Goal: Task Accomplishment & Management: Manage account settings

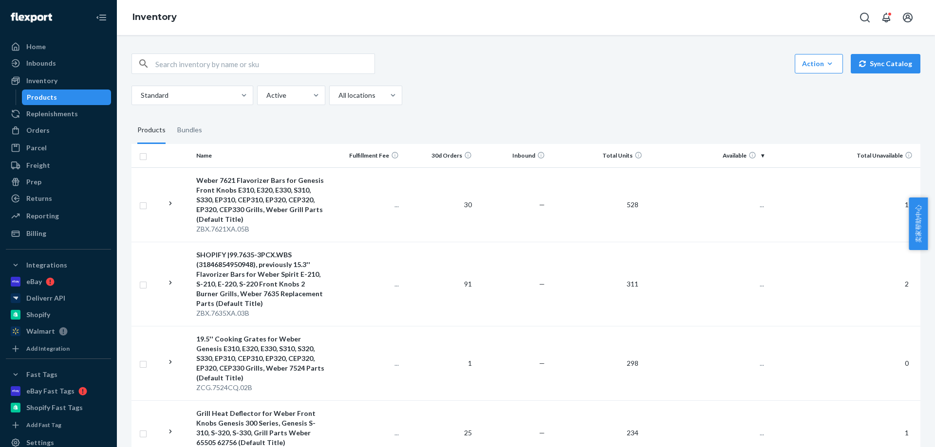
click at [503, 64] on div "Action Create product Create bundle Bulk create products Bulk update products B…" at bounding box center [525, 64] width 789 height 20
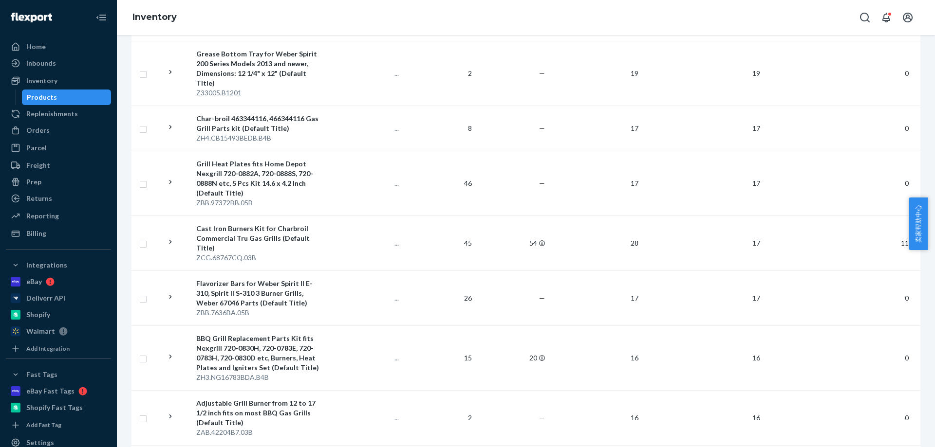
scroll to position [5875, 0]
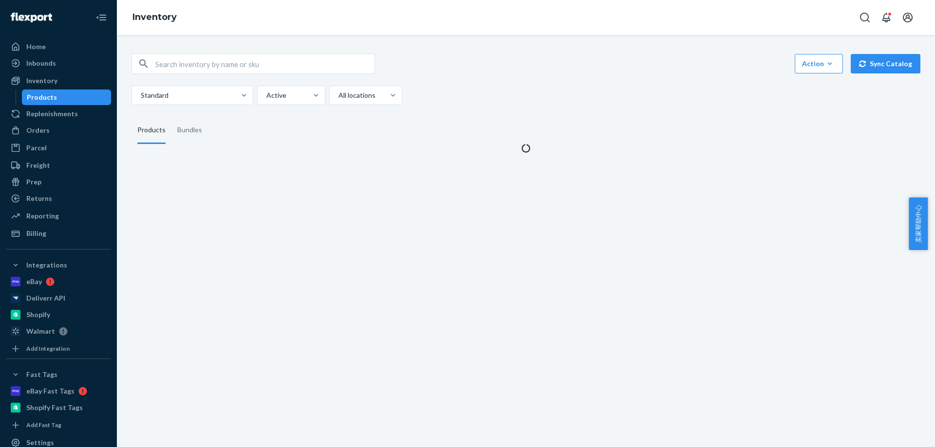
scroll to position [0, 0]
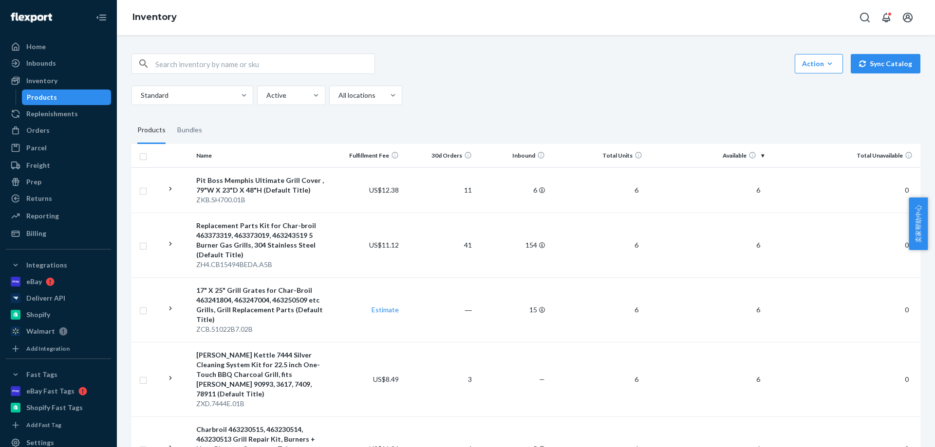
click at [618, 93] on div "Standard Active All locations" at bounding box center [521, 95] width 781 height 19
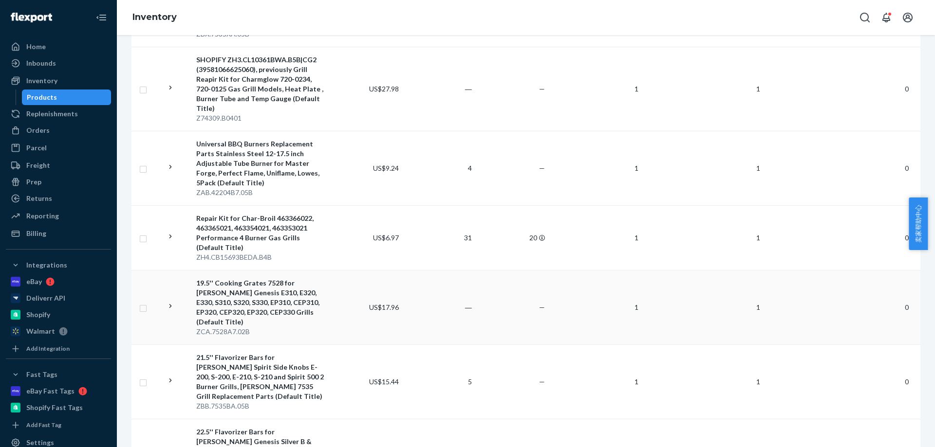
scroll to position [1825, 0]
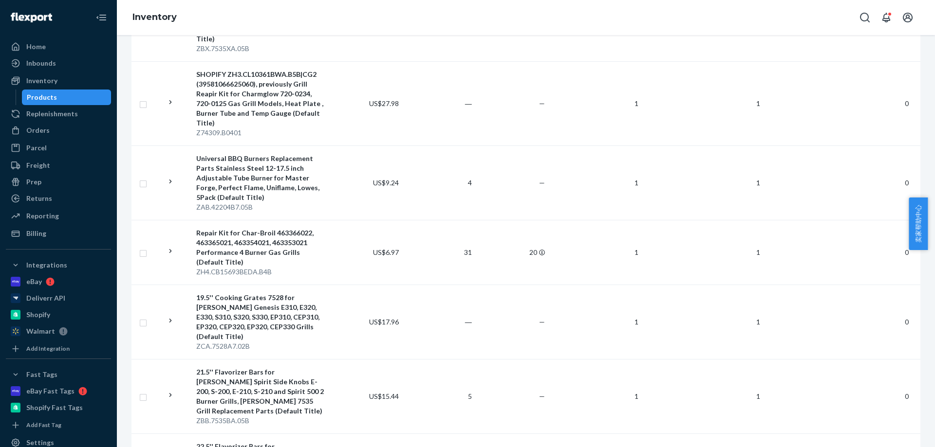
drag, startPoint x: 124, startPoint y: 64, endPoint x: 228, endPoint y: 25, distance: 110.8
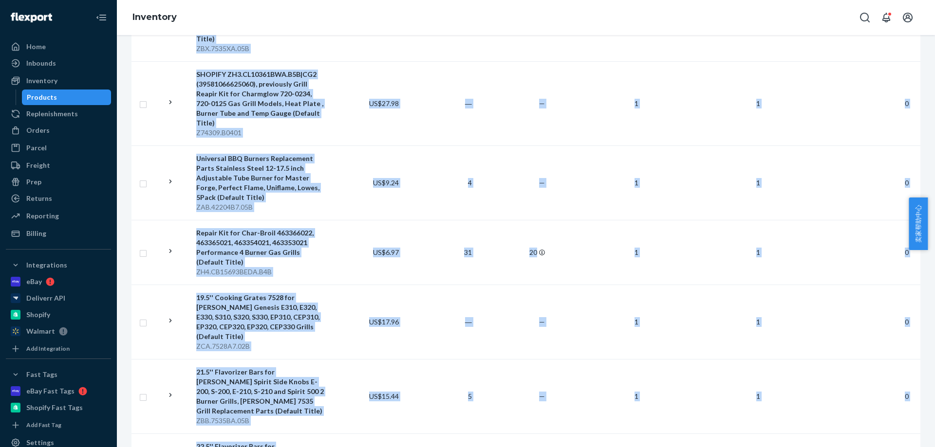
drag, startPoint x: 125, startPoint y: 423, endPoint x: 270, endPoint y: 433, distance: 145.4
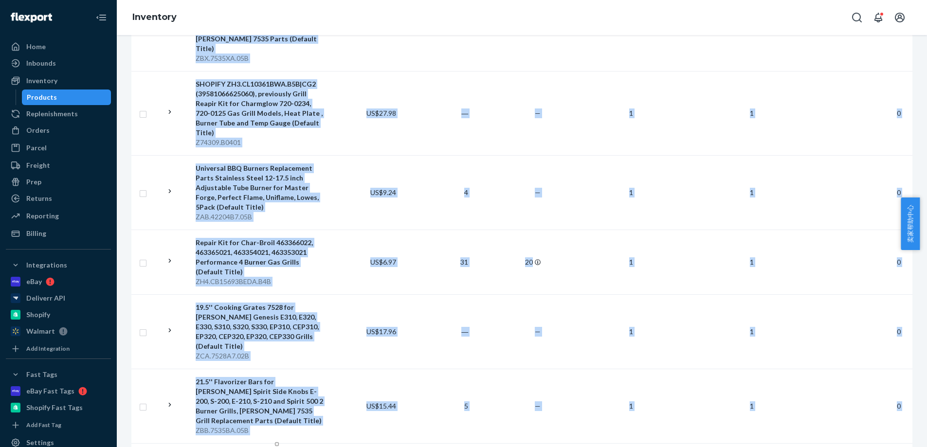
copy table "Name Fulfillment Fee 30d Orders Inbound Total Units Available Total Unavailable…"
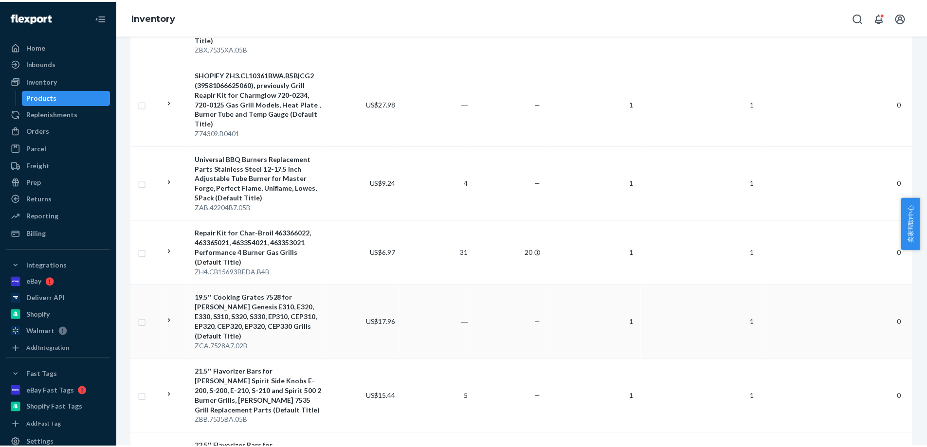
scroll to position [1776, 0]
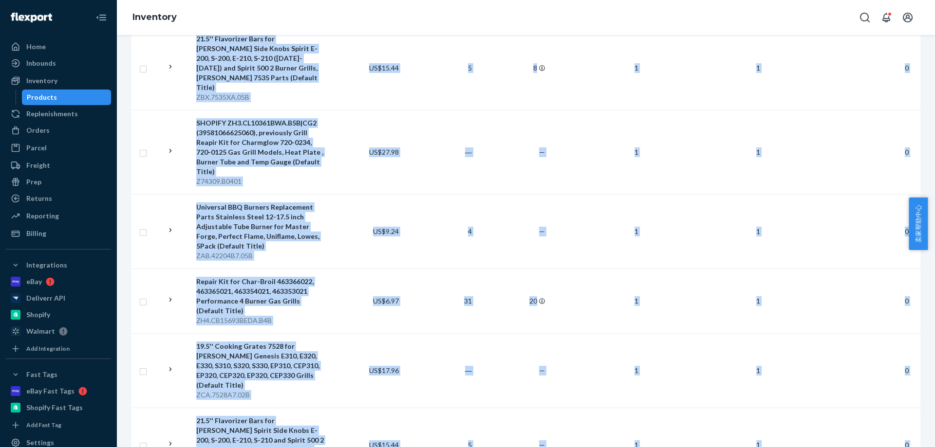
drag, startPoint x: 131, startPoint y: 420, endPoint x: 251, endPoint y: 436, distance: 121.4
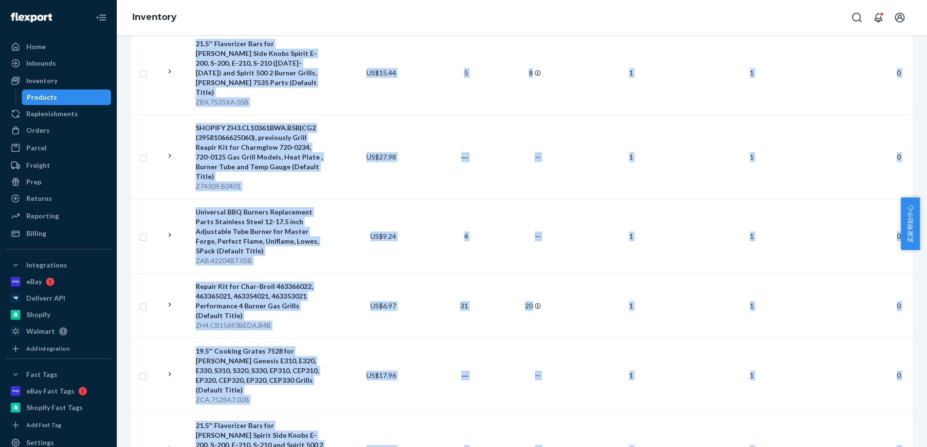
copy table "Name Fulfillment Fee 30d Orders Inbound Total Units Available Total Unavailable…"
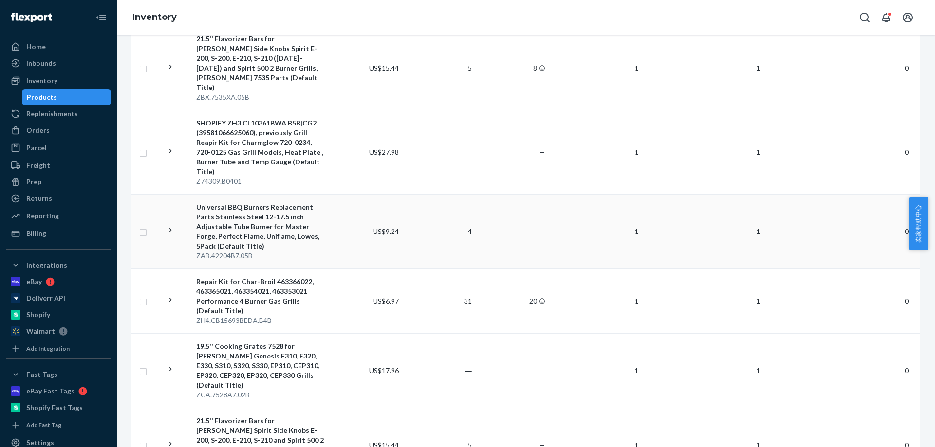
scroll to position [1728, 0]
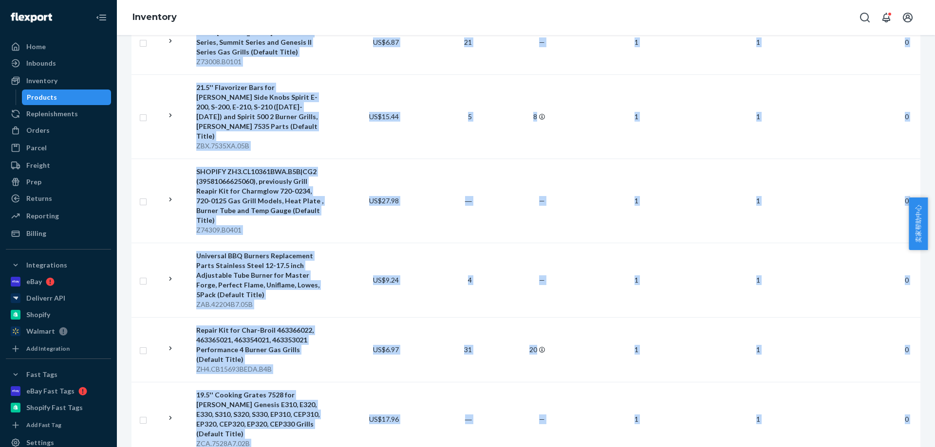
drag, startPoint x: 118, startPoint y: 406, endPoint x: 263, endPoint y: 423, distance: 145.5
click at [263, 423] on div "Action Create product Create bundle Bulk create products Bulk update products B…" at bounding box center [526, 241] width 818 height 412
copy table "Name Fulfillment Fee 30d Orders Inbound Total Units Available Total Unavailable…"
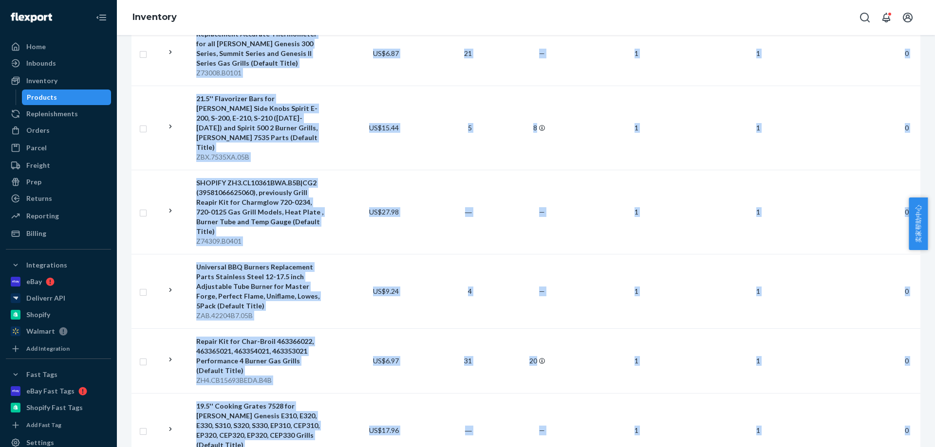
scroll to position [1764, 0]
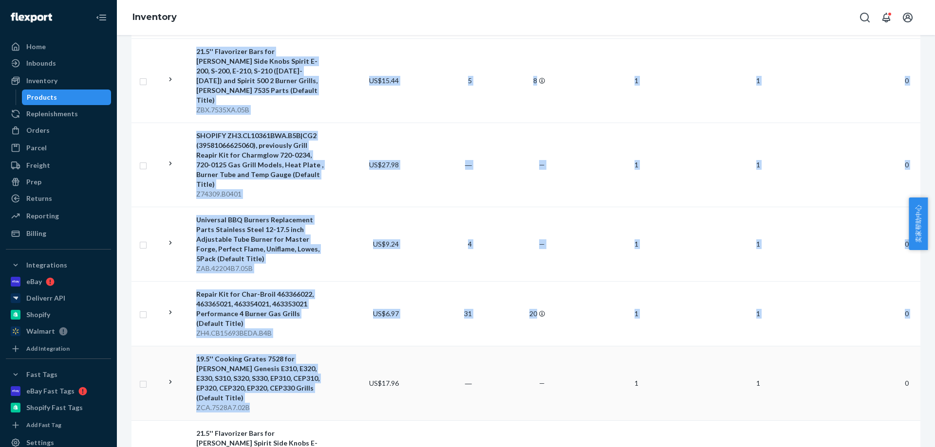
drag, startPoint x: 122, startPoint y: 329, endPoint x: 250, endPoint y: 310, distance: 129.5
click at [250, 310] on div "Action Create product Create bundle Bulk create products Bulk update products B…" at bounding box center [526, 241] width 818 height 412
copy table "Name Fulfillment Fee 30d Orders Inbound Total Units Available Total Unavailable…"
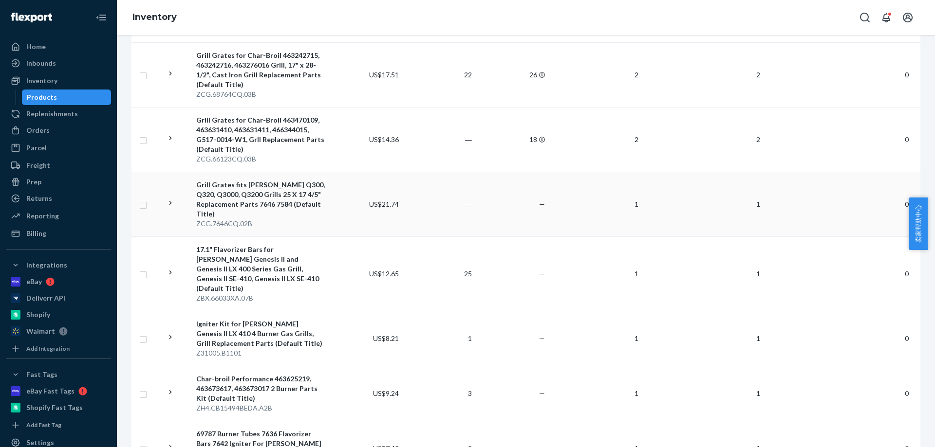
scroll to position [1180, 0]
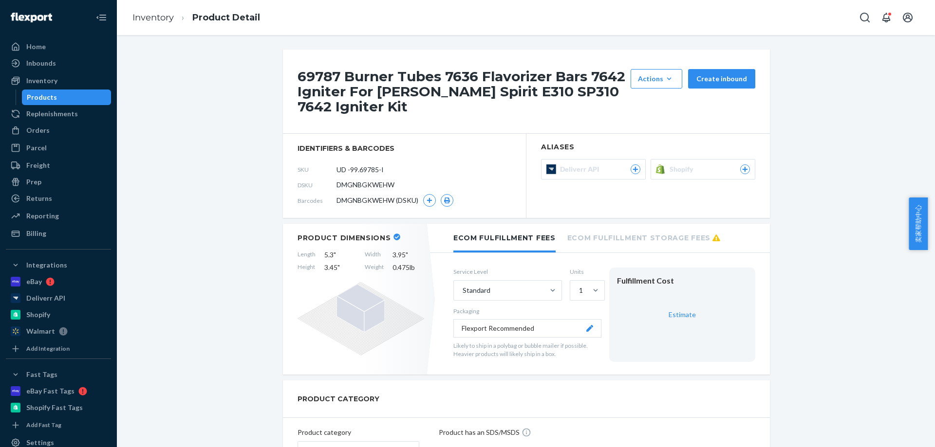
click at [669, 170] on span "Shopify" at bounding box center [683, 170] width 28 height 10
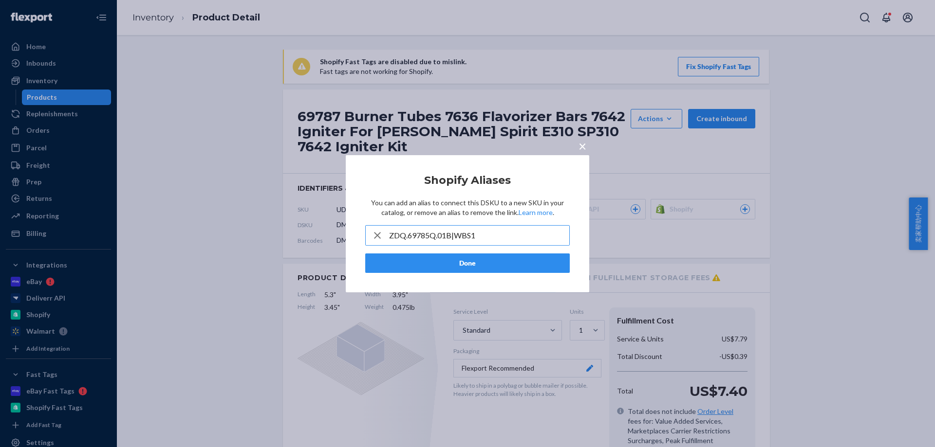
click at [477, 239] on input "ZDQ.69785Q.01B|WBS1" at bounding box center [479, 235] width 180 height 19
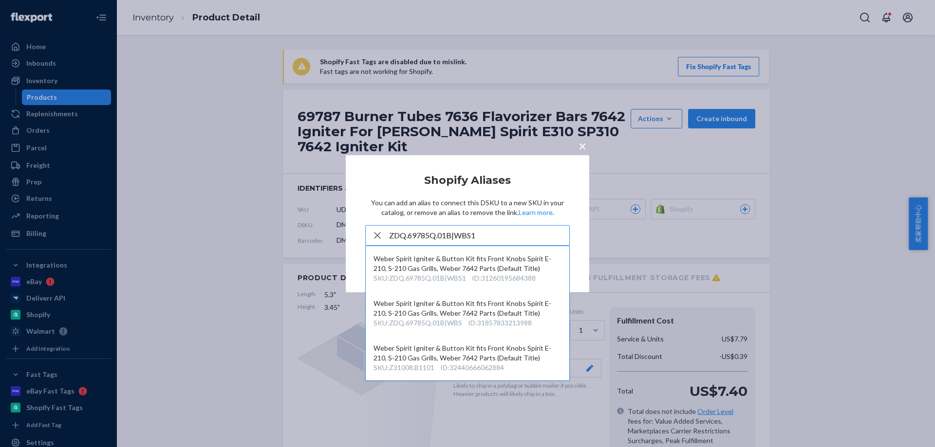
type input "ZDQ.69785Q.01B|WBS1"
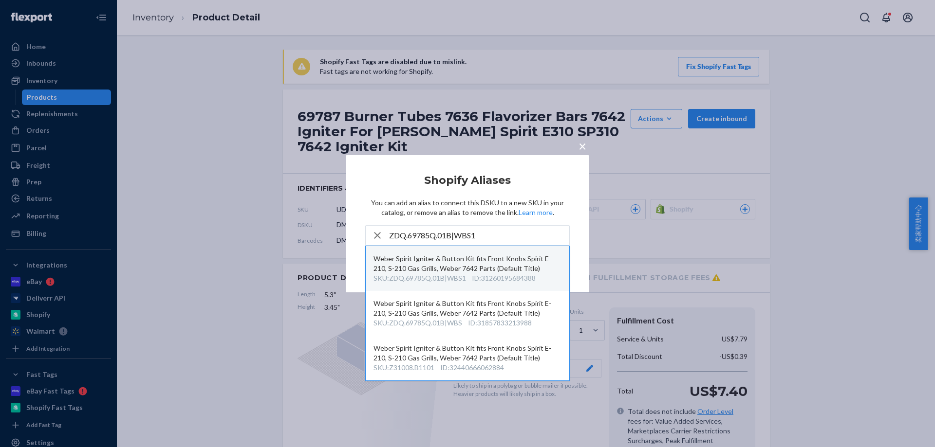
click at [474, 274] on div "ID : 31260195684388" at bounding box center [504, 279] width 64 height 10
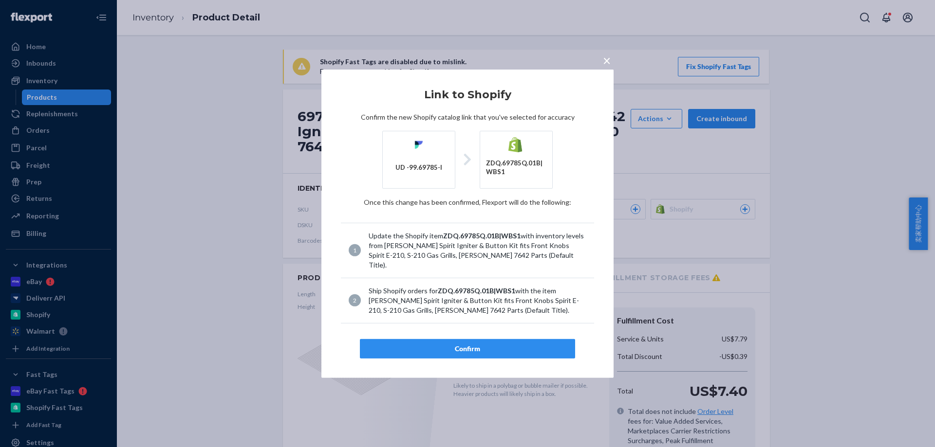
click at [467, 346] on div "Confirm" at bounding box center [467, 349] width 199 height 10
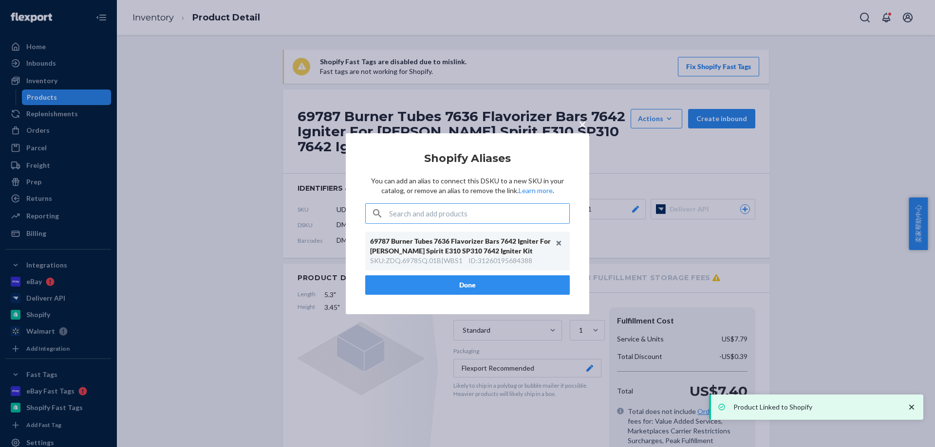
click at [439, 128] on div "× Shopify Aliases You can add an alias to connect this DSKU to a new SKU in you…" at bounding box center [467, 223] width 935 height 447
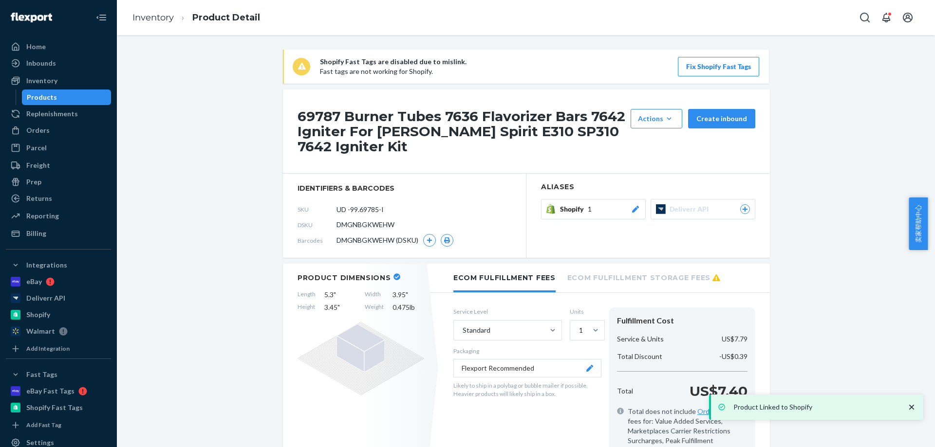
click at [142, 18] on link "Inventory" at bounding box center [152, 17] width 41 height 11
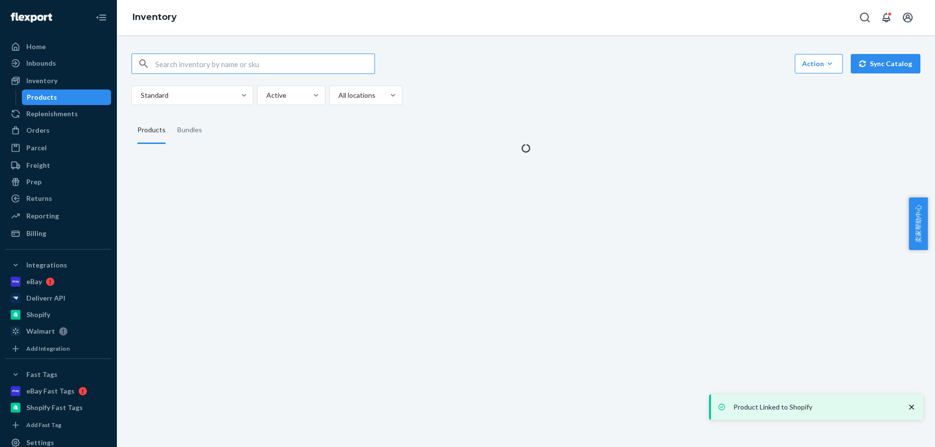
click at [192, 64] on input "text" at bounding box center [264, 63] width 219 height 19
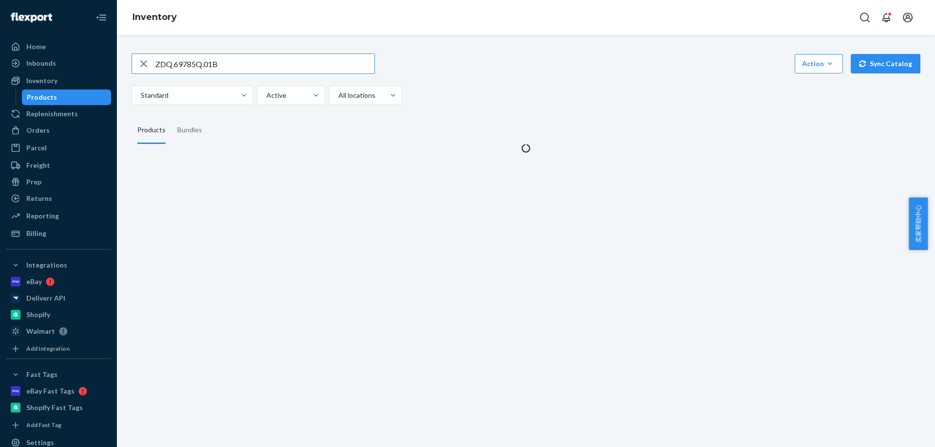
type input "ZDQ.69785Q.01B"
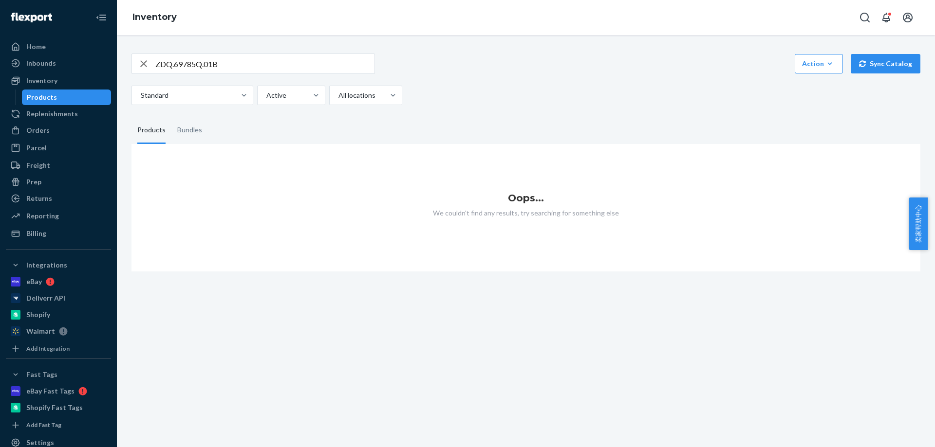
click at [243, 62] on input "ZDQ.69785Q.01B" at bounding box center [264, 63] width 219 height 19
click at [143, 61] on icon "button" at bounding box center [144, 63] width 12 height 19
click at [300, 74] on div "Action Create product Create bundle Bulk create products Bulk update products B…" at bounding box center [525, 80] width 789 height 52
click at [307, 68] on input "text" at bounding box center [264, 63] width 219 height 19
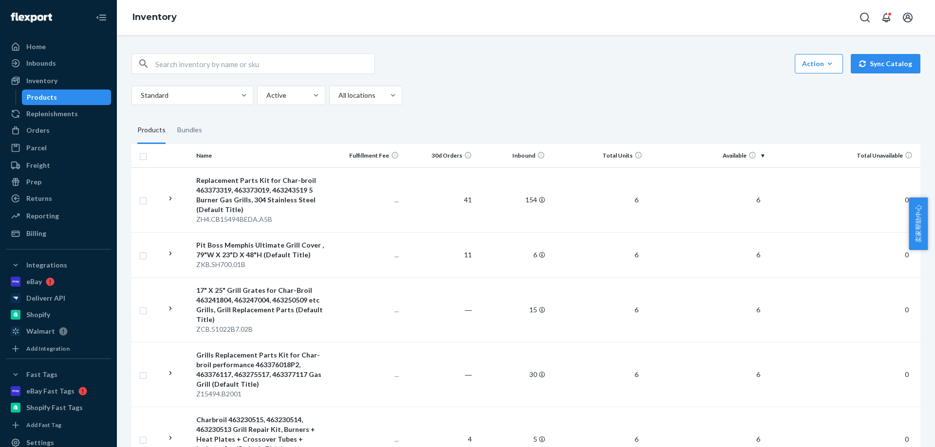
click at [548, 84] on div "Action Create product Create bundle Bulk create products Bulk update products B…" at bounding box center [525, 80] width 789 height 52
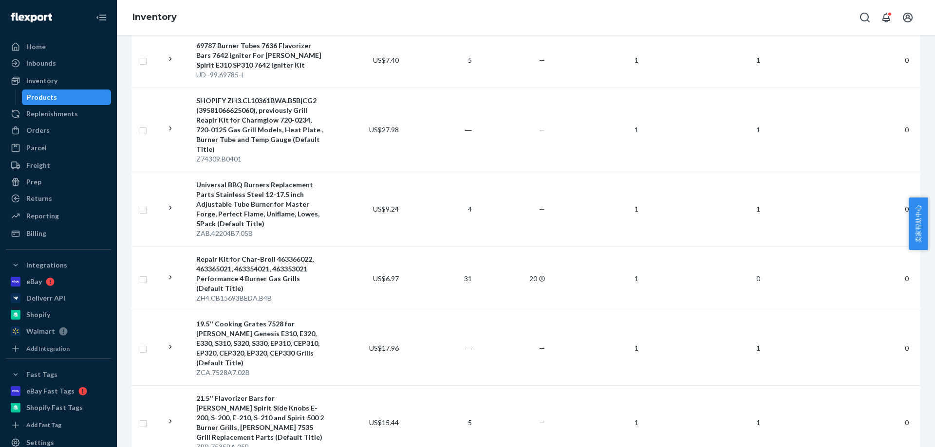
scroll to position [5428, 0]
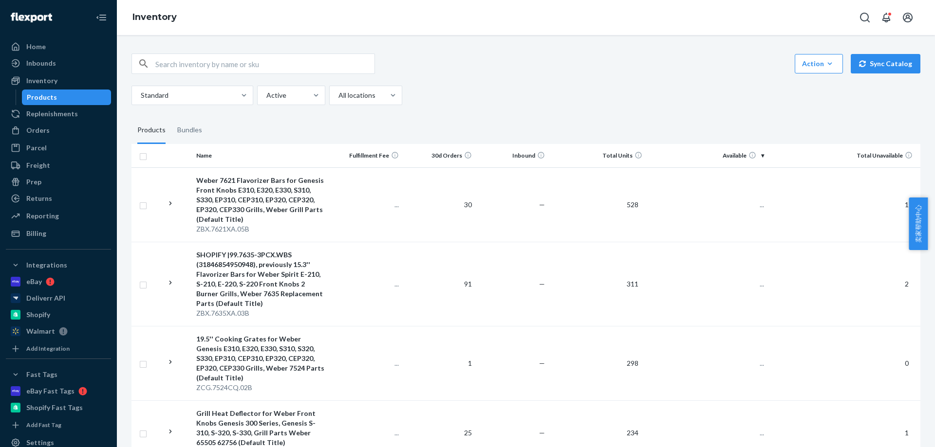
scroll to position [839, 0]
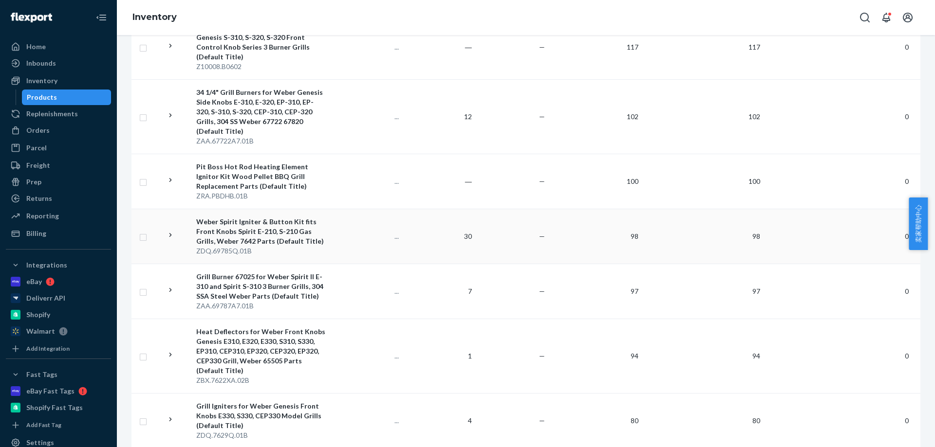
click at [316, 234] on div "Weber Spirit Igniter & Button Kit fits Front Knobs Spirit E-210, S-210 Gas Gril…" at bounding box center [260, 231] width 129 height 29
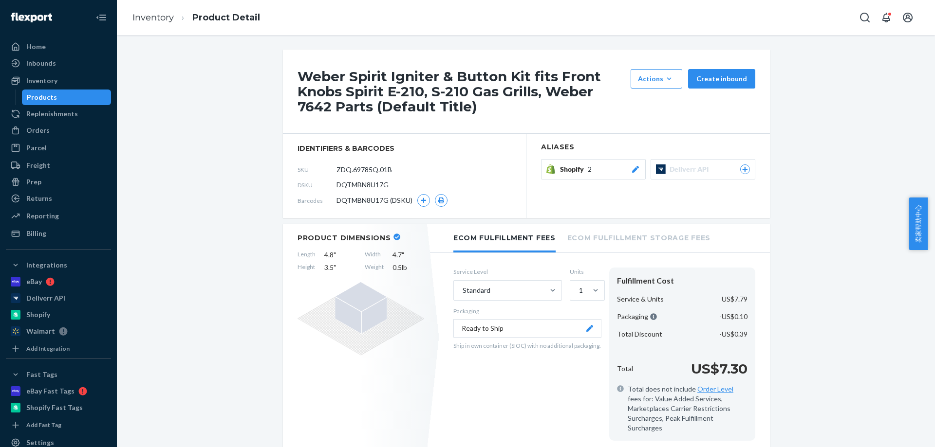
click at [565, 173] on span "Shopify" at bounding box center [574, 170] width 28 height 10
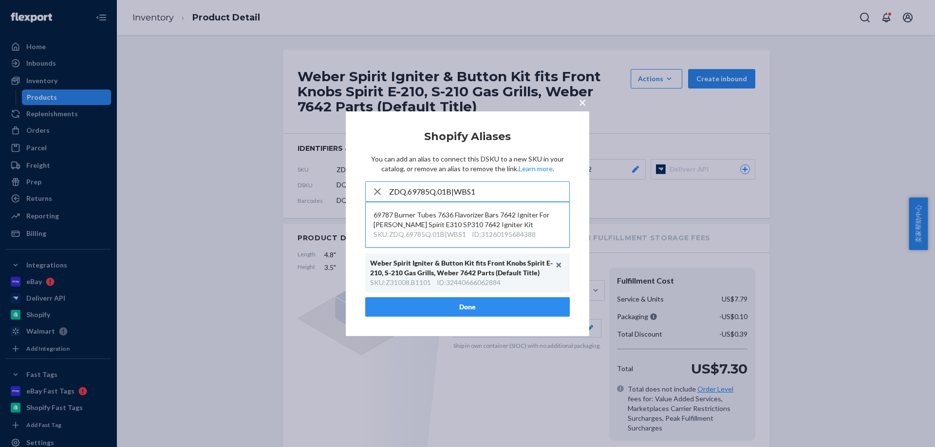
click at [425, 195] on input "ZDQ.69785Q.01B|WBS1" at bounding box center [479, 191] width 180 height 19
type input "ZDQ.69785Q.01B|WBS1"
click at [445, 232] on div "SKU : ZDQ.69785Q.01B|WBS1" at bounding box center [419, 235] width 92 height 10
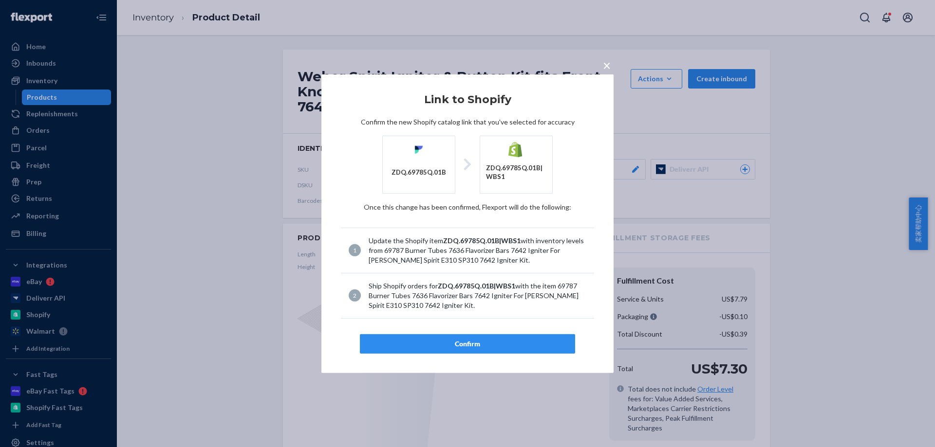
click at [411, 345] on div "Confirm" at bounding box center [467, 344] width 199 height 10
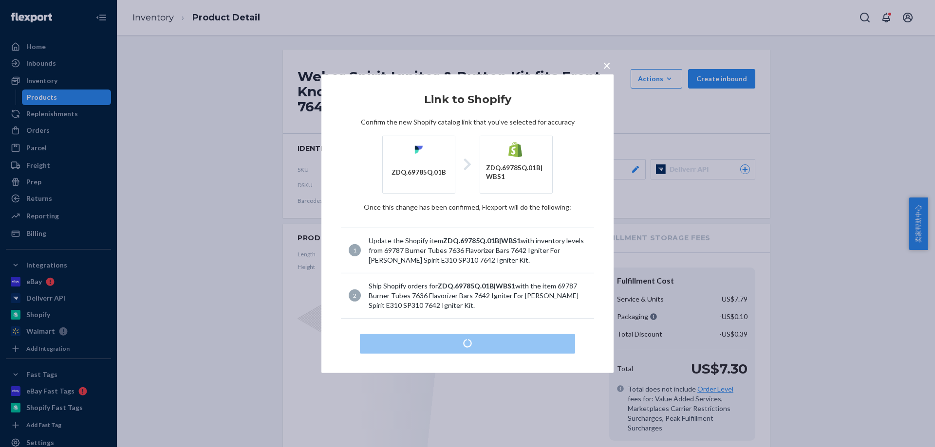
click at [143, 82] on div "× Link to Shopify Confirm the new Shopify catalog link that you've selected for…" at bounding box center [467, 223] width 935 height 447
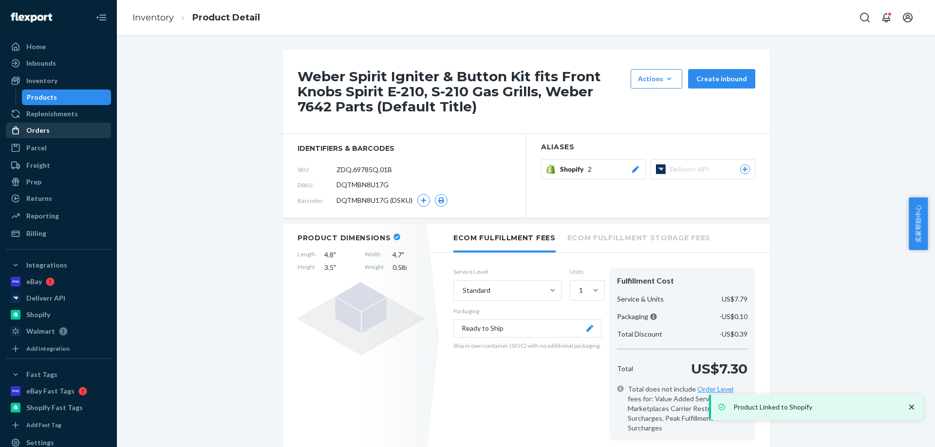
click at [61, 130] on div "Orders" at bounding box center [58, 131] width 103 height 14
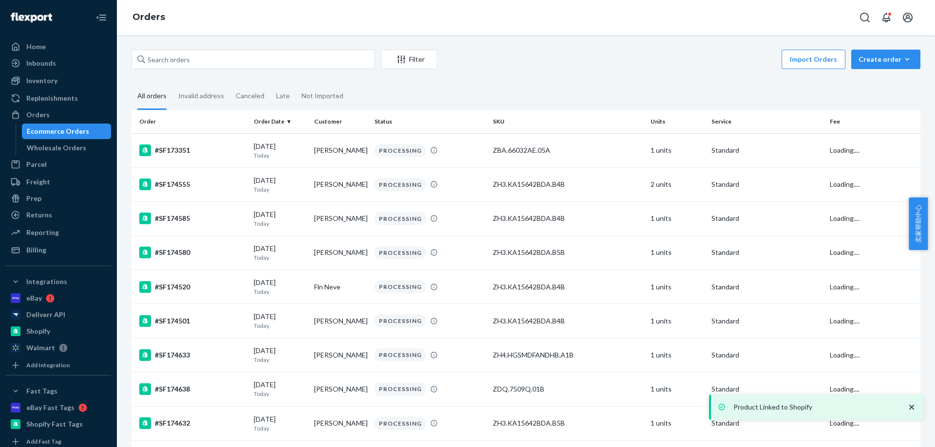
scroll to position [868, 0]
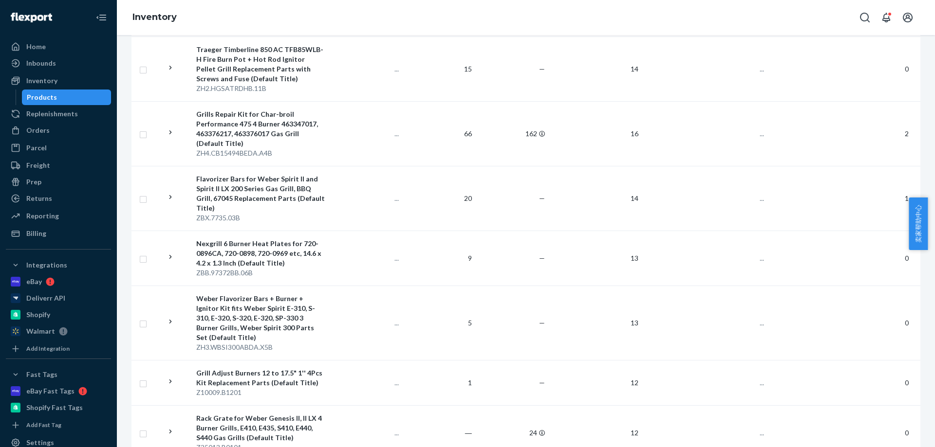
scroll to position [5875, 0]
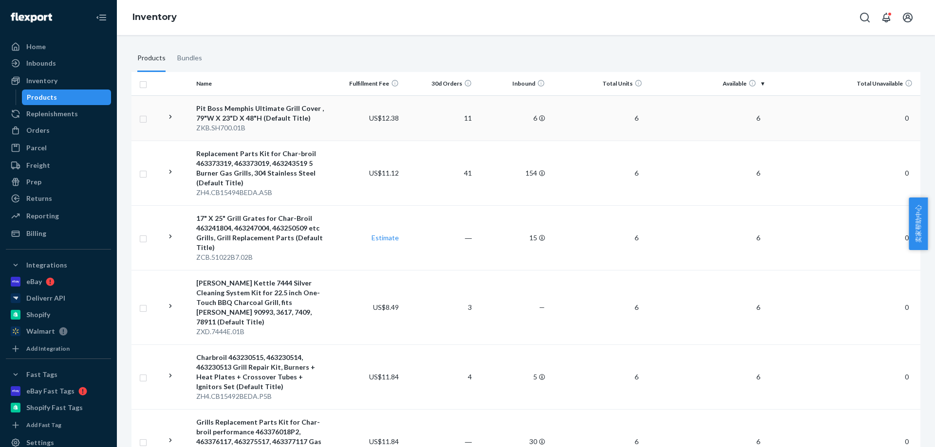
scroll to position [0, 0]
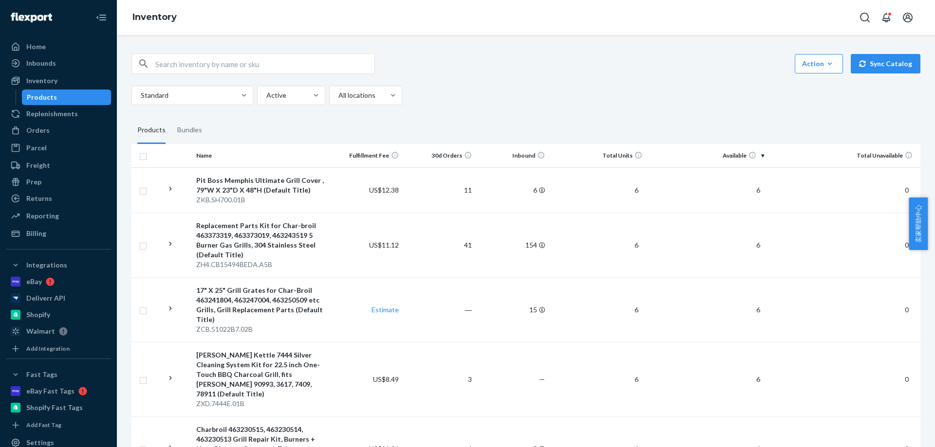
click at [600, 64] on div "Action Create product Create bundle Bulk create products Bulk update products B…" at bounding box center [525, 64] width 789 height 20
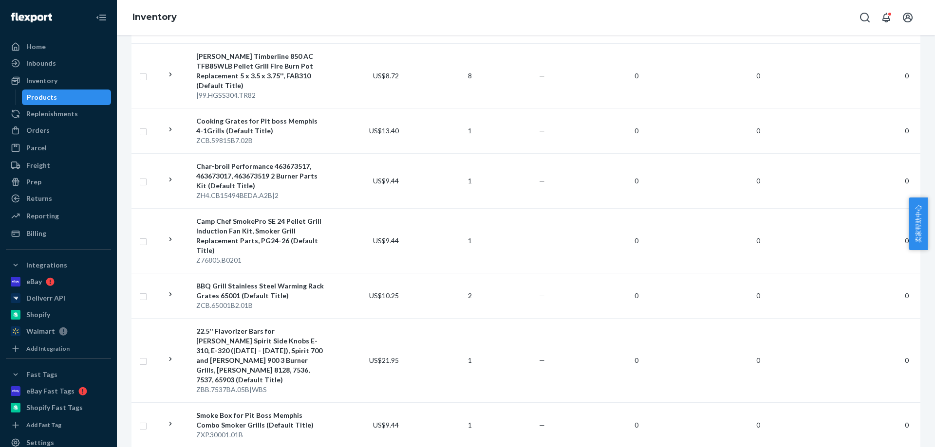
scroll to position [5428, 0]
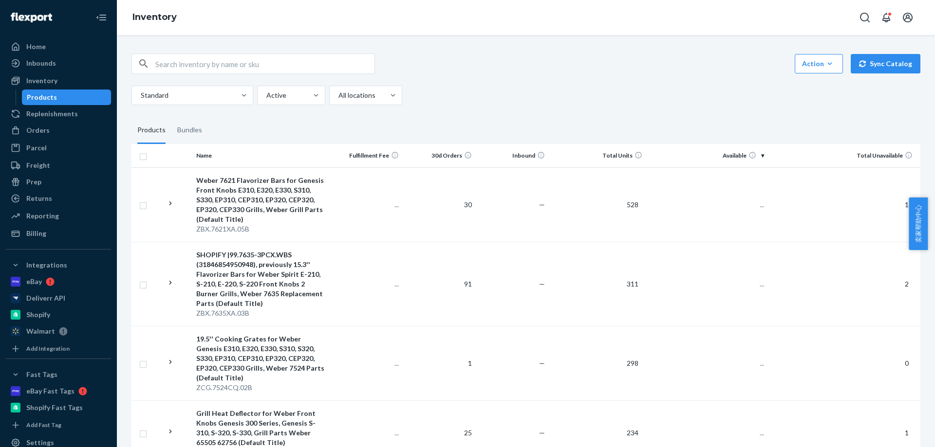
scroll to position [2565, 0]
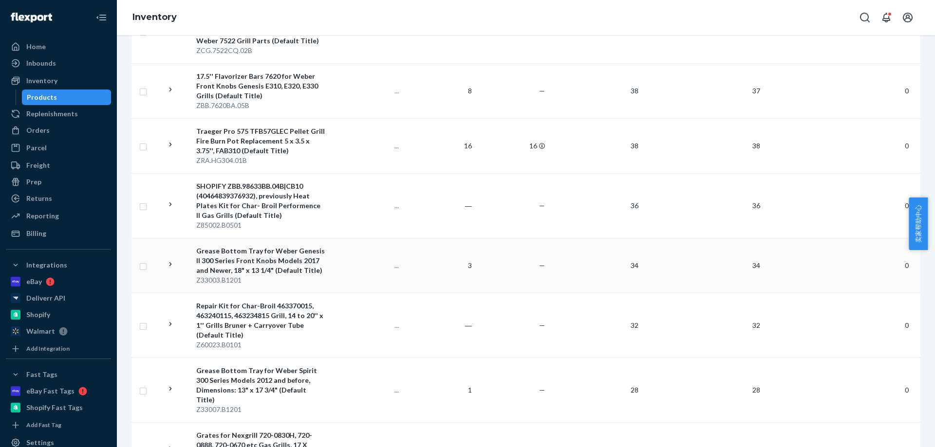
click at [311, 276] on div "Z33003.B1201" at bounding box center [260, 281] width 129 height 10
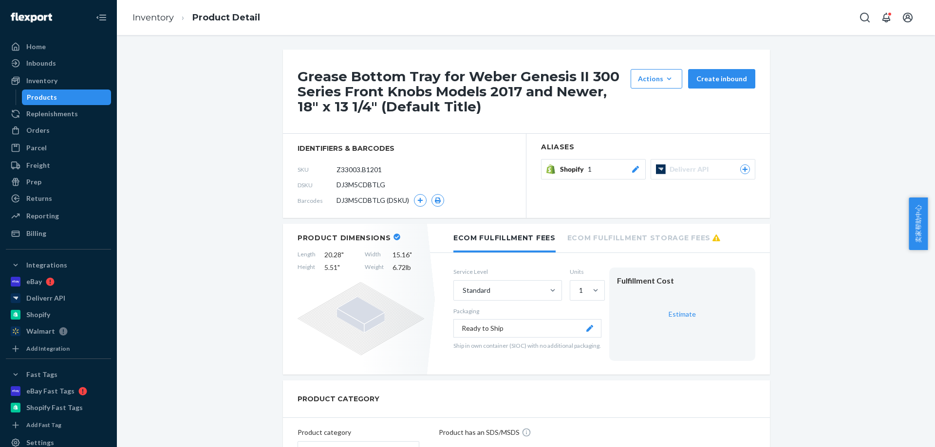
click at [588, 169] on span "1" at bounding box center [590, 170] width 4 height 10
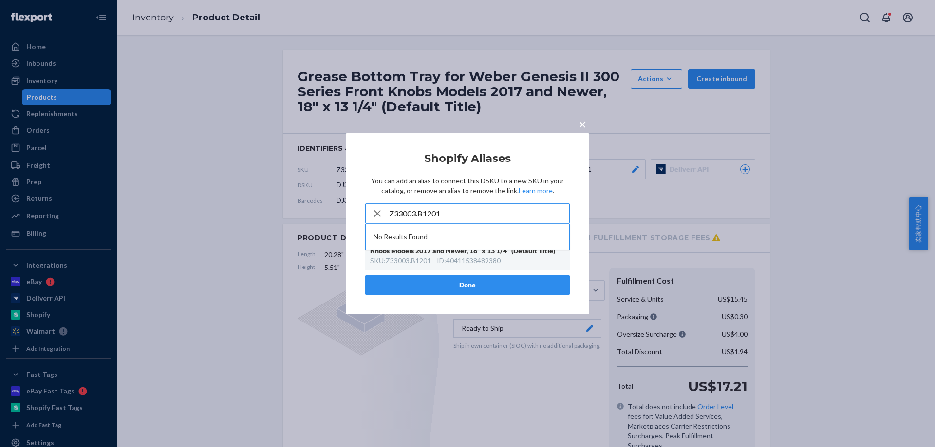
click at [443, 214] on input "Z33003.B1201" at bounding box center [479, 213] width 180 height 19
paste input "H2.67047JYP10.15B|WBG"
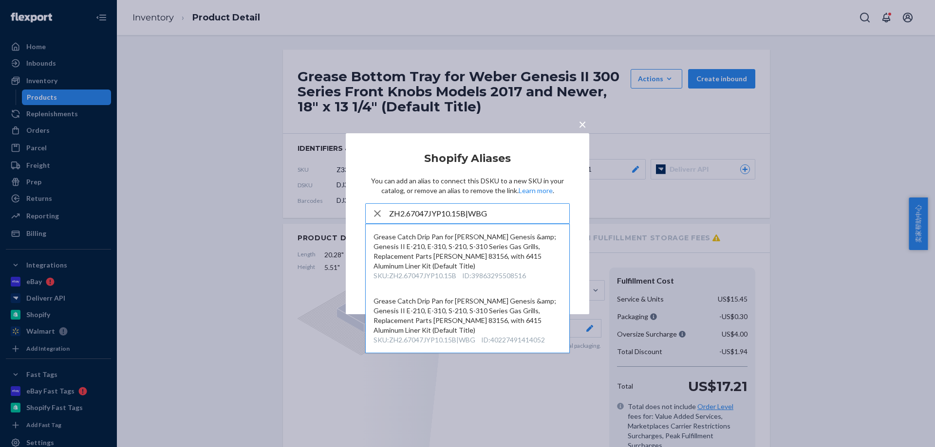
type input "ZH2.67047JYP10.15B|WBG"
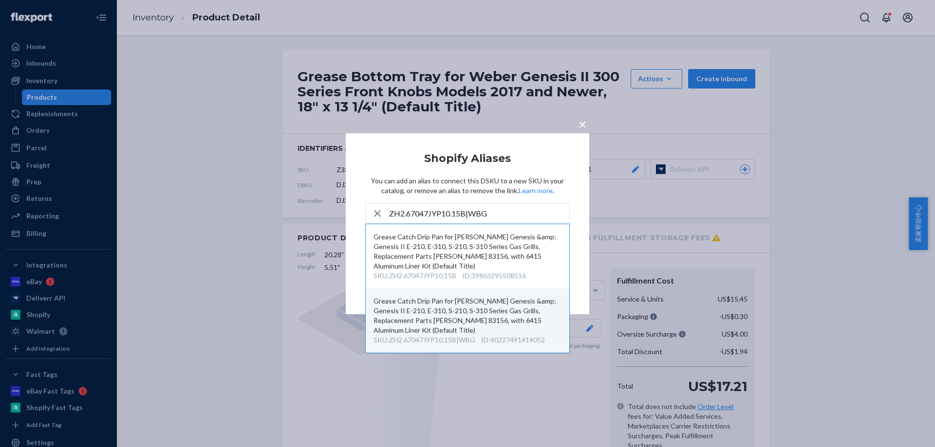
click at [461, 335] on div "SKU : ZH2.67047JYP10.15B|WBG" at bounding box center [424, 340] width 102 height 10
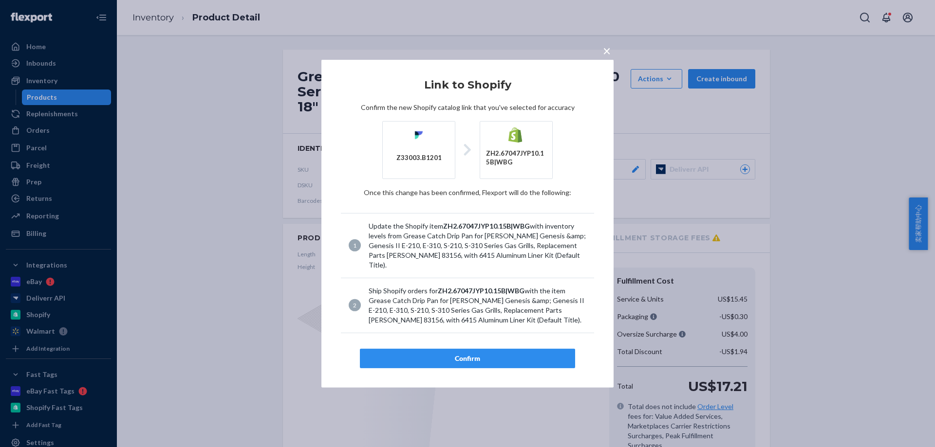
click at [464, 342] on article "Link to Shopify Confirm the new Shopify catalog link that you've selected for a…" at bounding box center [467, 223] width 253 height 289
click at [465, 349] on button "Confirm" at bounding box center [467, 358] width 215 height 19
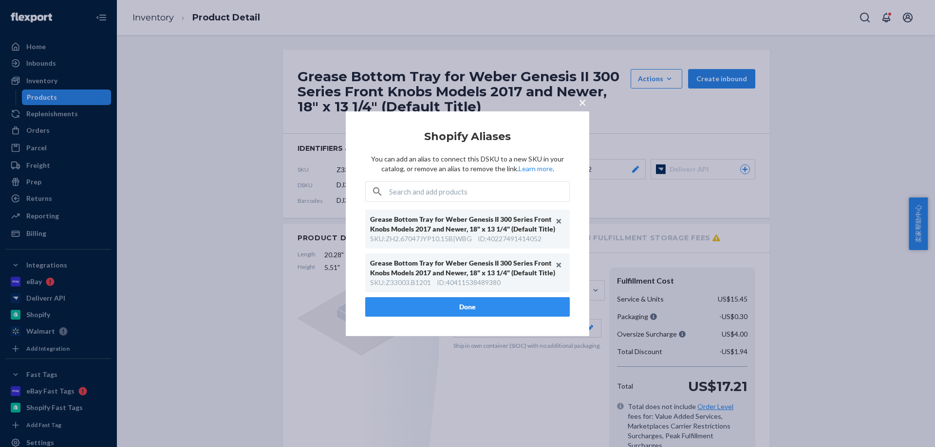
click at [137, 36] on div "× Shopify Aliases You can add an alias to connect this DSKU to a new SKU in you…" at bounding box center [467, 223] width 935 height 447
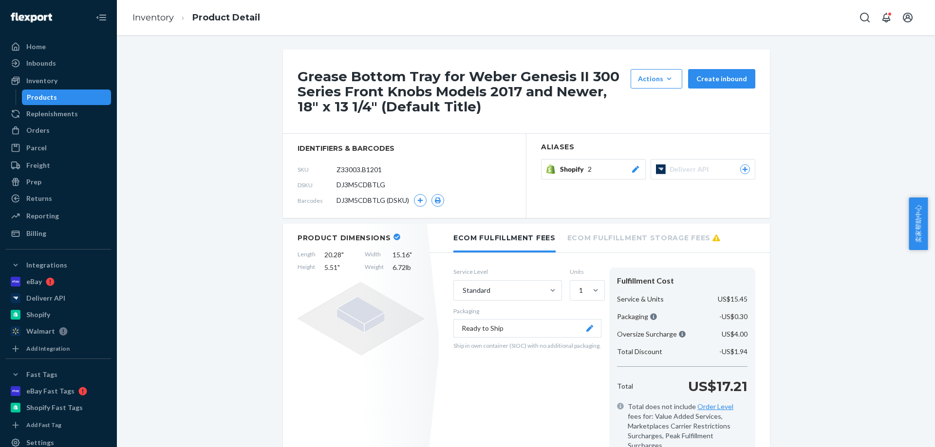
click at [145, 12] on link "Inventory" at bounding box center [152, 17] width 41 height 11
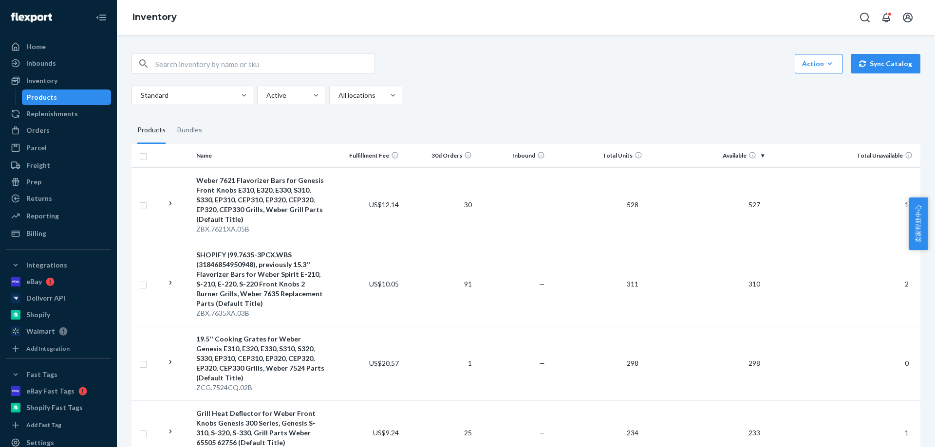
scroll to position [5875, 0]
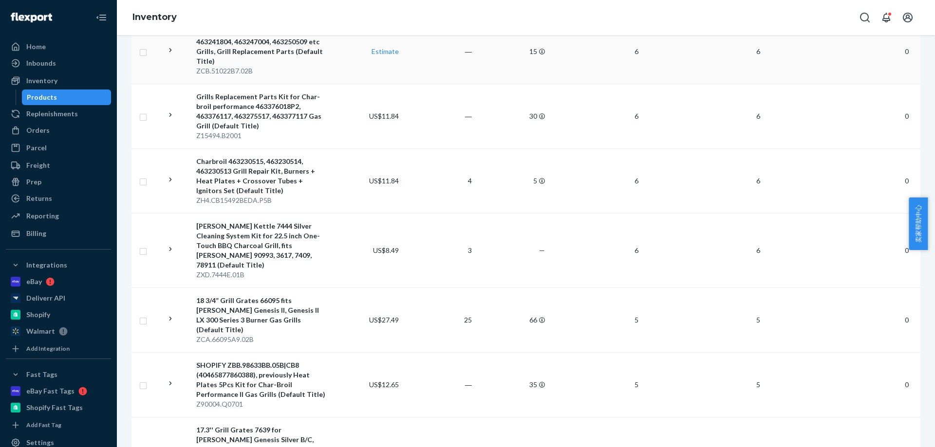
scroll to position [243, 0]
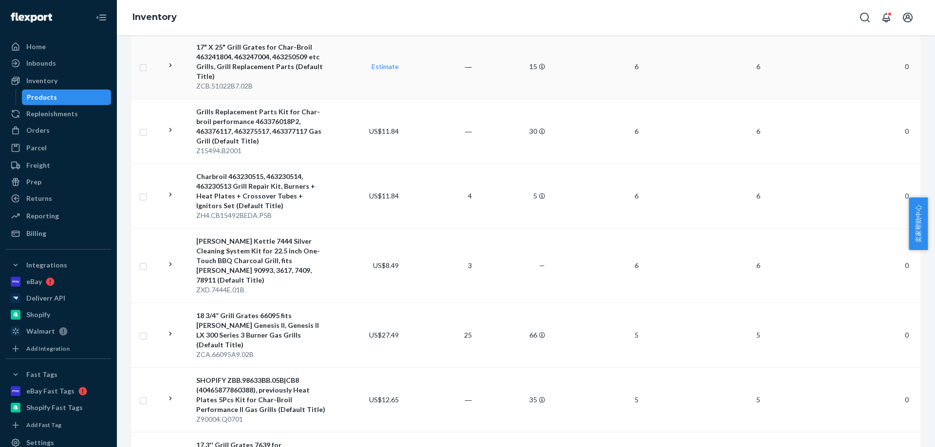
click at [323, 72] on div "17" X 25" Grill Grates for Char-Broil 463241804, 463247004, 463250509 etc Grill…" at bounding box center [260, 61] width 129 height 39
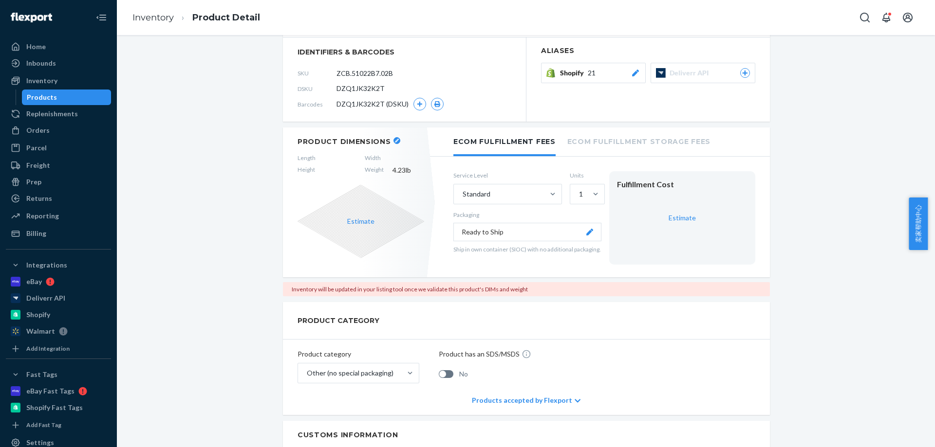
scroll to position [146, 0]
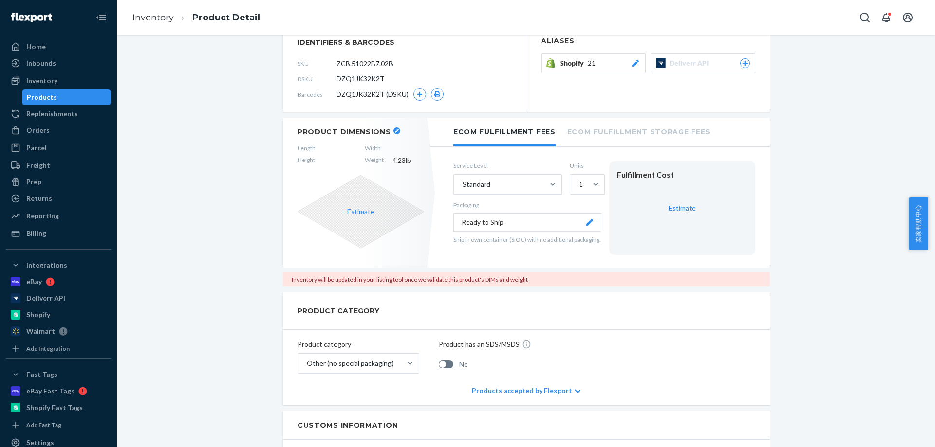
click at [497, 283] on div "Inventory will be updated in your listing tool once we validate this product's …" at bounding box center [526, 280] width 487 height 14
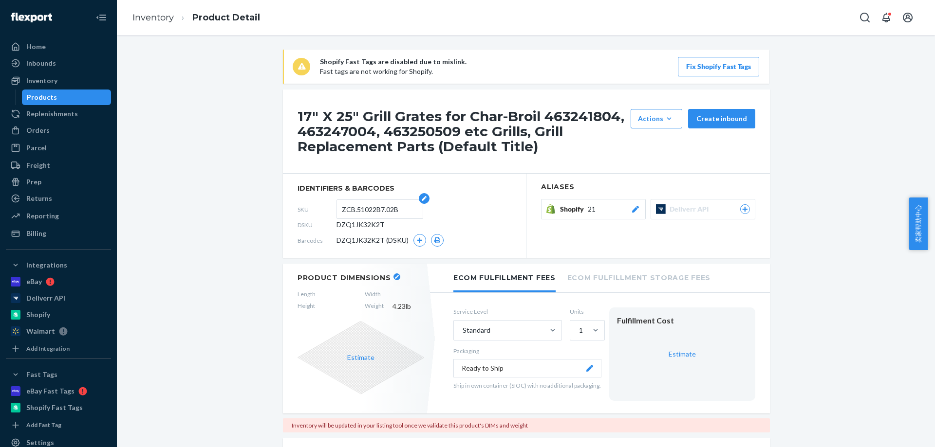
click at [379, 206] on input "ZCB.51022B7.02B" at bounding box center [380, 209] width 76 height 18
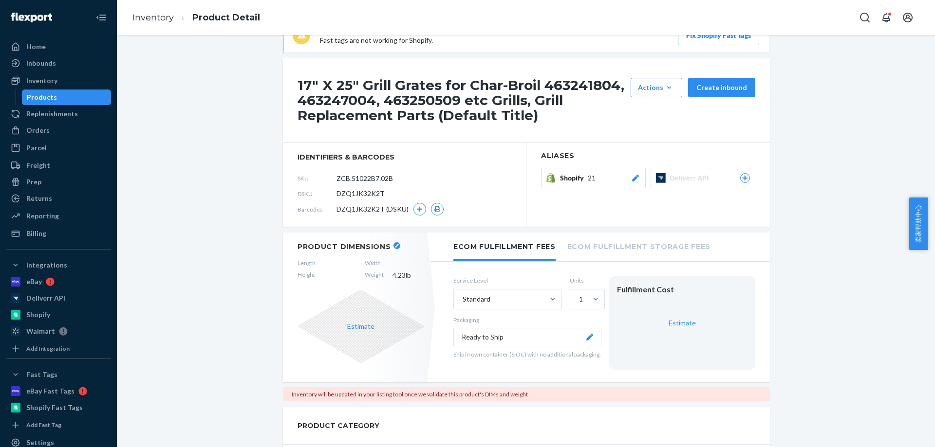
scroll to position [49, 0]
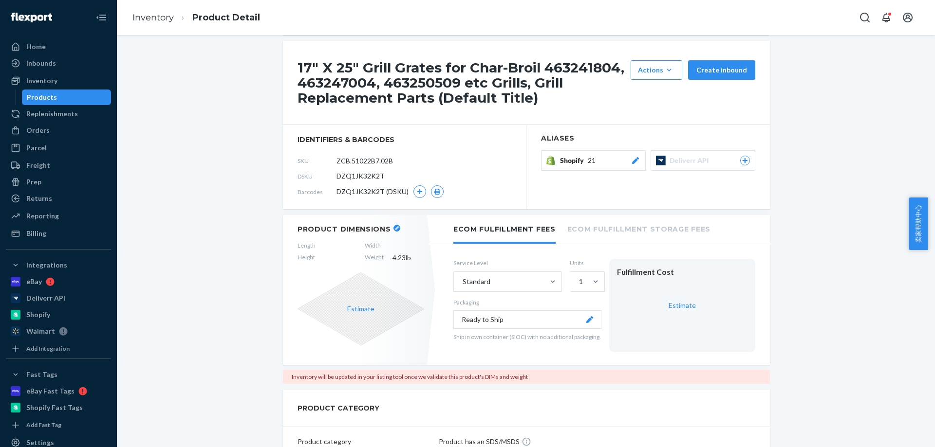
click at [395, 227] on icon "button" at bounding box center [397, 228] width 4 height 4
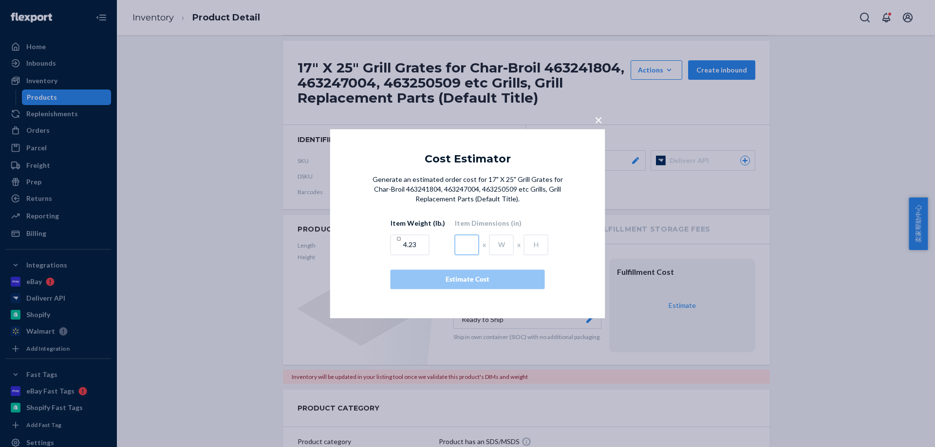
click at [463, 249] on input "text" at bounding box center [467, 245] width 24 height 20
type input "17.52"
click at [499, 246] on input "text" at bounding box center [501, 245] width 24 height 20
type input "13.58"
click at [530, 245] on input "text" at bounding box center [536, 245] width 24 height 20
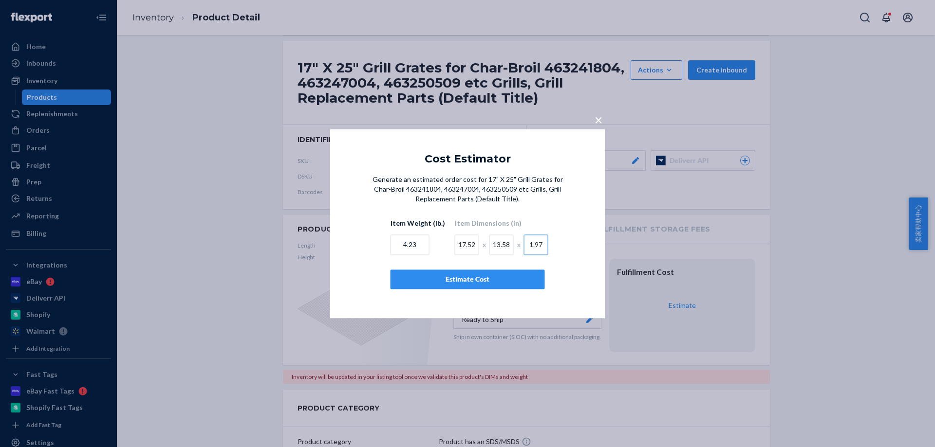
type input "1.97"
click at [424, 239] on input "4.23" at bounding box center [409, 245] width 39 height 20
paste input "9.92"
type input "9.92"
click at [444, 282] on div "Estimate Cost" at bounding box center [468, 280] width 138 height 10
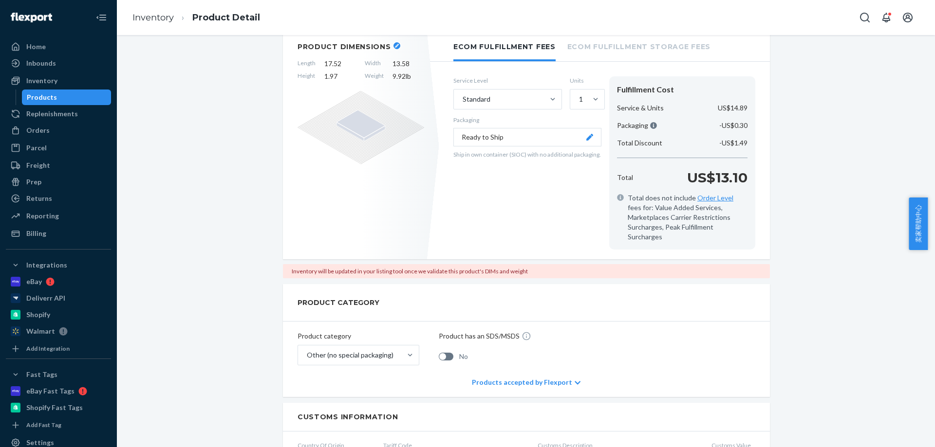
scroll to position [389, 0]
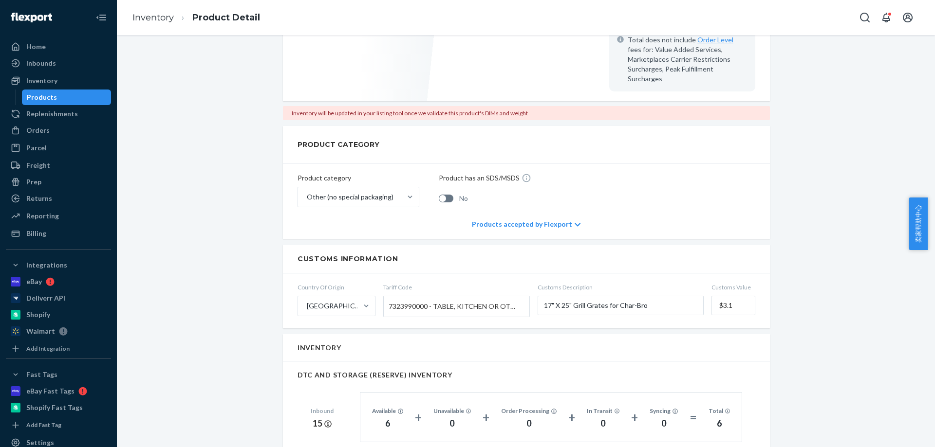
click at [787, 240] on div "Shopify Fast Tags are disabled due to mislink. Fast tags are not working for Sh…" at bounding box center [525, 256] width 803 height 1192
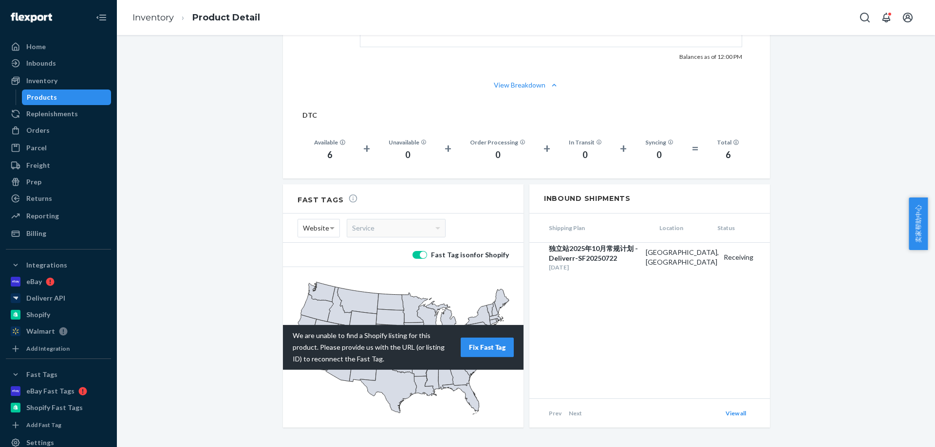
click at [734, 314] on div "Shipping Plan Location Status 独立站2025年10月常规计划 -Deliverr-SF20250722 Jul 22, 2025…" at bounding box center [649, 306] width 240 height 185
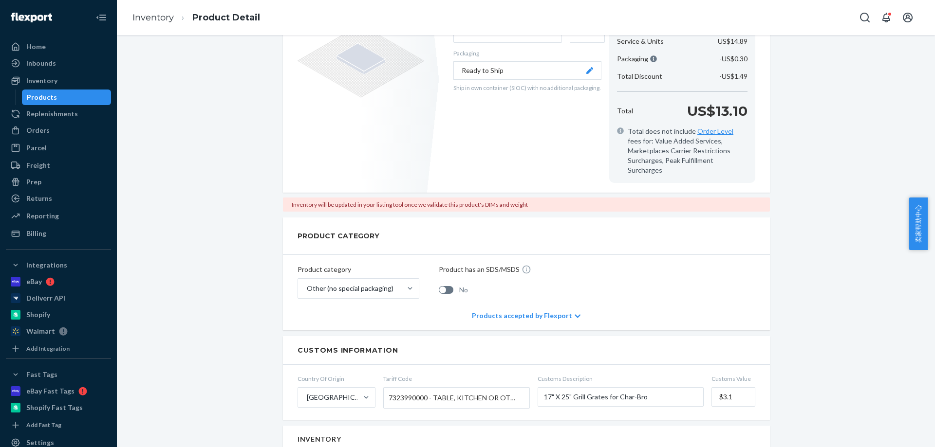
scroll to position [6, 0]
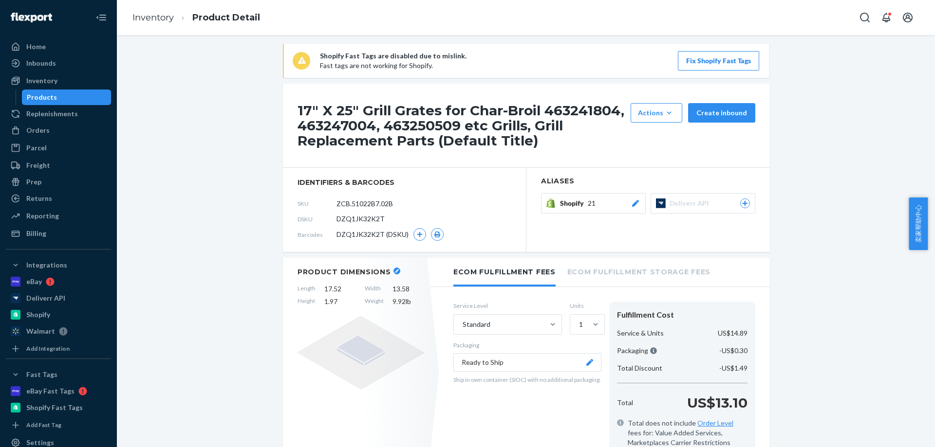
click at [382, 60] on p "Shopify Fast Tags are disabled due to mislink." at bounding box center [393, 56] width 147 height 10
click at [706, 65] on button "Fix Shopify Fast Tags" at bounding box center [718, 60] width 81 height 19
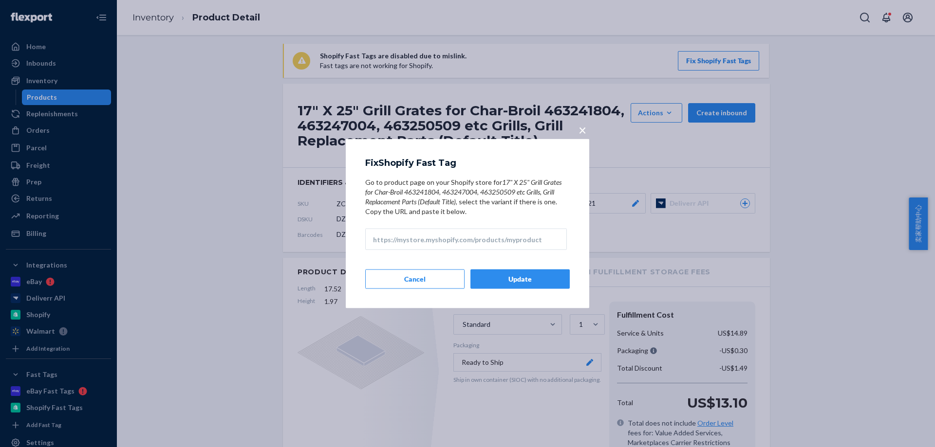
click at [443, 93] on div "× Fix Shopify Fast Tag Go to product page on your Shopify store for 17" X 25" G…" at bounding box center [467, 223] width 935 height 447
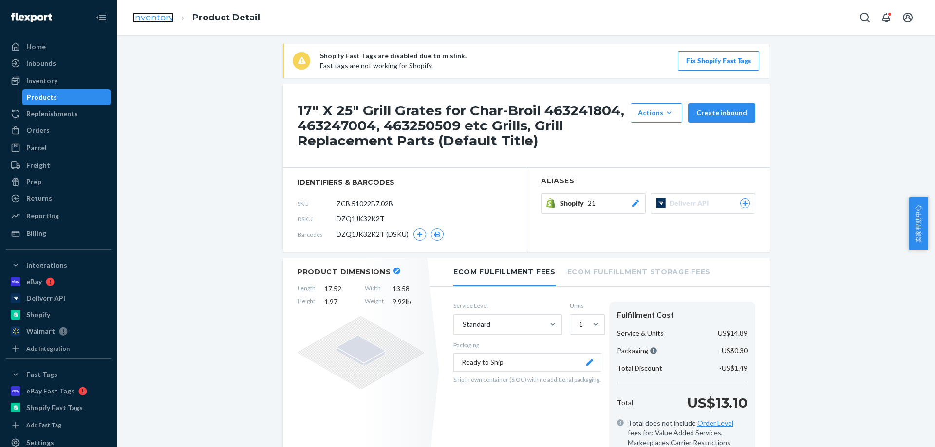
click at [147, 18] on link "Inventory" at bounding box center [152, 17] width 41 height 11
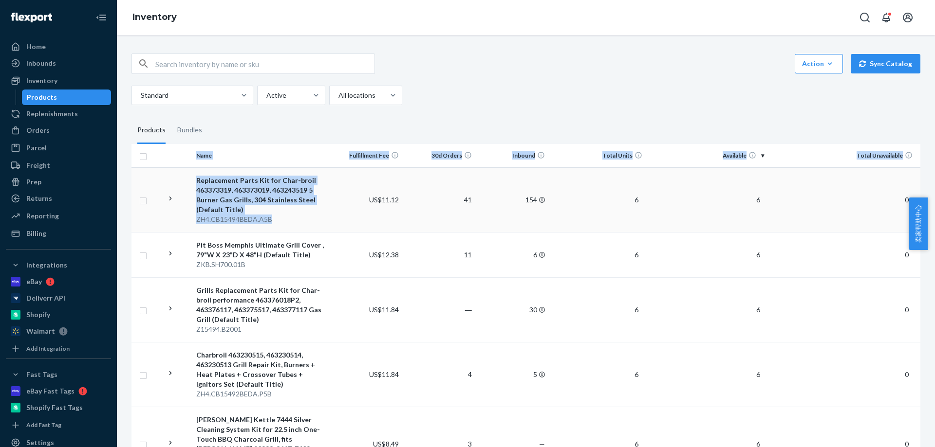
drag, startPoint x: 287, startPoint y: 187, endPoint x: 290, endPoint y: 223, distance: 36.1
copy div "Name Fulfillment Fee 30d Orders Inbound Total Units Available Total Unavailable…"
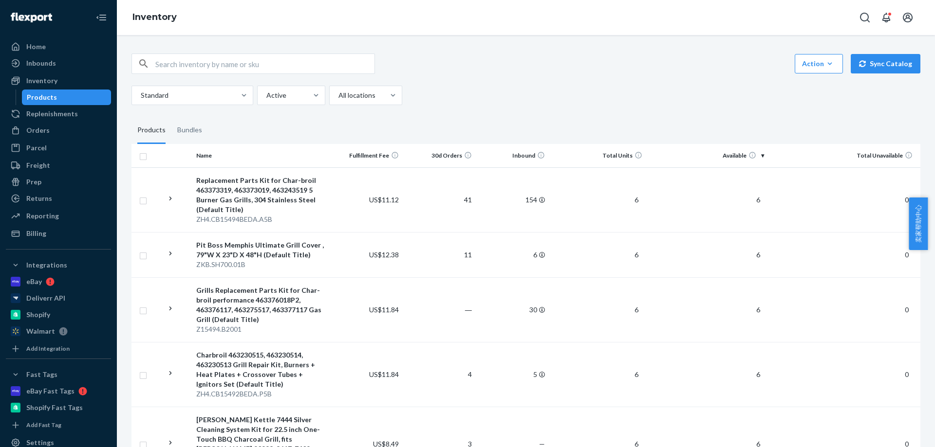
click at [591, 77] on div "Action Create product Create bundle Bulk create products Bulk update products B…" at bounding box center [525, 80] width 789 height 52
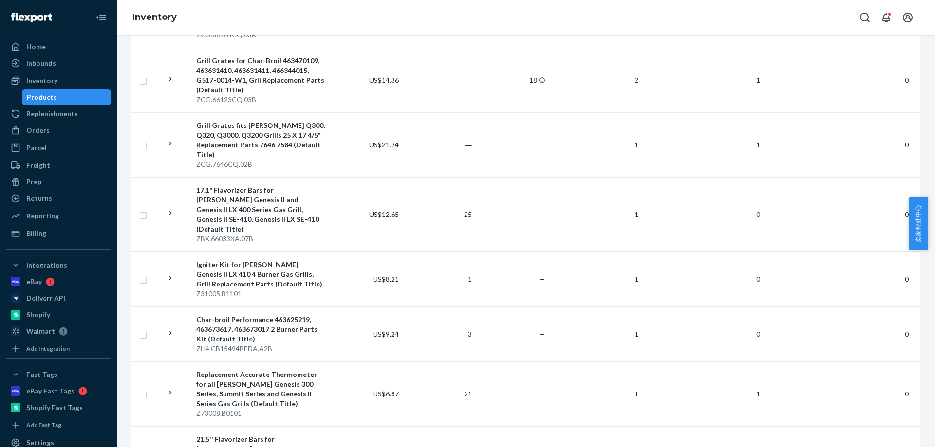
scroll to position [5428, 0]
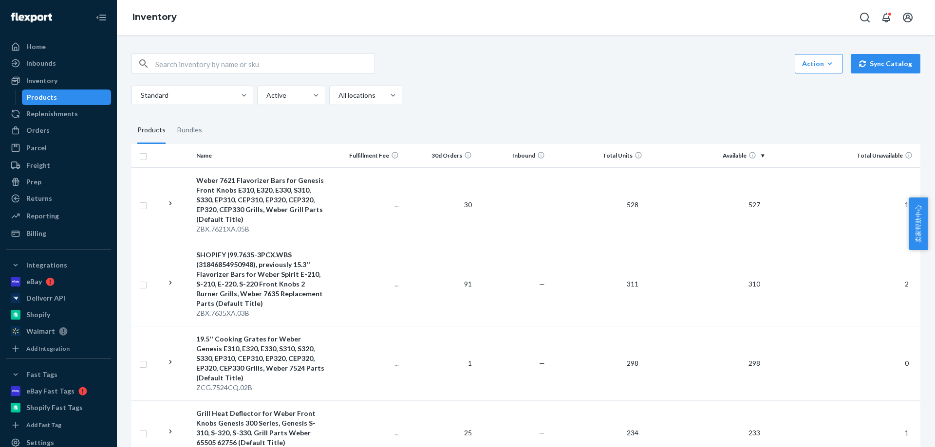
drag, startPoint x: 560, startPoint y: 101, endPoint x: 489, endPoint y: 62, distance: 81.5
click at [560, 100] on div "Standard Active All locations" at bounding box center [521, 95] width 781 height 19
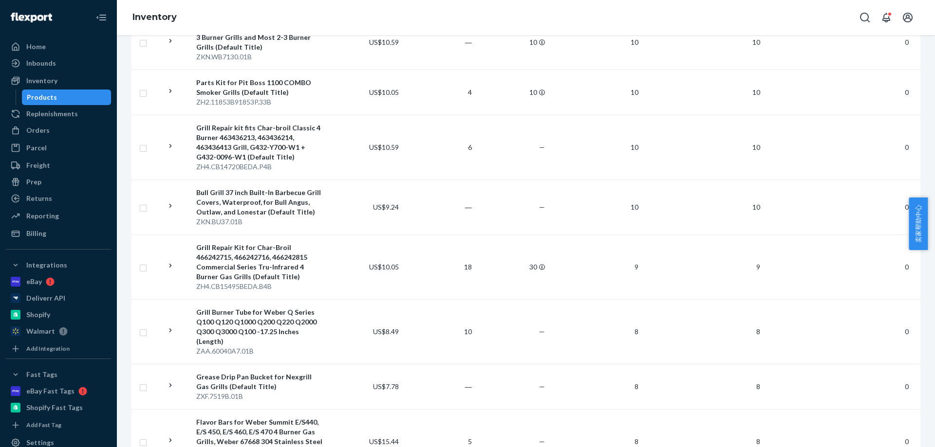
scroll to position [5681, 0]
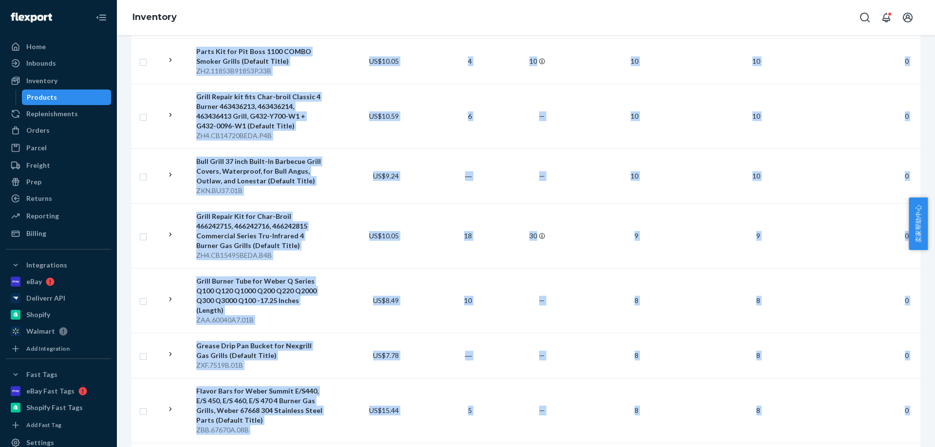
drag, startPoint x: 130, startPoint y: 353, endPoint x: 282, endPoint y: 404, distance: 159.8
click at [282, 404] on div "Action Create product Create bundle Bulk create products Bulk update products B…" at bounding box center [526, 241] width 818 height 412
copy table "Name Fulfillment Fee 30d Orders Inbound Total Units Available Total Unavailable…"
drag, startPoint x: 916, startPoint y: 416, endPoint x: 192, endPoint y: 406, distance: 723.5
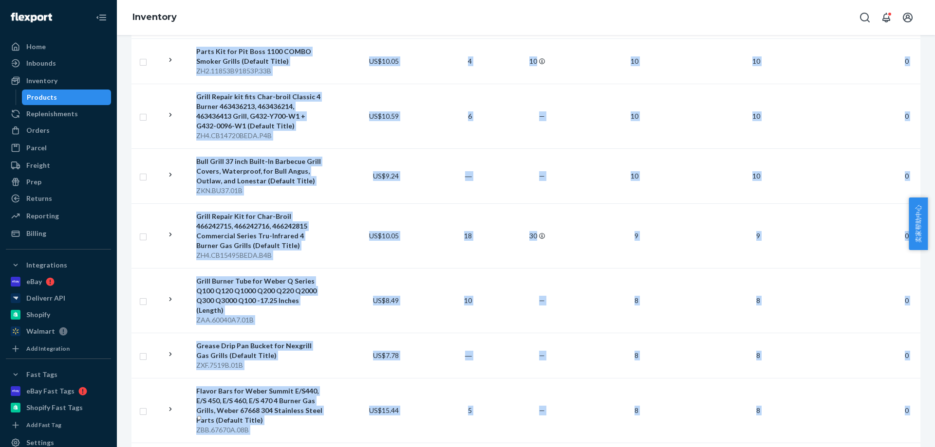
copy table "Name Fulfillment Fee 30d Orders Inbound Total Units Available Total Unavailable…"
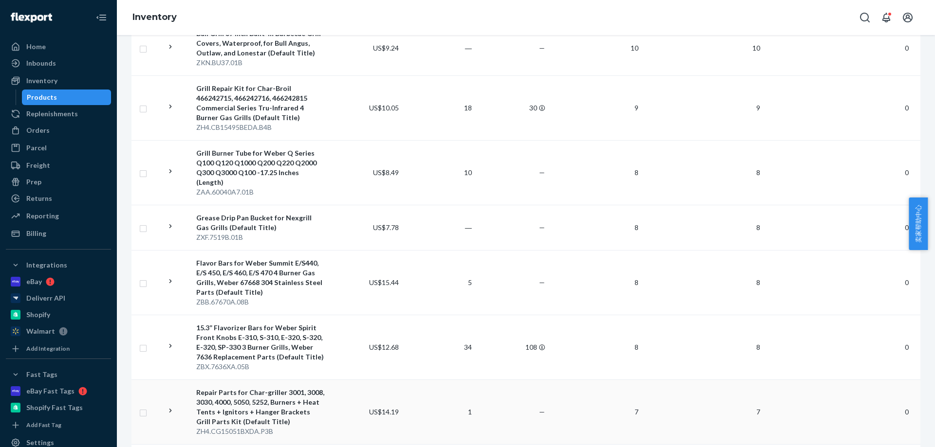
scroll to position [5875, 0]
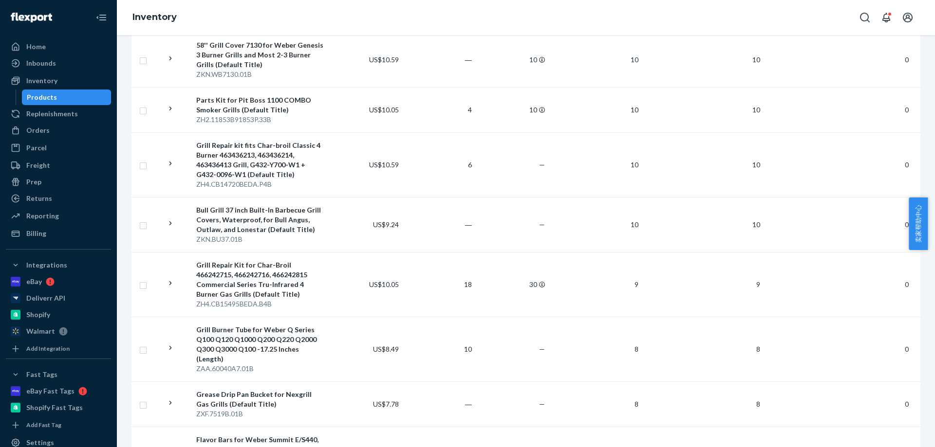
scroll to position [5583, 0]
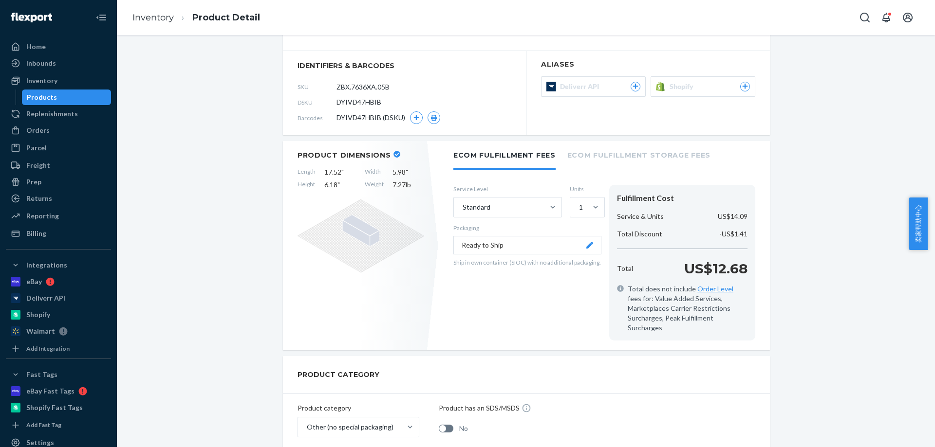
scroll to position [97, 0]
click at [664, 89] on button "Shopify" at bounding box center [702, 87] width 105 height 20
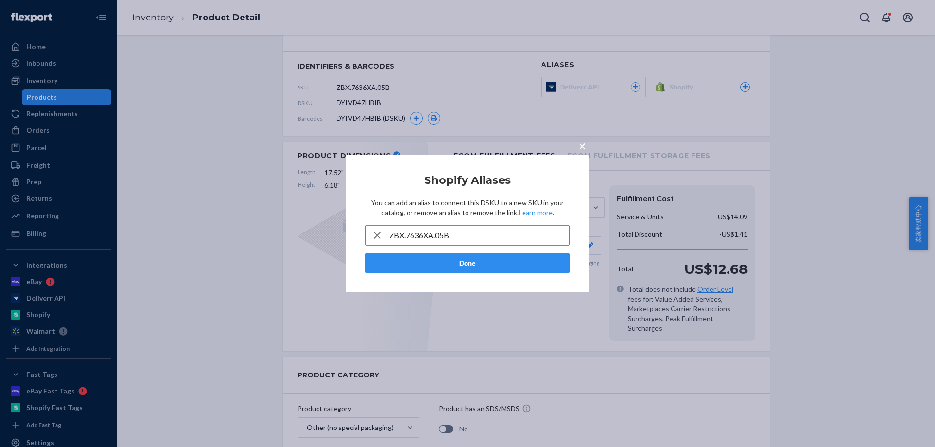
click at [428, 239] on input "ZBX.7636XA.05B" at bounding box center [479, 235] width 180 height 19
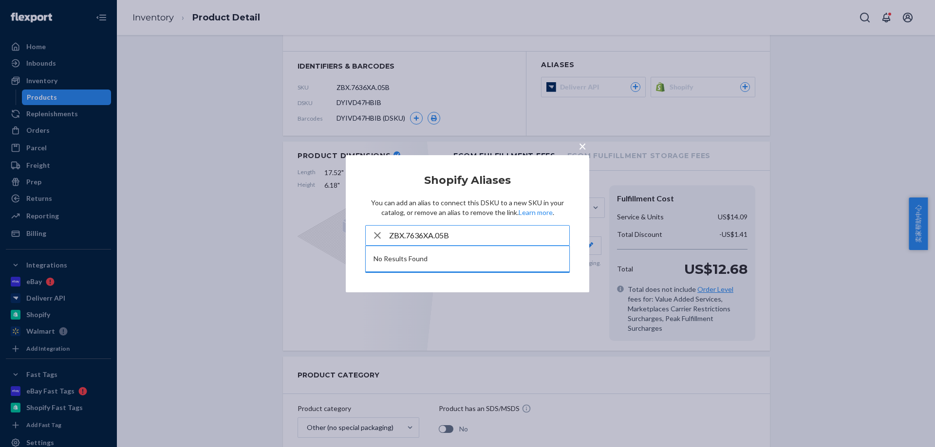
click at [453, 238] on input "ZBX.7636XA.05B" at bounding box center [479, 235] width 180 height 19
type input "ZBX.7636XA.05B"
drag, startPoint x: 314, startPoint y: 61, endPoint x: 156, endPoint y: 2, distance: 169.5
click at [314, 61] on div "× Shopify Aliases You can add an alias to connect this DSKU to a new SKU in you…" at bounding box center [467, 223] width 935 height 447
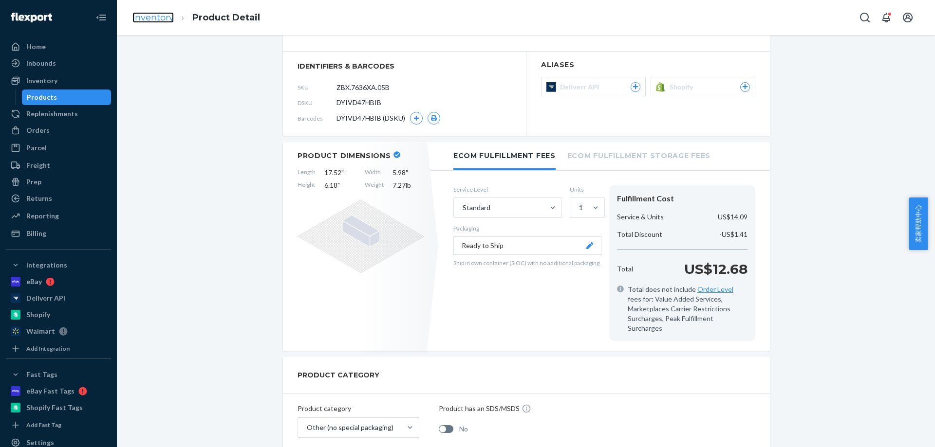
click at [163, 20] on link "Inventory" at bounding box center [152, 17] width 41 height 11
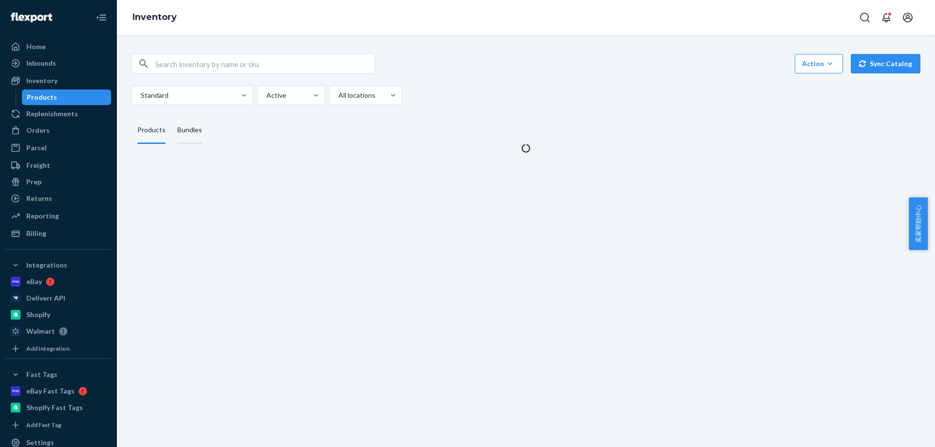
click at [202, 124] on div "Bundles" at bounding box center [189, 130] width 37 height 27
click at [171, 117] on input "Bundles" at bounding box center [171, 117] width 0 height 0
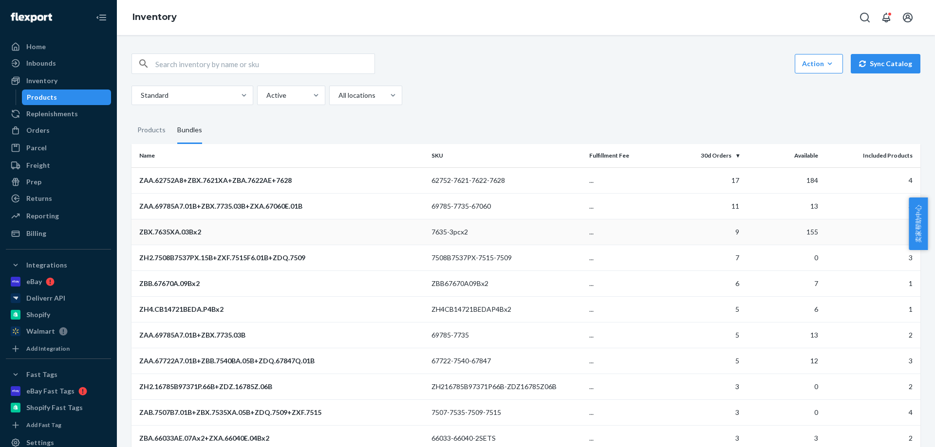
click at [525, 236] on td "7635-3pcx2" at bounding box center [506, 232] width 158 height 26
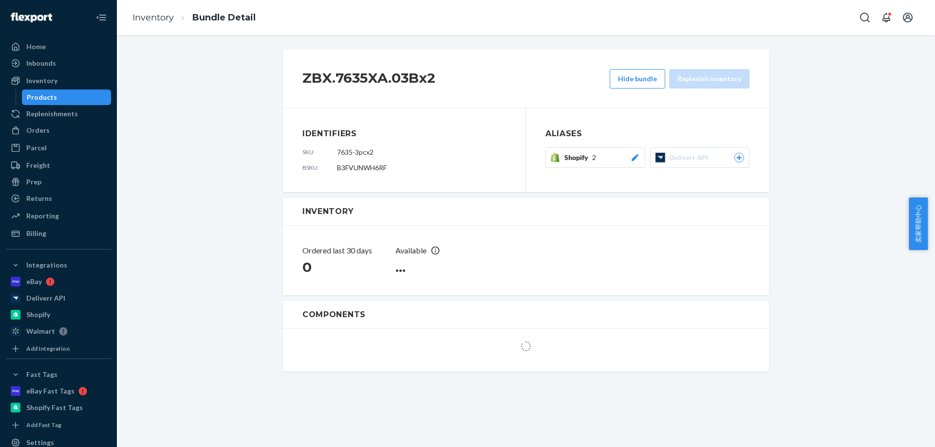
click at [580, 162] on span "Shopify" at bounding box center [578, 158] width 28 height 10
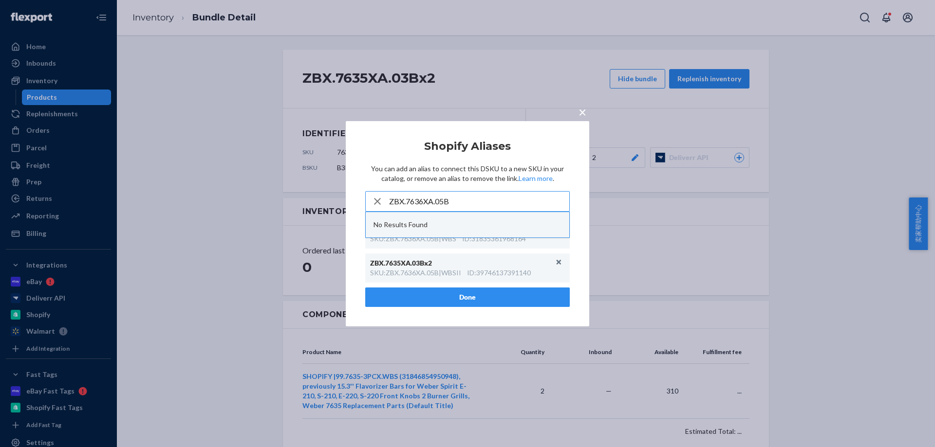
type input "ZBX.7636XA.05B"
click at [557, 233] on div "No Results Found" at bounding box center [467, 224] width 203 height 25
click at [554, 264] on button "Unlink" at bounding box center [559, 262] width 15 height 15
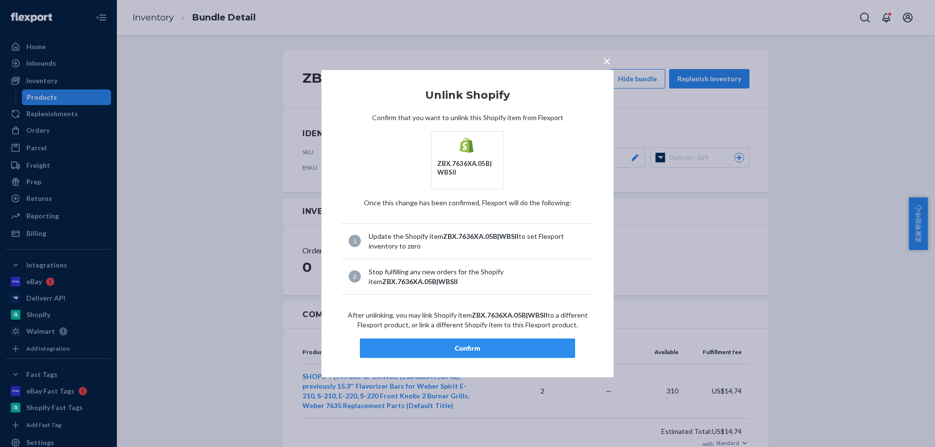
click at [525, 349] on div "Confirm" at bounding box center [467, 349] width 199 height 10
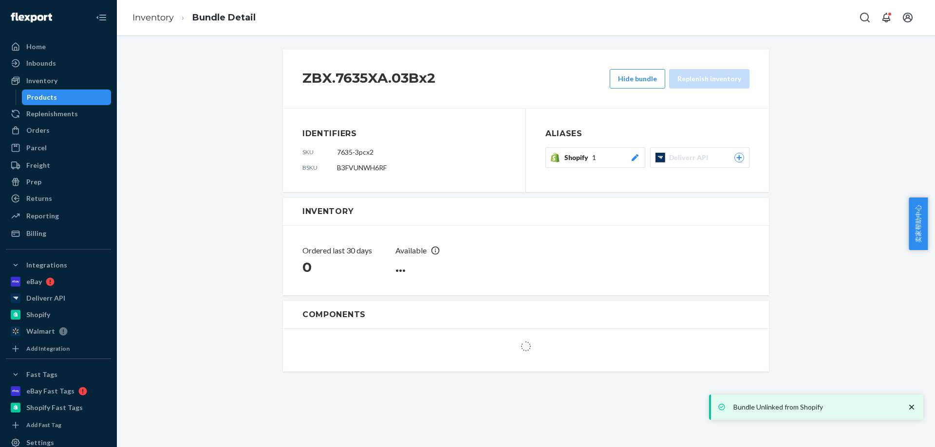
click at [612, 156] on div "Shopify 1" at bounding box center [601, 158] width 75 height 10
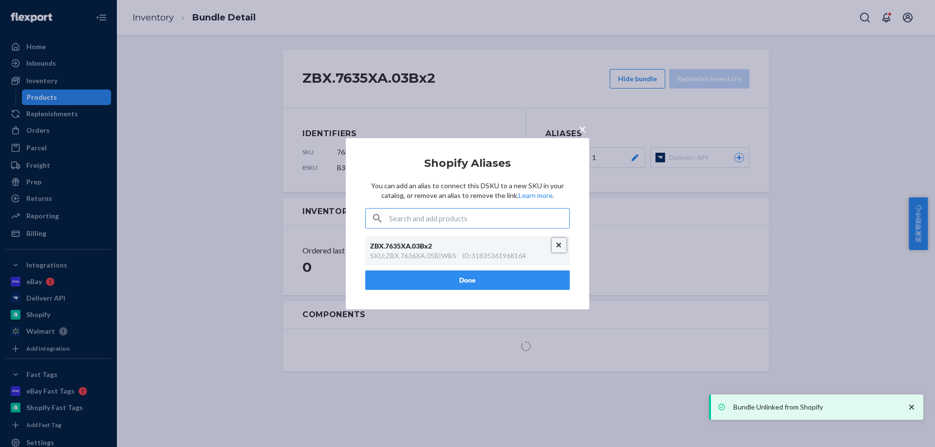
click at [559, 249] on button "Unlink" at bounding box center [559, 245] width 15 height 15
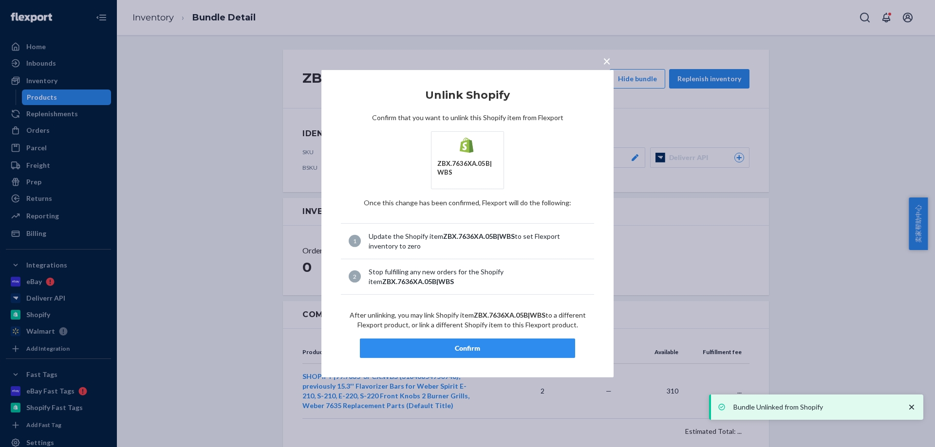
click at [505, 350] on div "Confirm" at bounding box center [467, 349] width 199 height 10
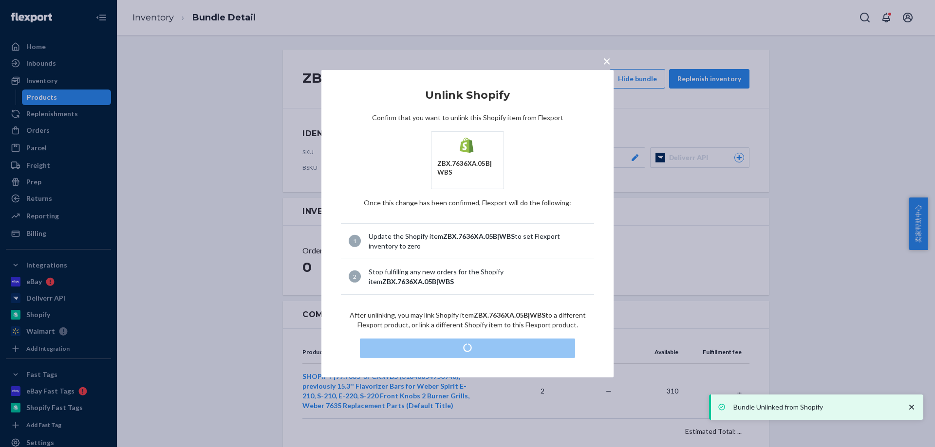
drag, startPoint x: 204, startPoint y: 124, endPoint x: 176, endPoint y: 63, distance: 66.8
click at [201, 118] on div "× Unlink Shopify Confirm that you want to unlink this Shopify item from Flexpor…" at bounding box center [467, 223] width 935 height 447
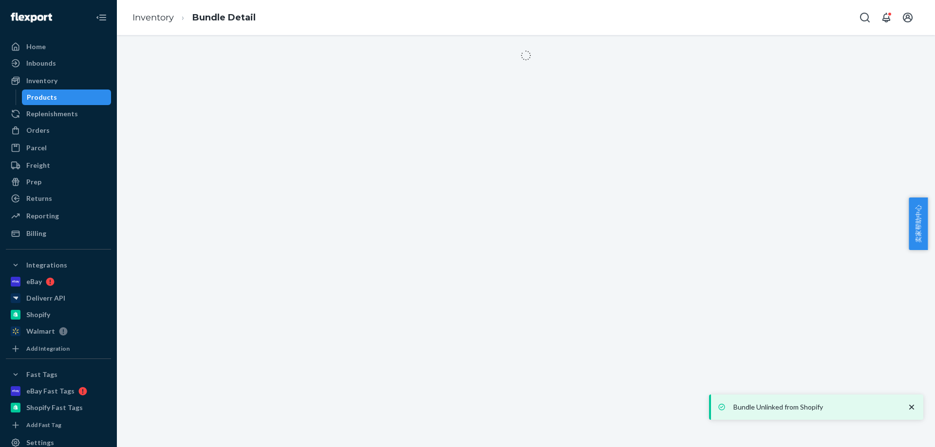
click at [159, 13] on link "Inventory" at bounding box center [152, 17] width 41 height 11
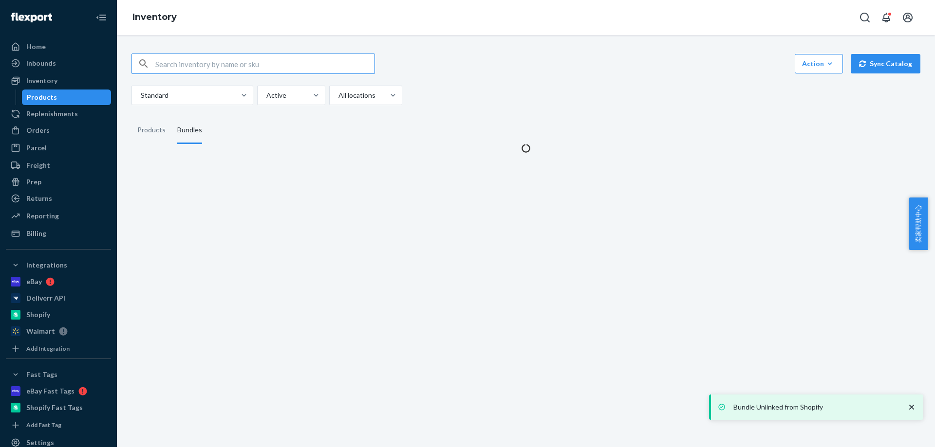
click at [188, 58] on input "text" at bounding box center [264, 63] width 219 height 19
click at [156, 129] on div "Products" at bounding box center [151, 130] width 28 height 27
click at [131, 117] on input "Products" at bounding box center [131, 117] width 0 height 0
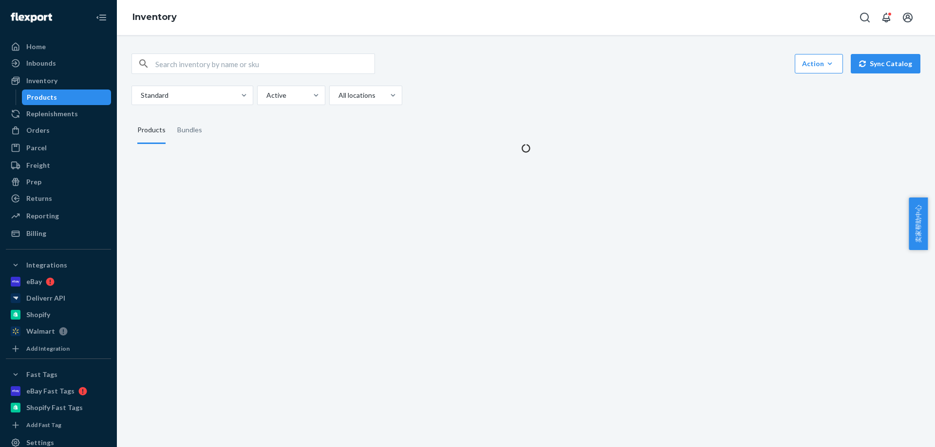
click at [180, 65] on input "text" at bounding box center [264, 63] width 219 height 19
paste input "ZBX.7636XA.05B"
type input "ZBX.7636XA.05B"
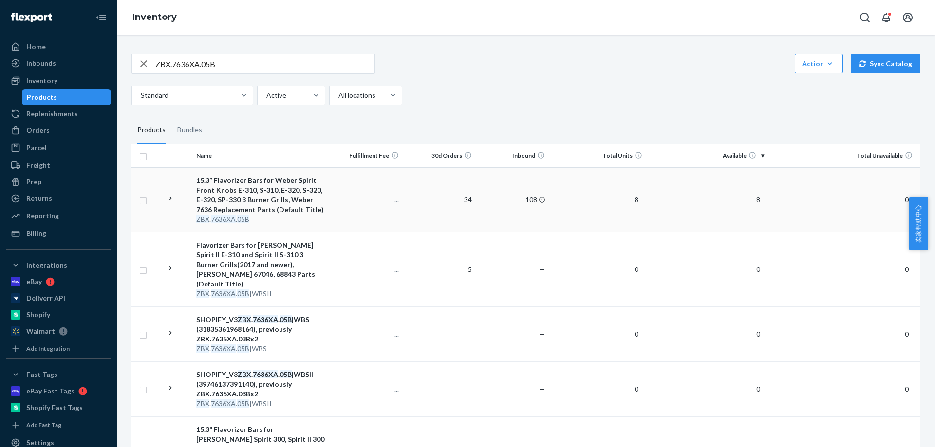
click at [266, 203] on div "15.3” Flavorizer Bars for Weber Spirit Front Knobs E-310, S-310, E-320, S-320, …" at bounding box center [260, 195] width 129 height 39
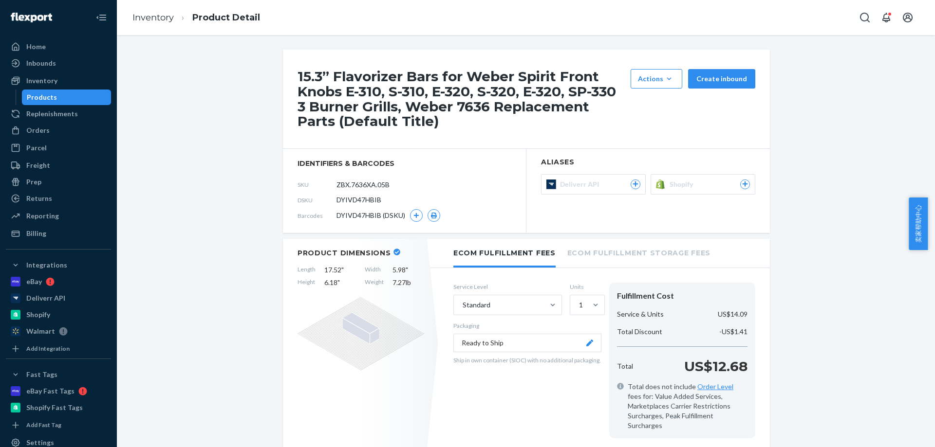
click at [677, 193] on button "Shopify" at bounding box center [702, 184] width 105 height 20
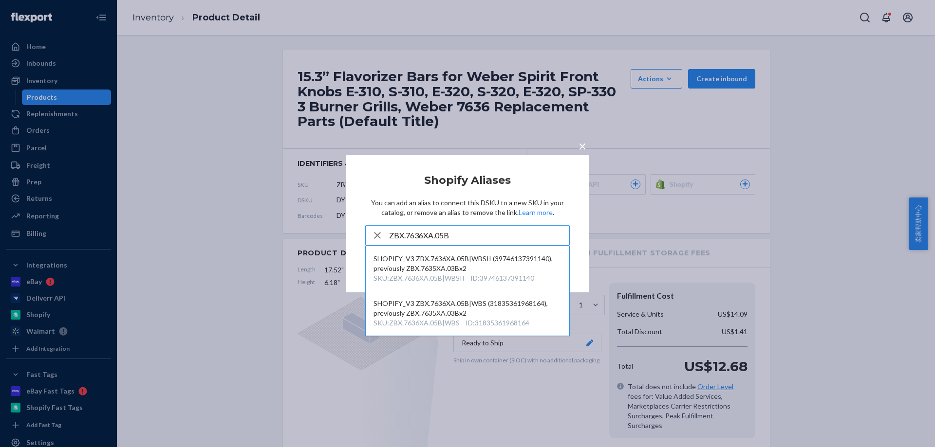
click at [479, 240] on input "ZBX.7636XA.05B" at bounding box center [479, 235] width 180 height 19
type input "ZBX.7636XA.05B"
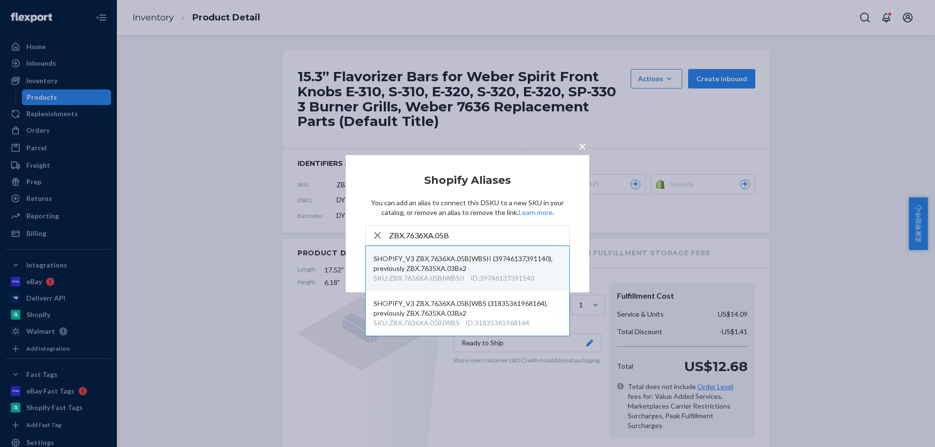
click at [461, 276] on div "SKU : ZBX.7636XA.05B|WBSII" at bounding box center [418, 279] width 91 height 10
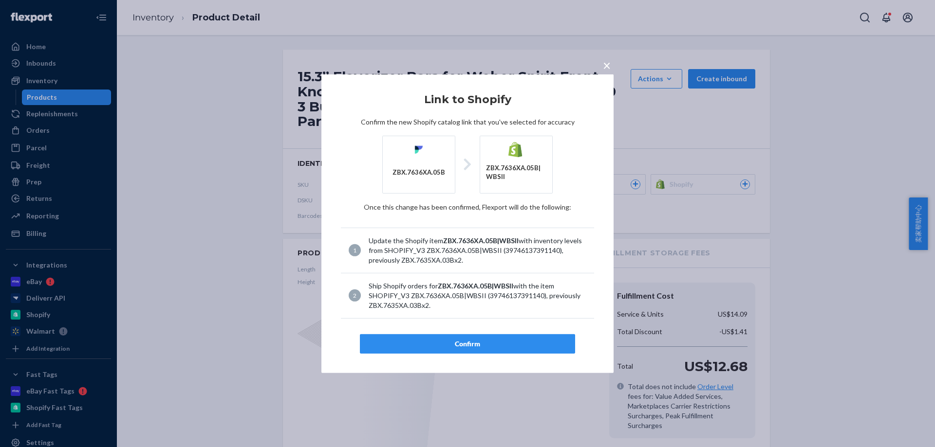
click at [457, 351] on button "Confirm" at bounding box center [467, 343] width 215 height 19
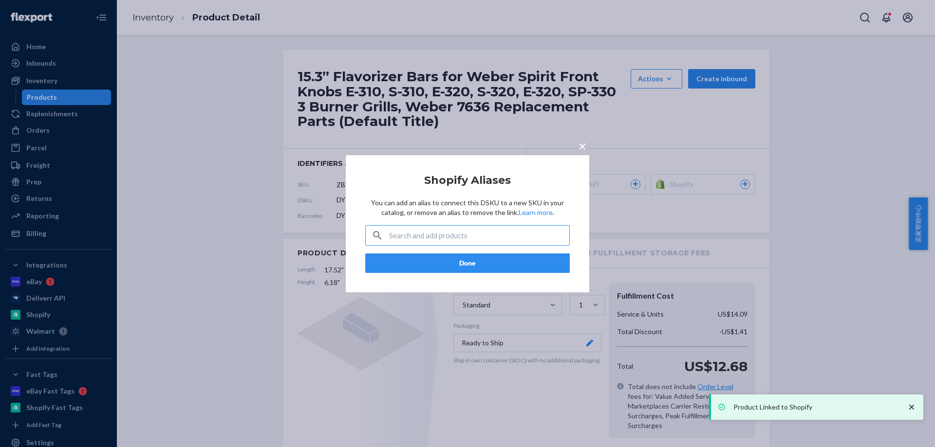
click at [439, 237] on input "text" at bounding box center [479, 235] width 180 height 19
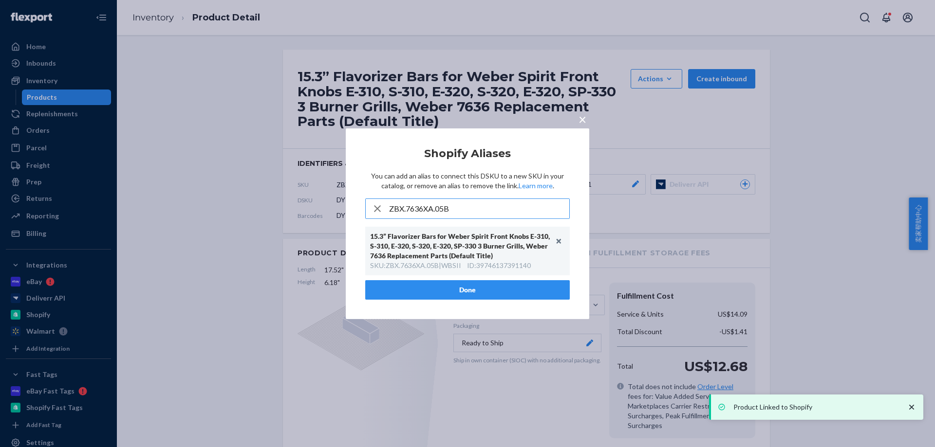
click at [443, 207] on input "ZBX.7636XA.05B" at bounding box center [479, 208] width 180 height 19
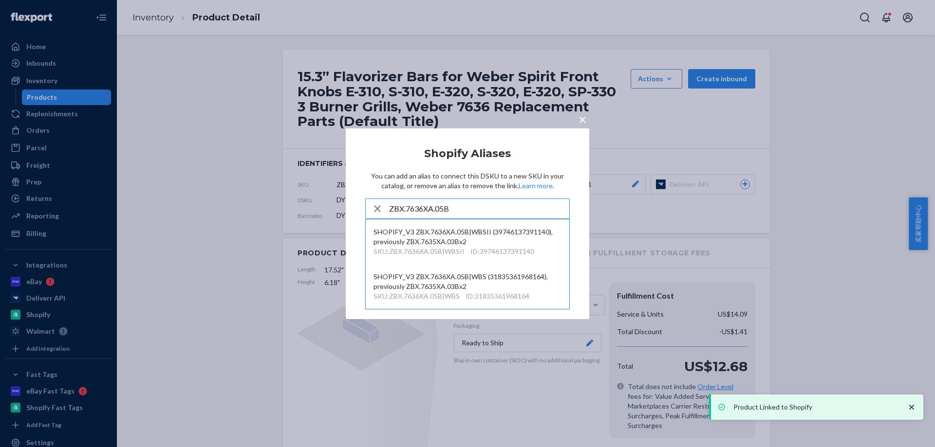
type input "ZBX.7636XA.05B"
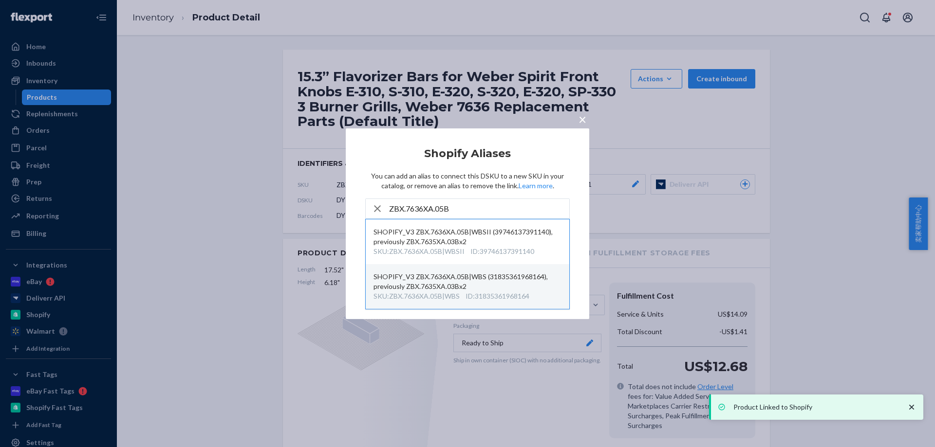
click at [454, 289] on div "SHOPIFY_V3 ZBX.7636XA.05B|WBS (31835361968164), previously ZBX.7635XA.03Bx2" at bounding box center [467, 281] width 188 height 19
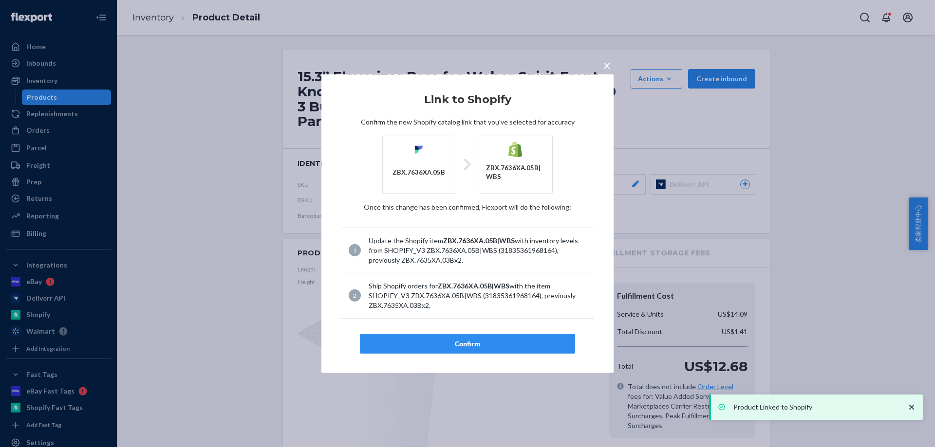
click at [459, 345] on div "Confirm" at bounding box center [467, 344] width 199 height 10
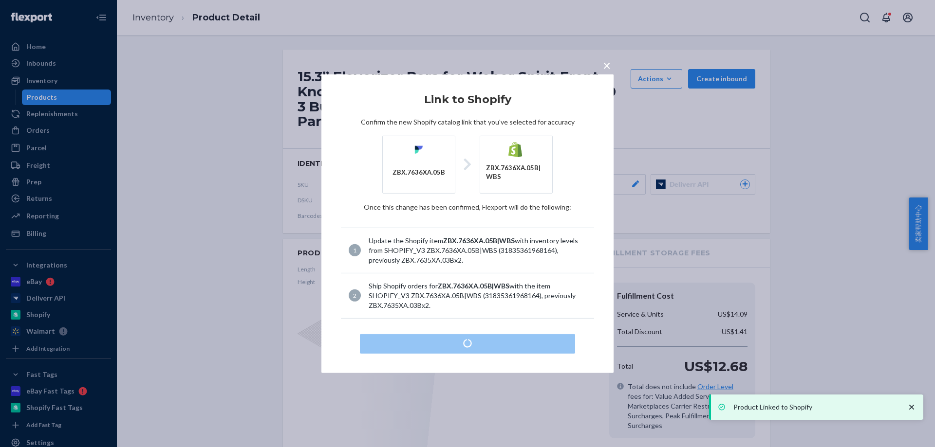
click at [649, 263] on div "× Link to Shopify Confirm the new Shopify catalog link that you've selected for…" at bounding box center [467, 223] width 935 height 447
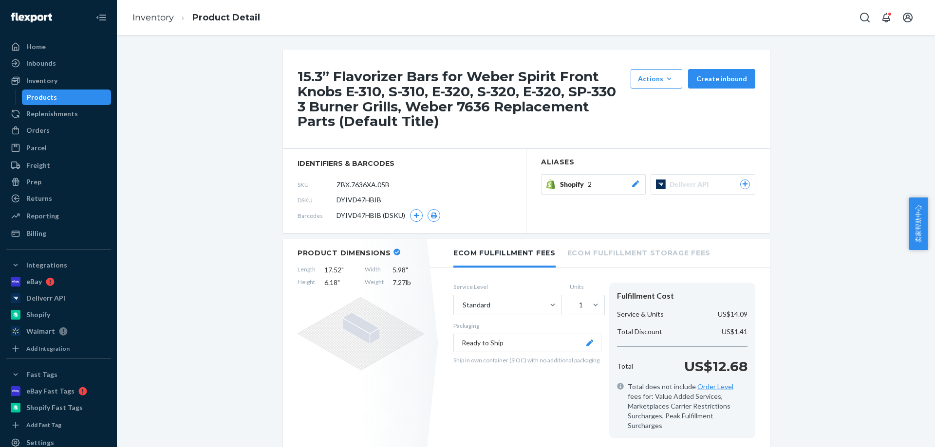
click at [592, 190] on button "Shopify 2" at bounding box center [593, 184] width 105 height 20
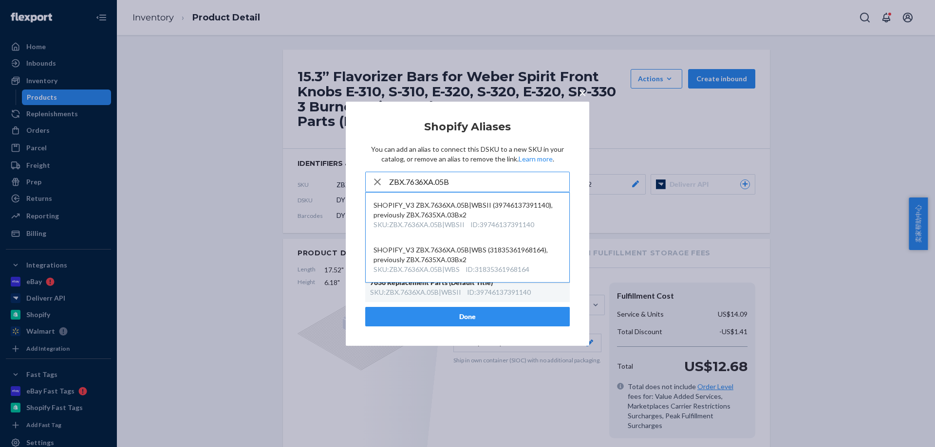
type input "ZBX.7636XA.05B"
click at [377, 182] on icon "button" at bounding box center [377, 182] width 7 height 7
click at [649, 170] on div "× Shopify Aliases You can add an alias to connect this DSKU to a new SKU in you…" at bounding box center [467, 223] width 935 height 447
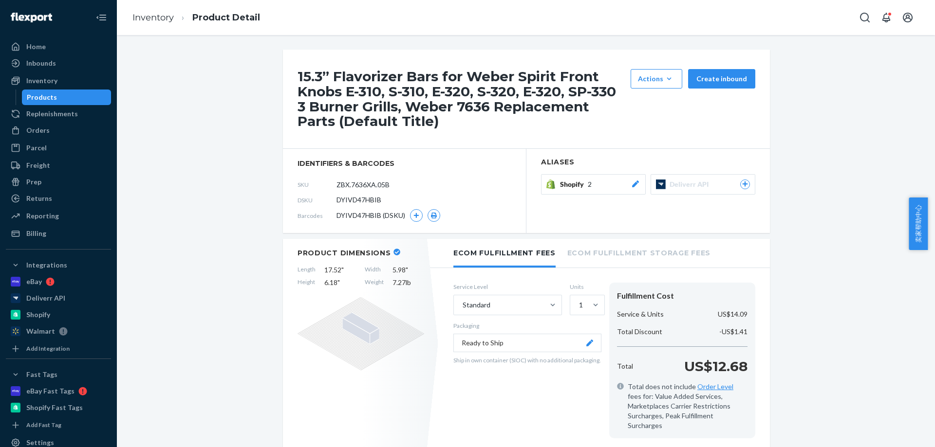
click at [159, 18] on link "Inventory" at bounding box center [152, 17] width 41 height 11
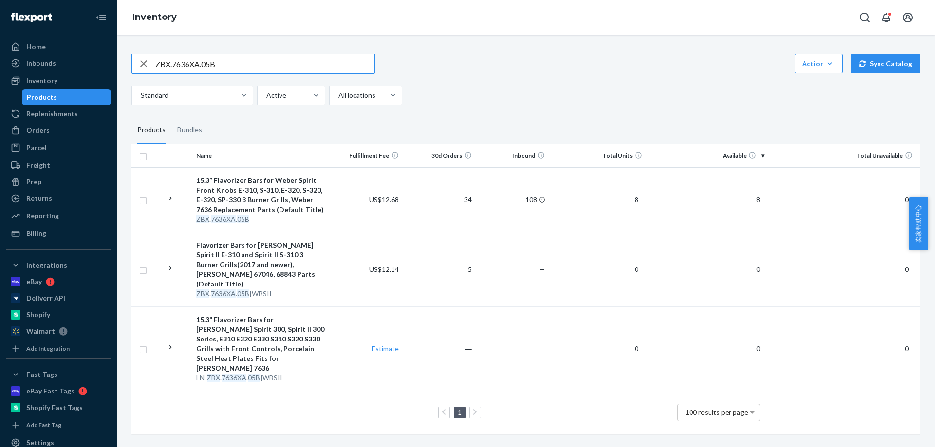
drag, startPoint x: 187, startPoint y: 64, endPoint x: 117, endPoint y: 55, distance: 70.6
click at [63, 60] on div "Home Inbounds Shipping Plans Problems Inventory Products Replenishments Orders …" at bounding box center [467, 223] width 935 height 447
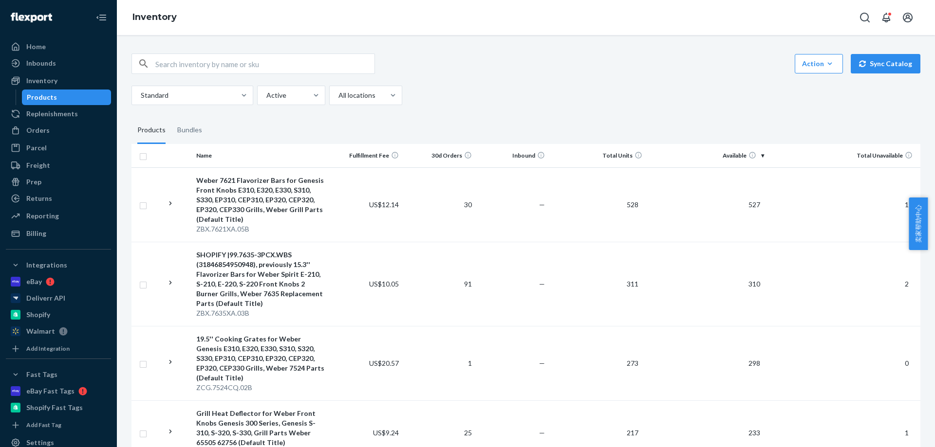
click at [619, 100] on div "Standard Active All locations" at bounding box center [521, 95] width 781 height 19
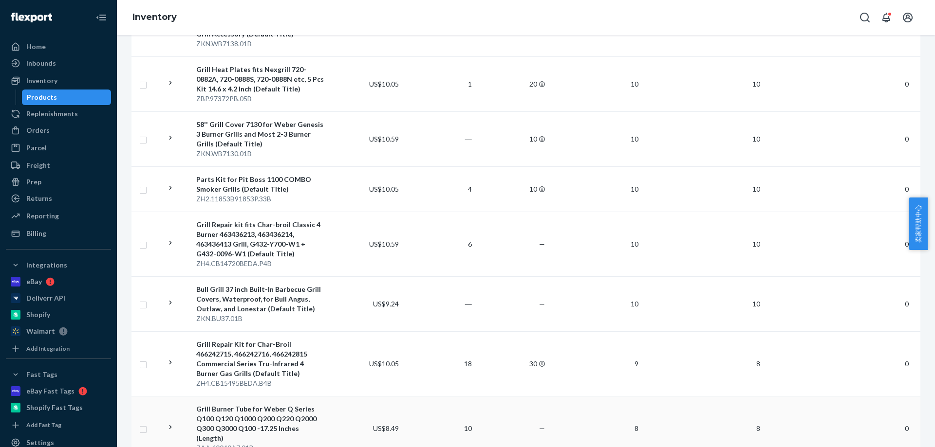
scroll to position [5535, 0]
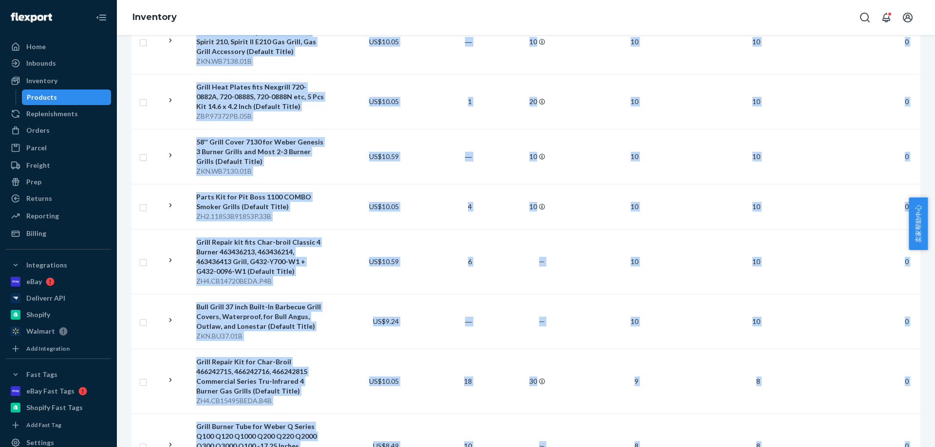
drag, startPoint x: 922, startPoint y: 404, endPoint x: 196, endPoint y: 423, distance: 725.6
click at [196, 423] on div "Action Create product Create bundle Bulk create products Bulk update products B…" at bounding box center [526, 241] width 818 height 412
copy table "Name Fulfillment Fee 30d Orders Inbound Total Units Available Total Unavailable…"
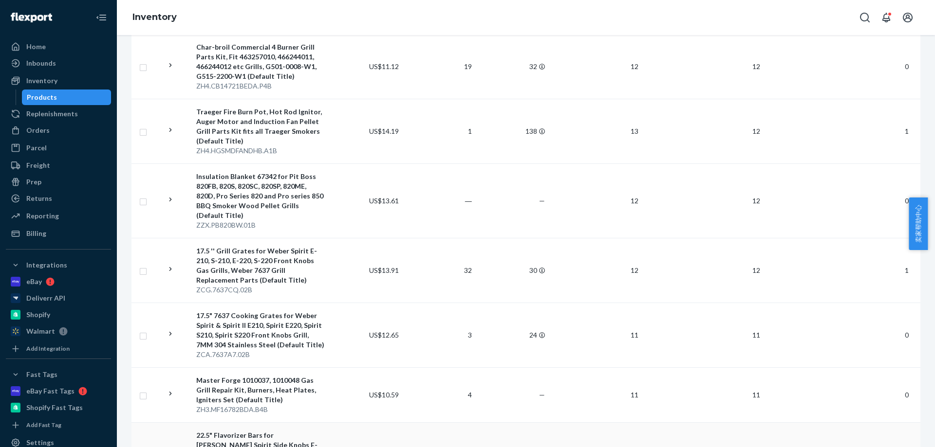
scroll to position [4854, 0]
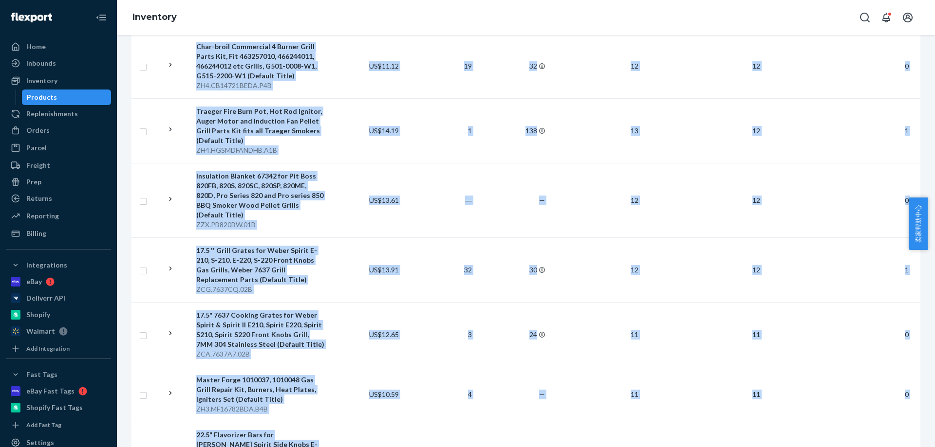
drag, startPoint x: 920, startPoint y: 418, endPoint x: 195, endPoint y: 412, distance: 724.9
copy table "Name Fulfillment Fee 30d Orders Inbound Total Units Available Total Unavailable…"
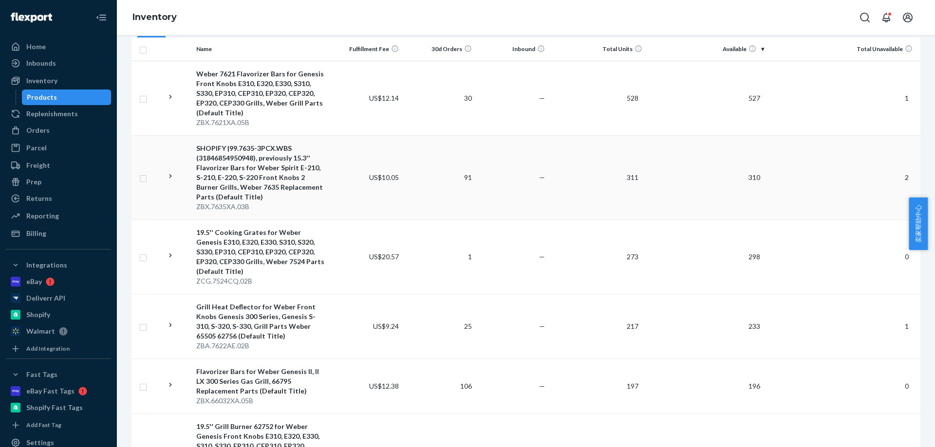
scroll to position [58, 0]
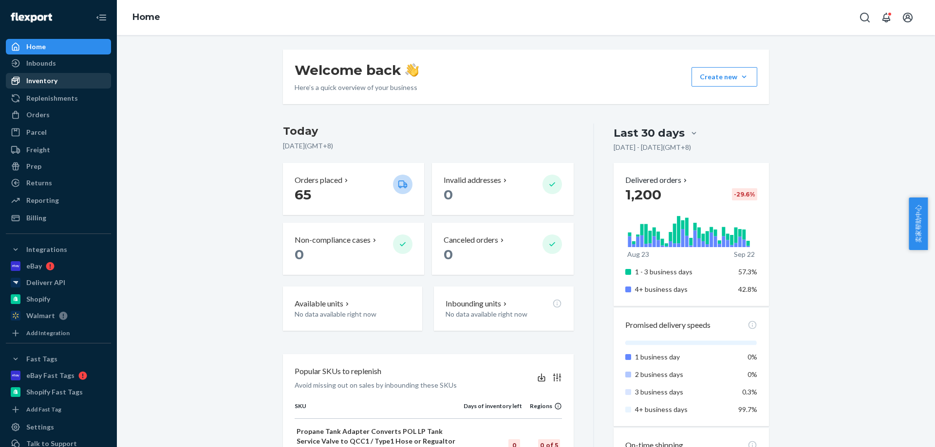
click at [46, 84] on div "Inventory" at bounding box center [41, 81] width 31 height 10
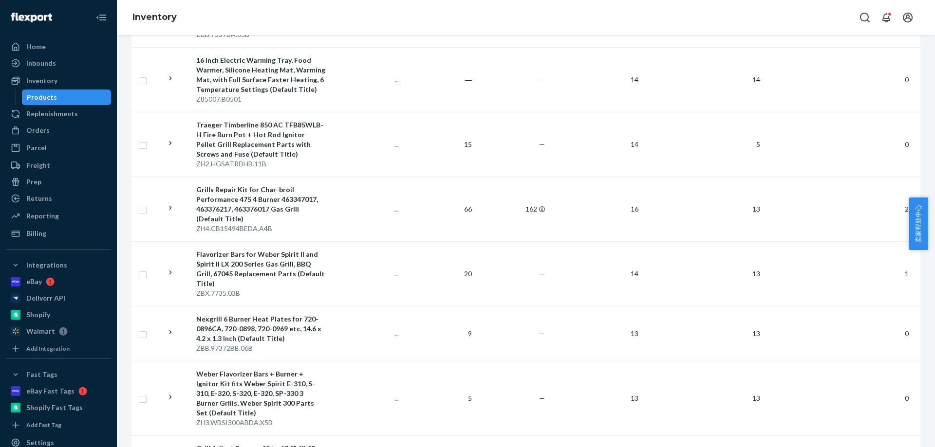
scroll to position [3383, 0]
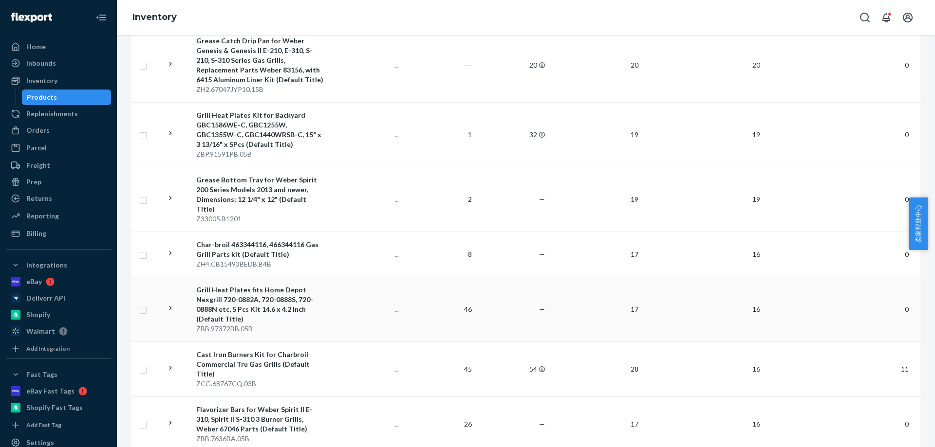
click at [380, 277] on td "..." at bounding box center [366, 309] width 73 height 65
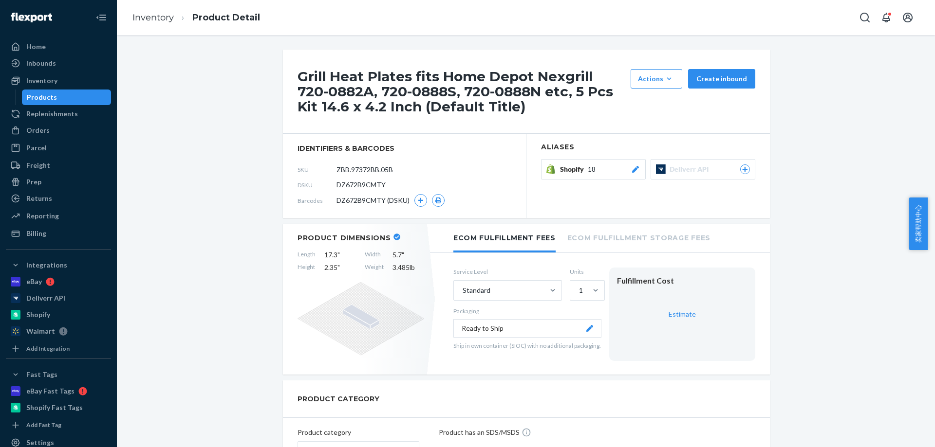
click at [569, 167] on span "Shopify" at bounding box center [574, 170] width 28 height 10
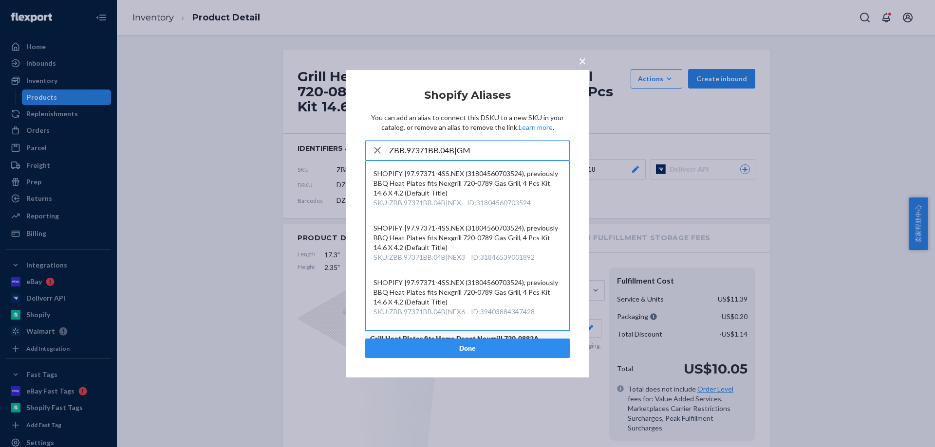
type input "ZBB.97371BB.04B|GM"
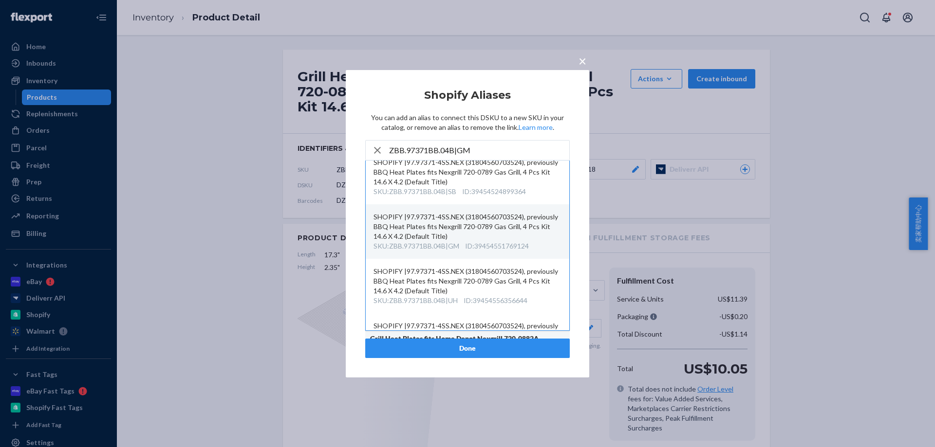
click at [476, 237] on div "SHOPIFY |97.97371-4SS.NEX (31804560703524), previously BBQ Heat Plates fits Nex…" at bounding box center [467, 226] width 188 height 29
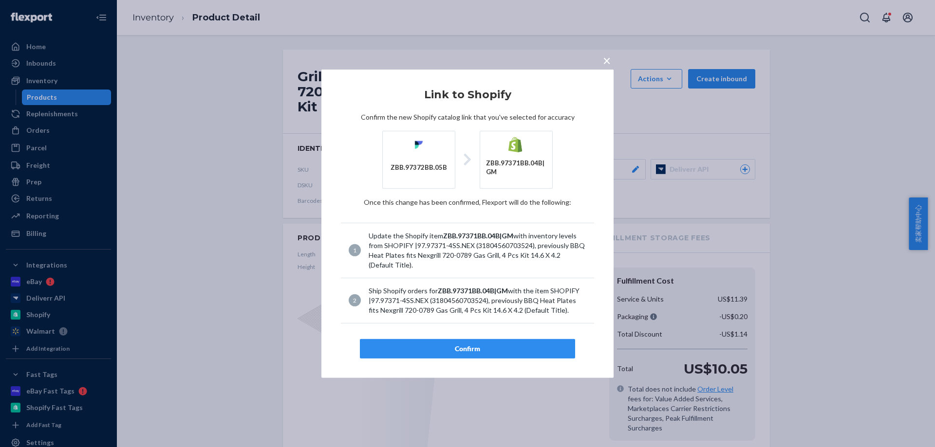
click at [472, 350] on div "Confirm" at bounding box center [467, 349] width 199 height 10
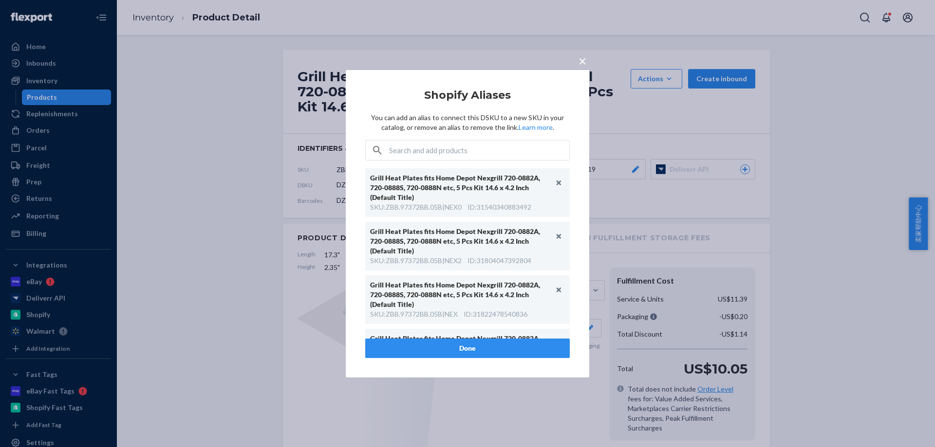
click at [408, 45] on div "× Shopify Aliases You can add an alias to connect this DSKU to a new SKU in you…" at bounding box center [467, 223] width 935 height 447
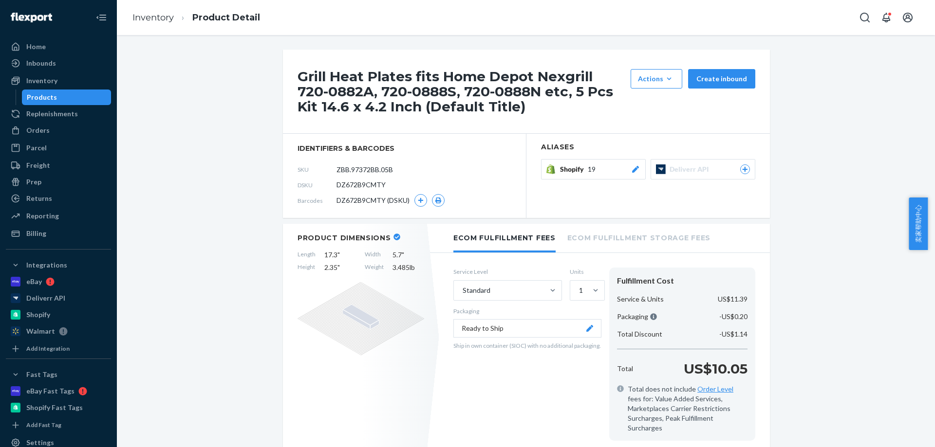
click at [360, 441] on div "Product Dimensions Length 17.3 " Width 5.7 " Height 2.35 " Weight 3.485 lb" at bounding box center [361, 337] width 156 height 227
click at [58, 135] on div "Orders" at bounding box center [58, 131] width 103 height 14
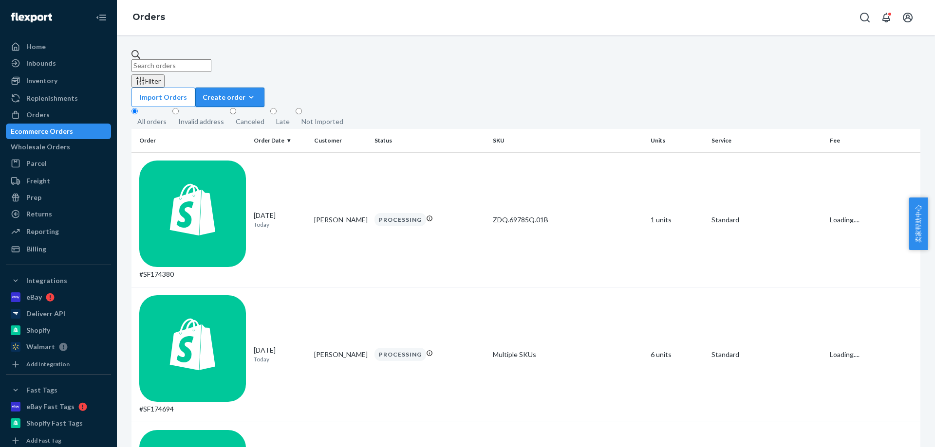
click at [257, 92] on div "Create order" at bounding box center [230, 97] width 55 height 10
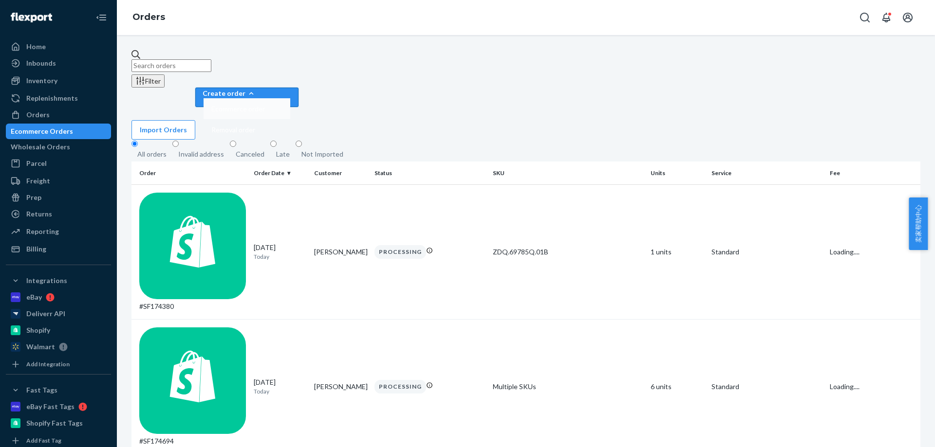
click at [265, 106] on span "Ecommerce order" at bounding box center [238, 109] width 54 height 7
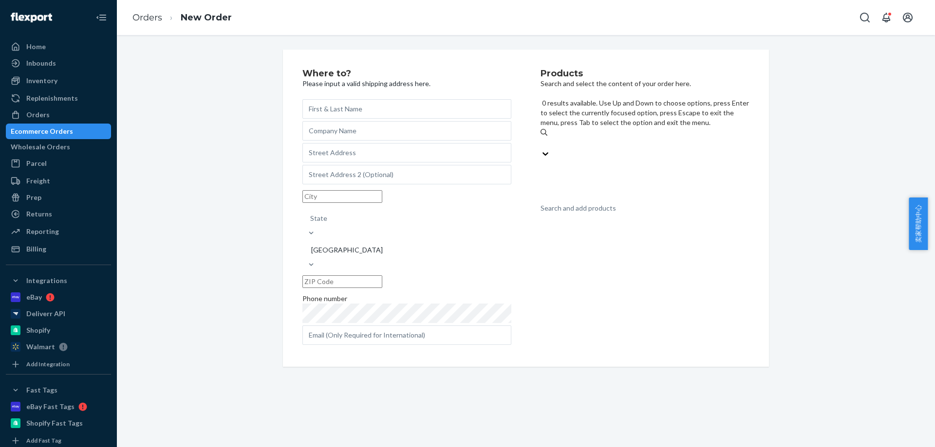
click at [575, 203] on div "Search and add products" at bounding box center [577, 208] width 75 height 10
click at [541, 138] on input "0 results available. Use Up and Down to choose options, press Enter to select t…" at bounding box center [540, 143] width 1 height 10
paste input "ZAA.41862A7.01B"
type input "ZAA.41862A7.01B"
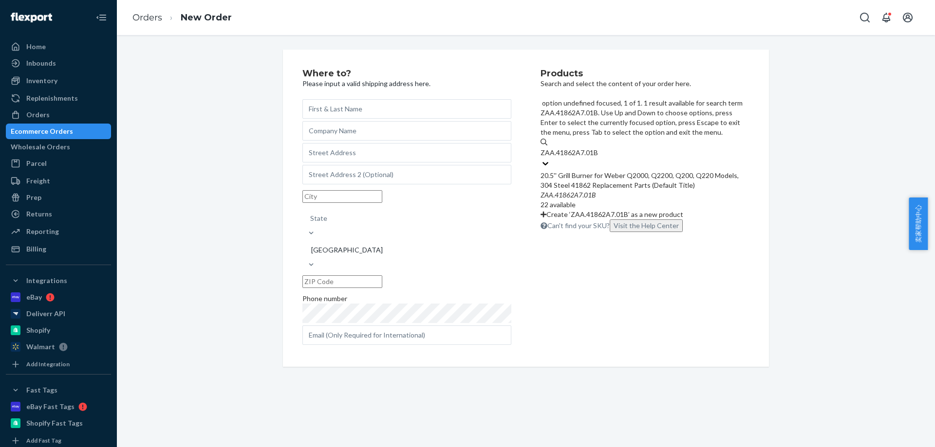
click at [576, 171] on div "20.5'' Grill Burner for Weber Q2000, Q2200, Q200, Q220 Models, 304 Steel 41862 …" at bounding box center [644, 180] width 209 height 19
click at [576, 148] on input "ZAA.41862A7.01B" at bounding box center [569, 153] width 58 height 10
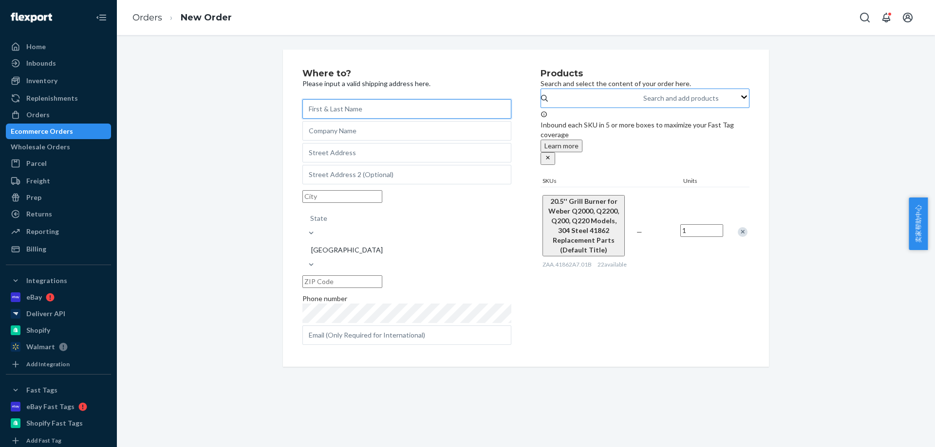
click at [406, 101] on input "text" at bounding box center [406, 108] width 209 height 19
paste input "[PERSON_NAME]"
type input "[PERSON_NAME]"
click at [347, 159] on input "text" at bounding box center [406, 152] width 209 height 19
paste input "10037 SW 57th Ct"
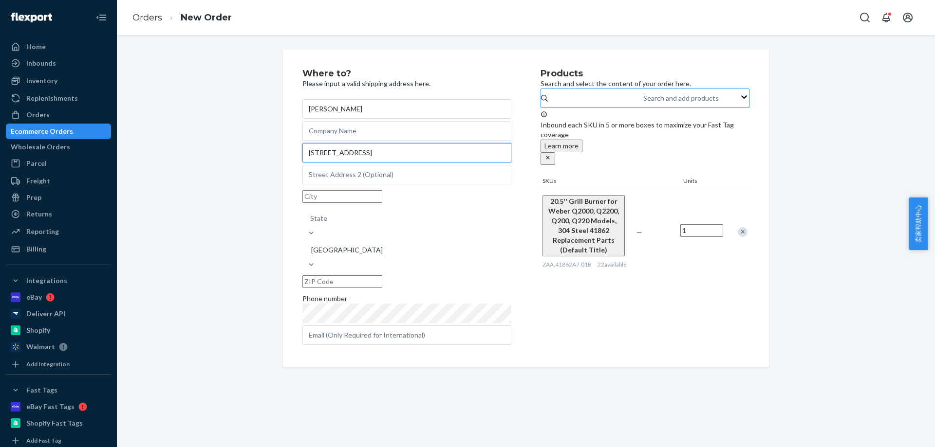
type input "10037 SW 57th Ct"
paste input "Cooper City"
type input "Cooper City"
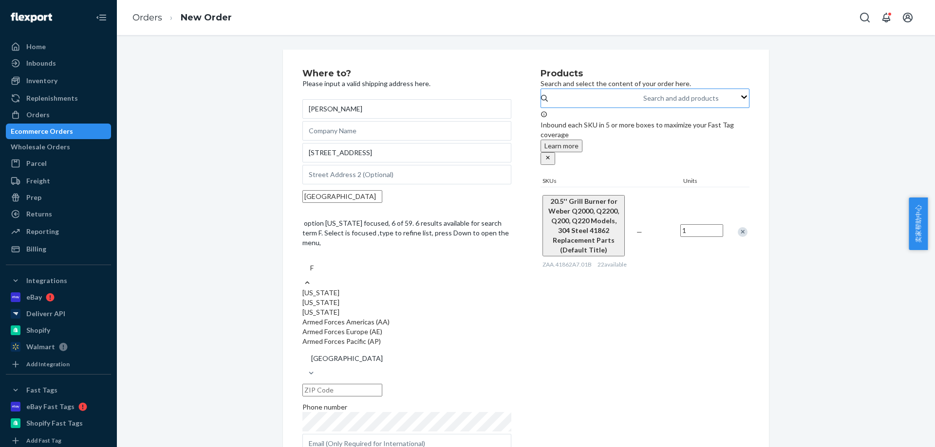
type input "FL"
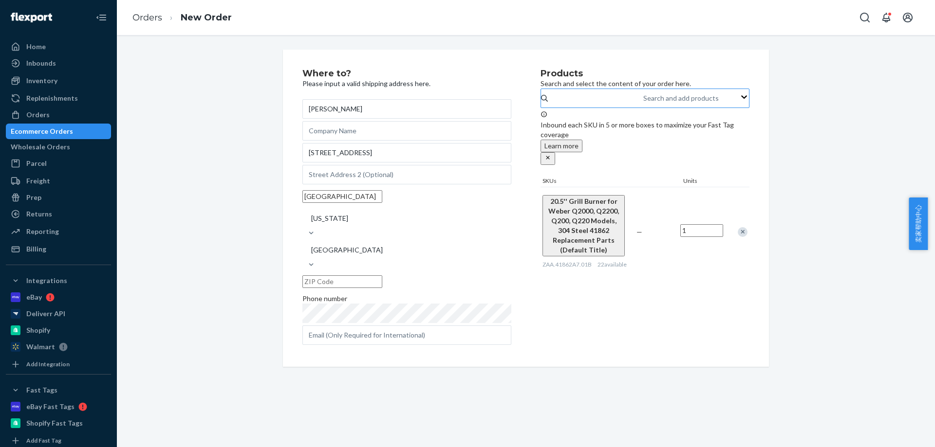
paste input "33328"
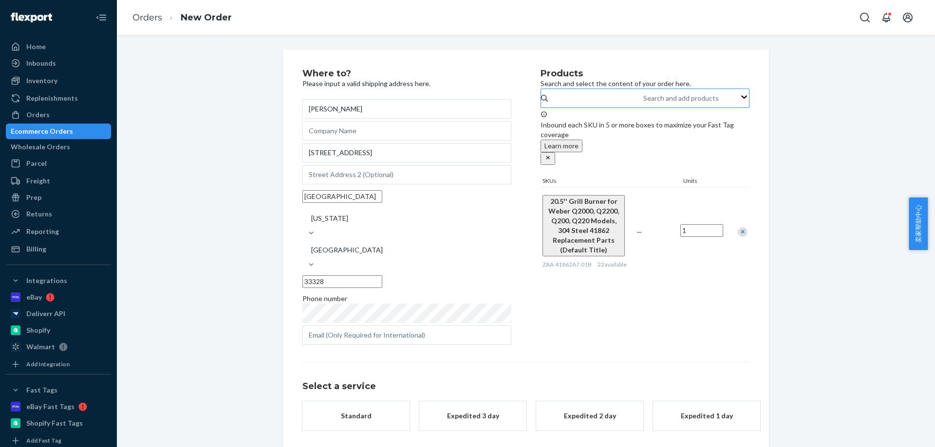
type input "33328"
click at [354, 411] on div "Standard" at bounding box center [356, 416] width 78 height 10
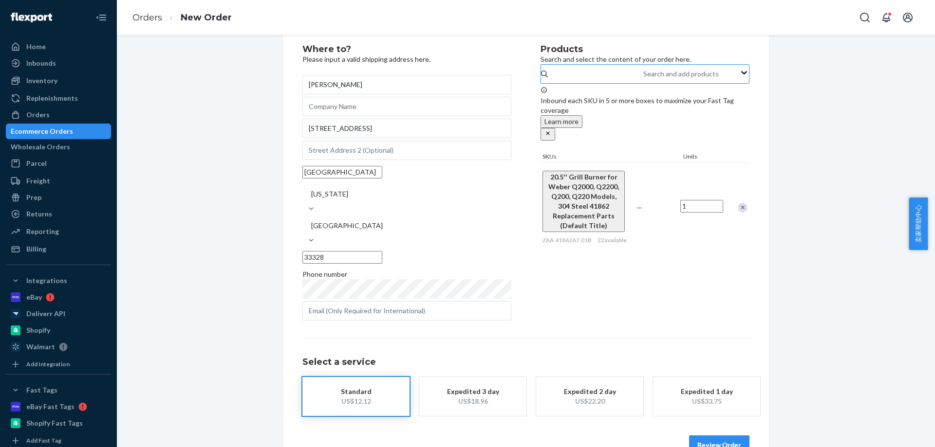
scroll to position [35, 0]
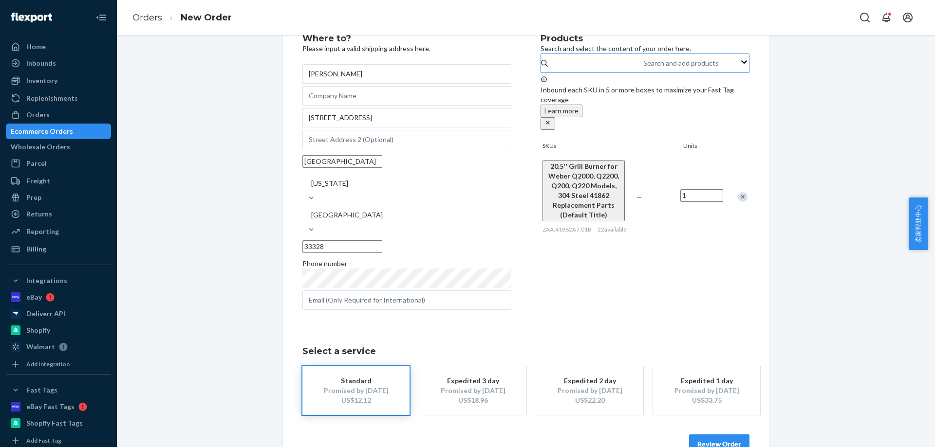
click at [697, 425] on div "Review Order" at bounding box center [525, 439] width 447 height 29
click at [699, 435] on button "Review Order" at bounding box center [719, 444] width 60 height 19
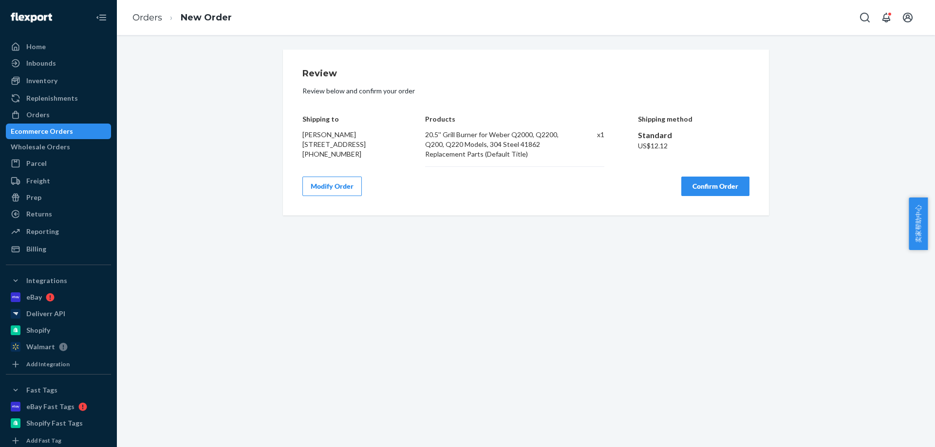
click at [731, 192] on button "Confirm Order" at bounding box center [715, 186] width 68 height 19
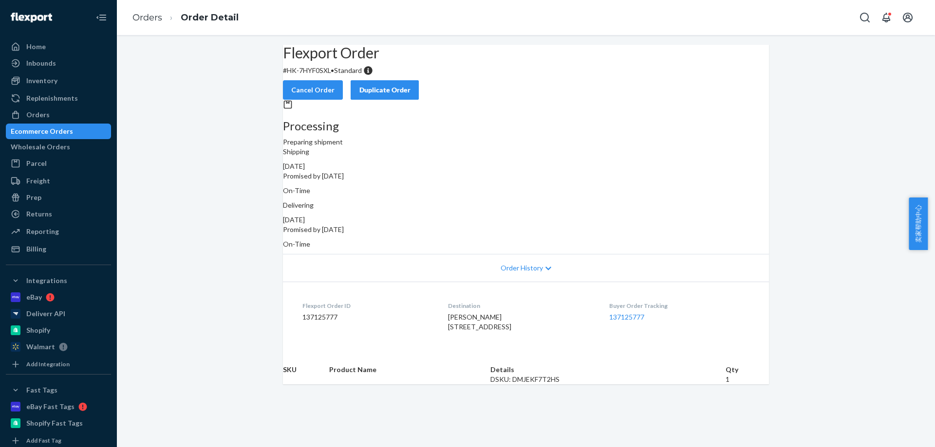
click at [329, 75] on p "# HK-7HYF0SXL • Standard" at bounding box center [526, 71] width 486 height 10
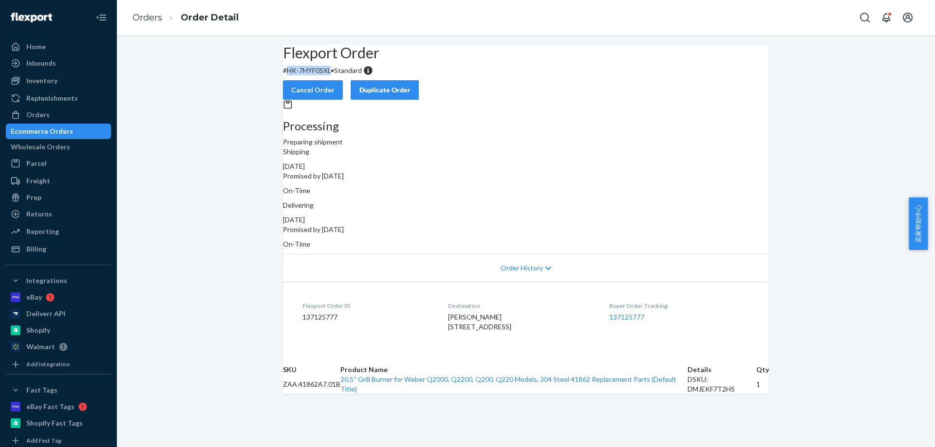
drag, startPoint x: 303, startPoint y: 94, endPoint x: 347, endPoint y: 94, distance: 43.8
click at [347, 75] on p "# HK-7HYF0SXL • Standard" at bounding box center [526, 71] width 486 height 10
copy p "HK-7HYF0SXL"
click at [157, 22] on link "Orders" at bounding box center [147, 17] width 30 height 11
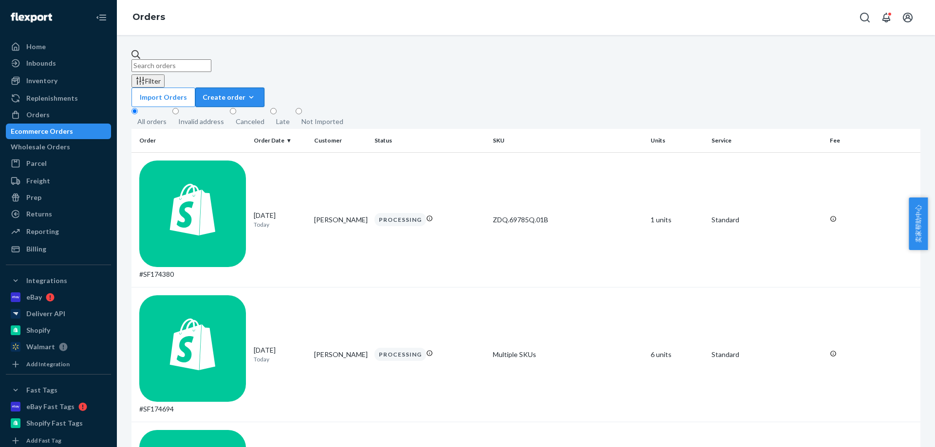
click at [257, 92] on div "Create order" at bounding box center [230, 97] width 55 height 10
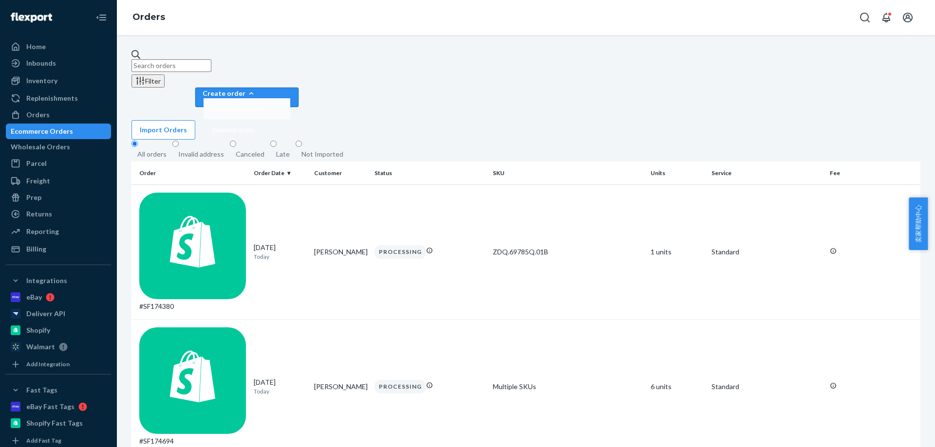
click at [265, 106] on span "Ecommerce order" at bounding box center [238, 109] width 54 height 7
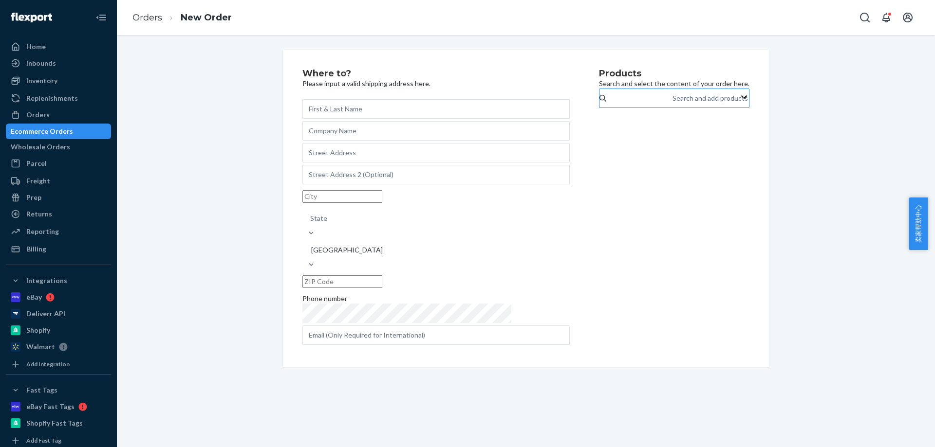
click at [672, 104] on div "Search and add products" at bounding box center [672, 98] width 1 height 12
click at [672, 103] on input "Search and add products" at bounding box center [672, 98] width 1 height 10
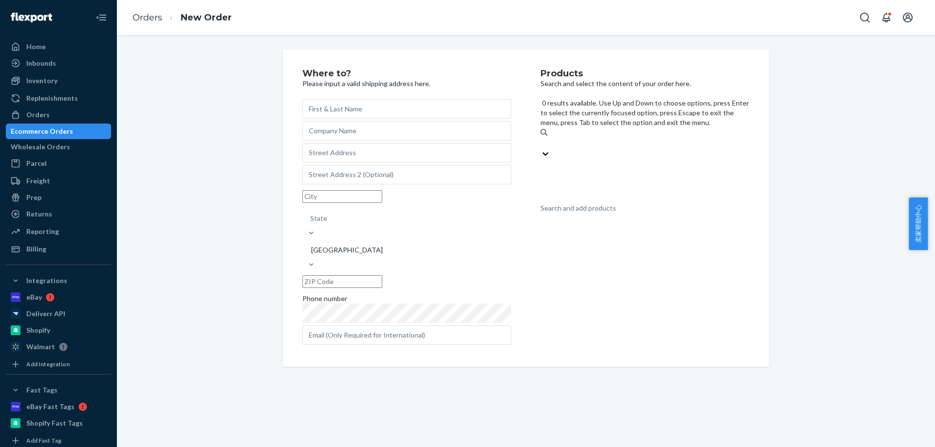
paste input "ZAA.65032A7.01B"
type input "ZAA.65032A7.01B"
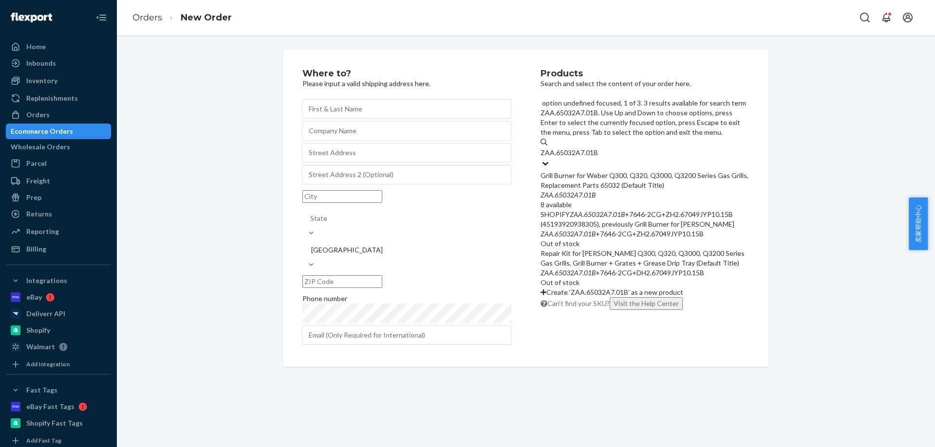
click at [590, 171] on div "Grill Burner for Weber Q300, Q320, Q3000, Q3200 Series Gas Grills, Replacement …" at bounding box center [644, 180] width 209 height 19
click at [590, 148] on input "ZAA.65032A7.01B" at bounding box center [569, 153] width 58 height 10
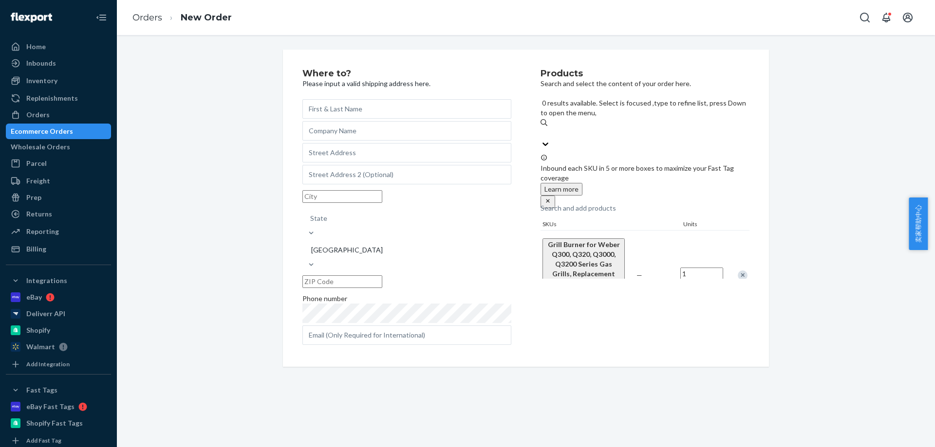
click at [590, 203] on div "Search and add products" at bounding box center [577, 208] width 75 height 10
click at [541, 129] on input "ZAA.65032A7.01B" at bounding box center [540, 134] width 1 height 10
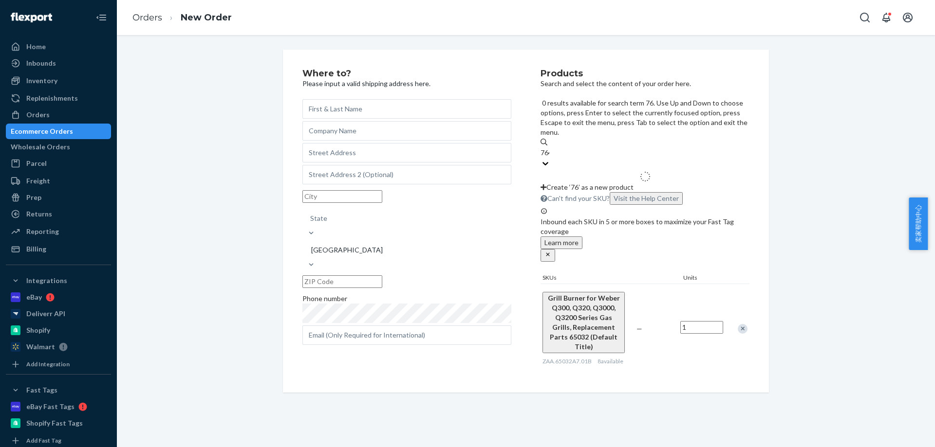
type input "7646"
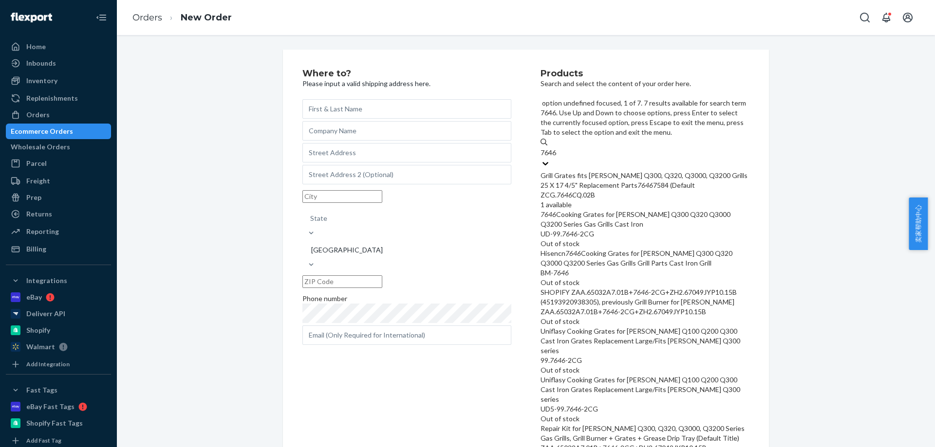
click at [579, 171] on div "Grill Grates fits Weber Q300, Q320, Q3000, Q3200 Grills 25 X 17 4/5" Replacemen…" at bounding box center [644, 180] width 209 height 19
click at [557, 148] on input "7646" at bounding box center [548, 153] width 17 height 10
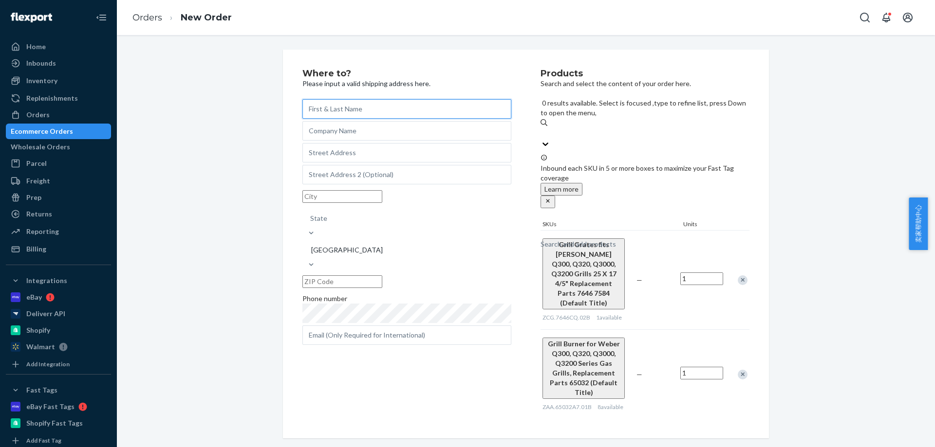
click at [335, 107] on input "text" at bounding box center [406, 108] width 209 height 19
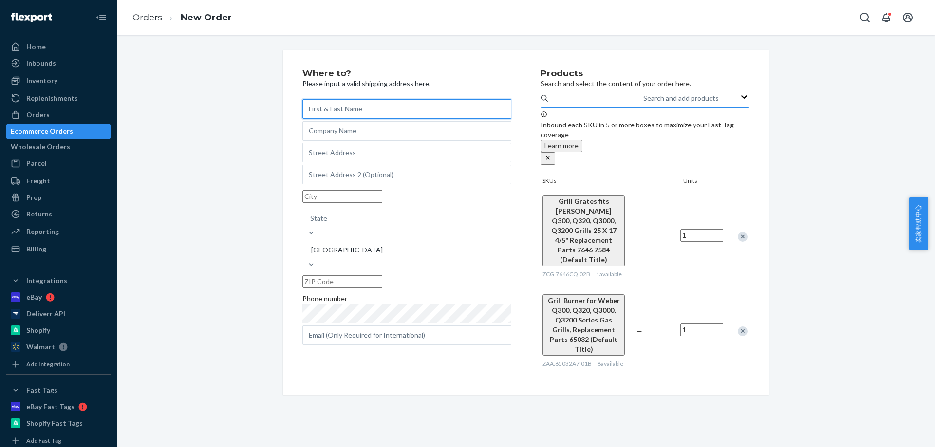
paste input "[PERSON_NAME]"
type input "[PERSON_NAME]"
paste input "3810 North Pioneer Avenue"
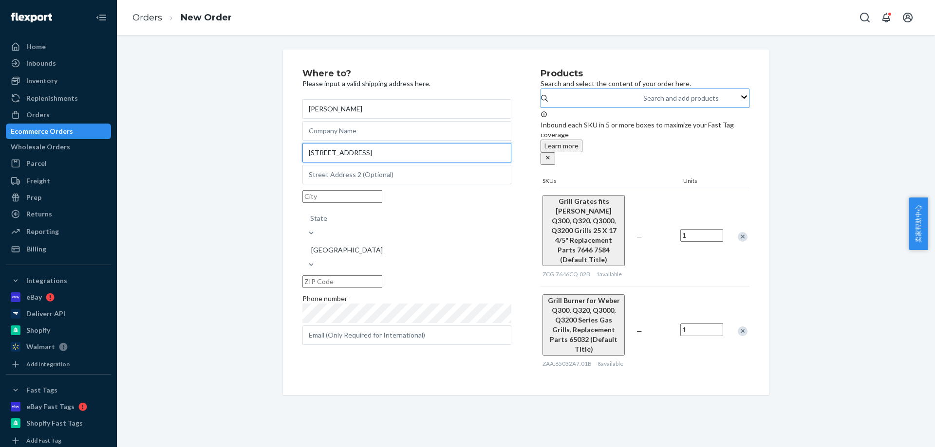
type input "3810 North Pioneer Avenue"
paste input "Chicago"
type input "Chicago"
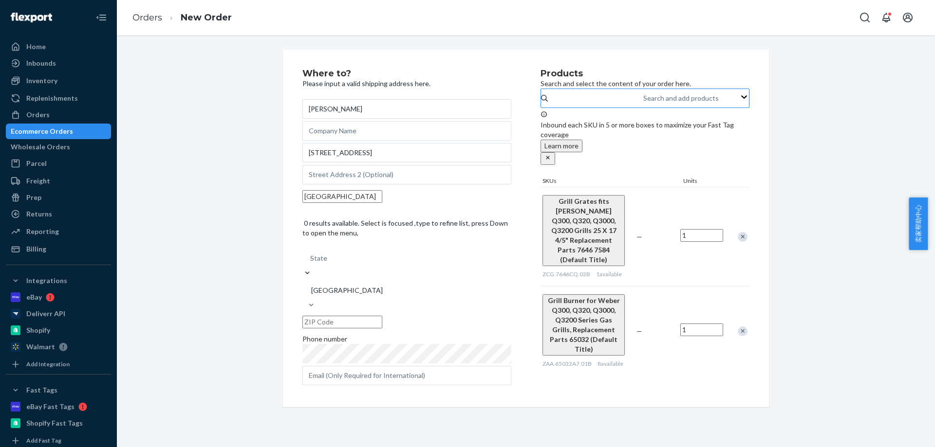
type input "IL"
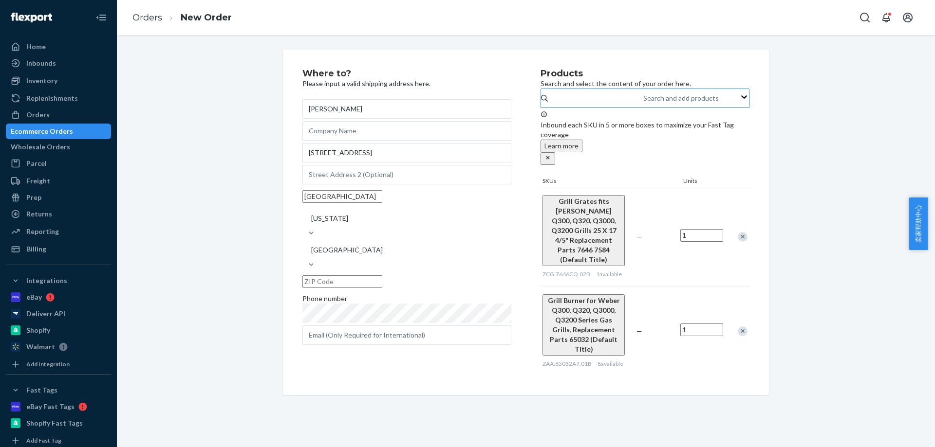
paste input "60634"
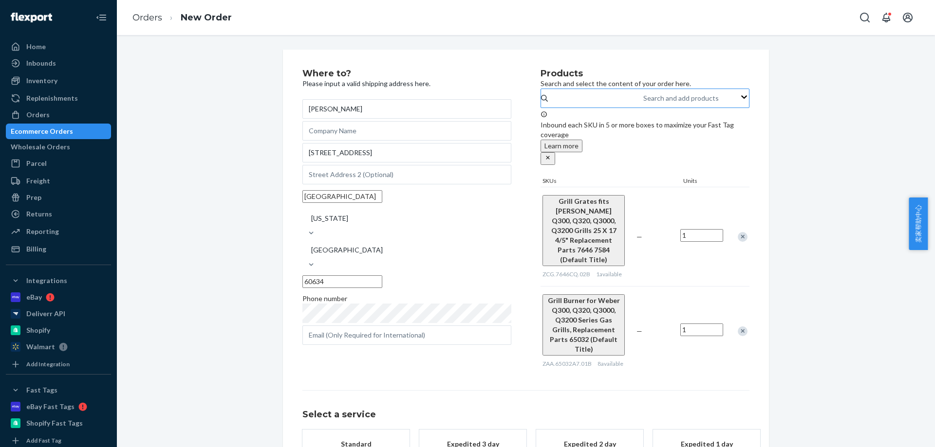
type input "60634"
click at [360, 447] on div "Promised by Oct 1, 2025" at bounding box center [356, 454] width 78 height 10
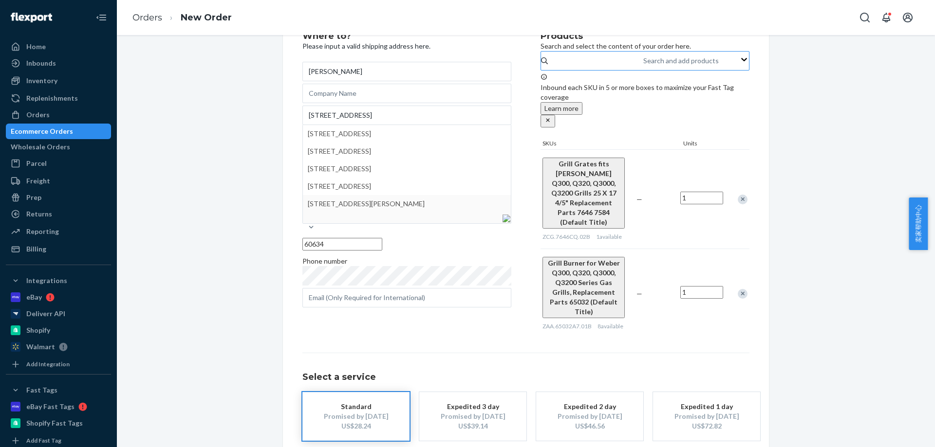
scroll to position [48, 0]
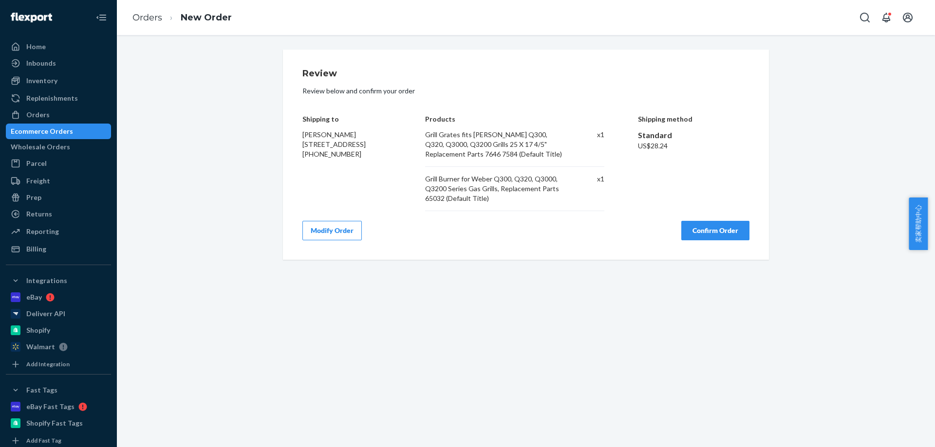
click at [714, 227] on button "Confirm Order" at bounding box center [715, 230] width 68 height 19
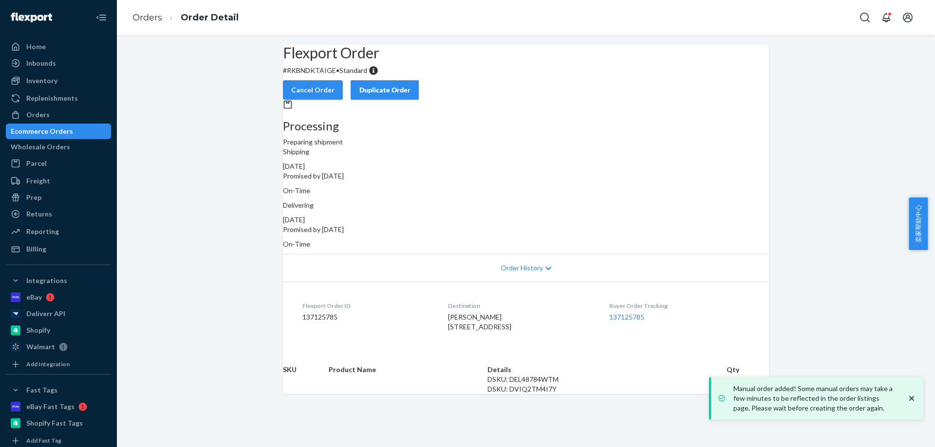
click at [324, 75] on p "# RKBNDKTAIGE • Standard" at bounding box center [526, 71] width 486 height 10
copy p "RKBNDKTAIGE"
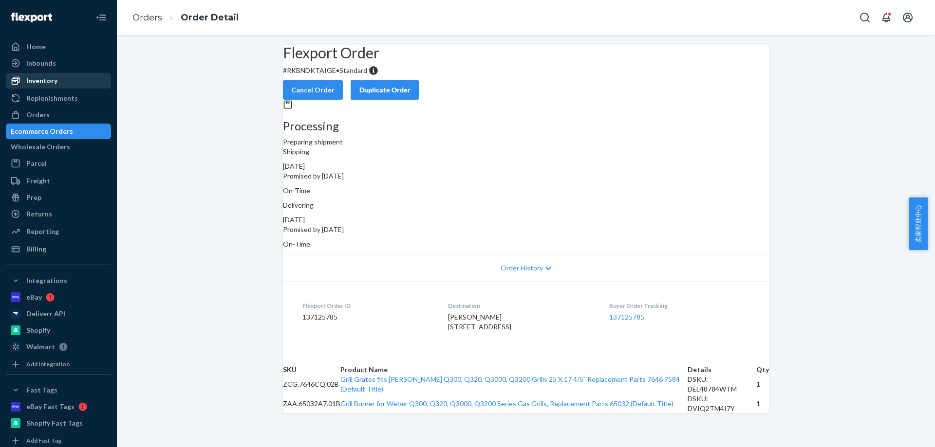
click at [42, 78] on div "Inventory" at bounding box center [41, 81] width 31 height 10
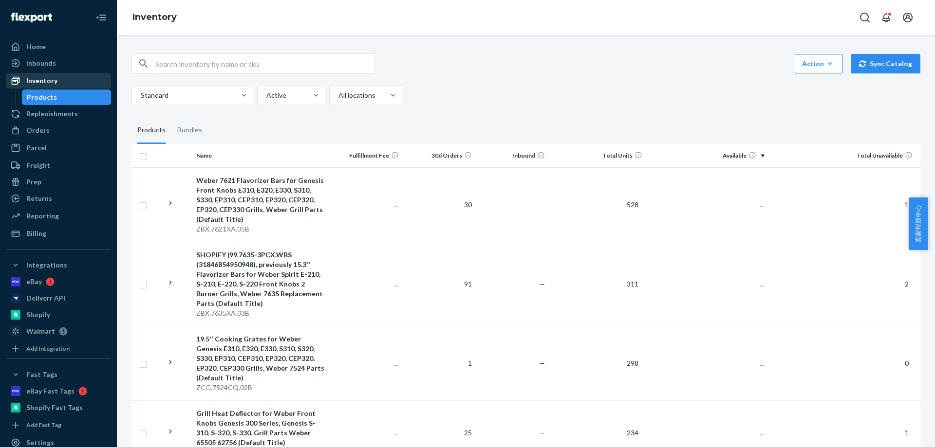
scroll to position [5254, 0]
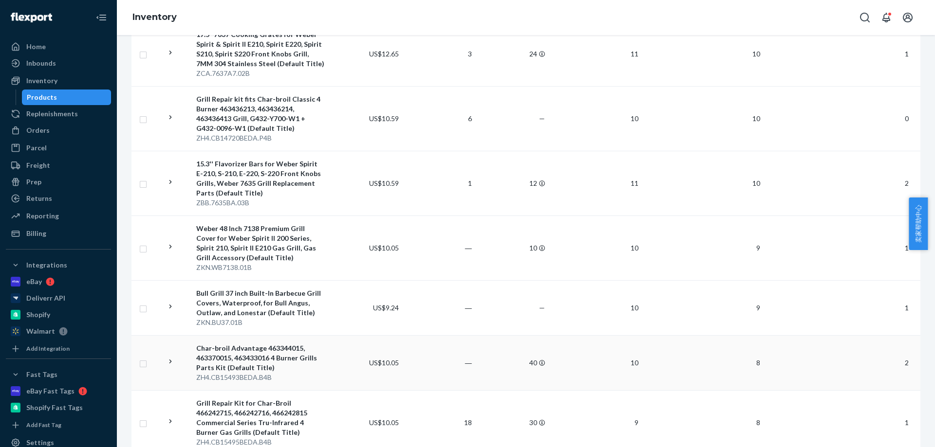
click at [646, 335] on td "8" at bounding box center [707, 362] width 122 height 55
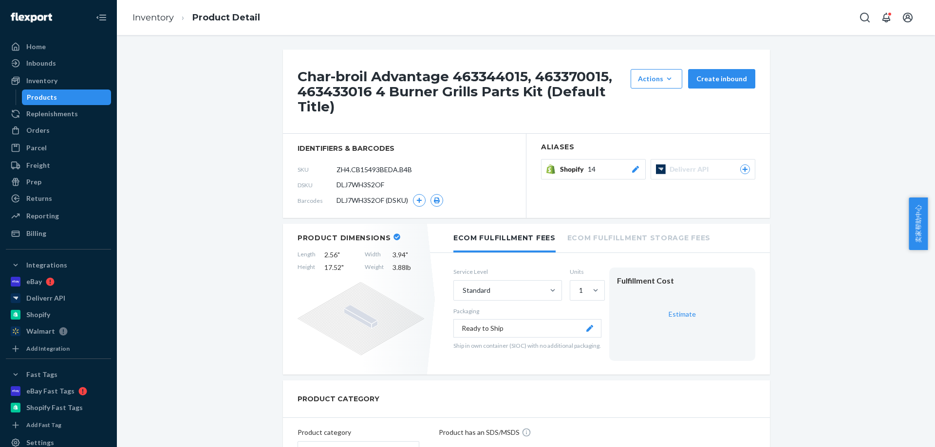
click at [595, 168] on div "Shopify 14" at bounding box center [600, 170] width 80 height 10
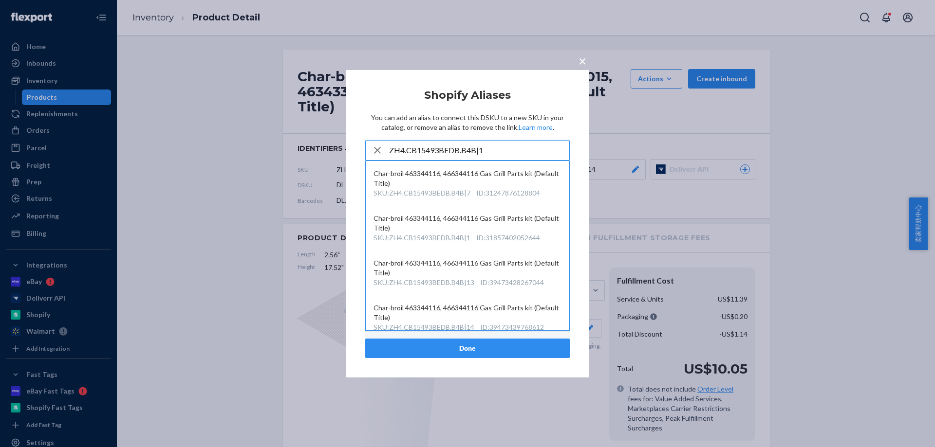
click at [523, 153] on input "ZH4.CB15493BEDB.B4B|1" at bounding box center [479, 150] width 180 height 19
type input "ZH4.CB15493BEDB.B4B|1"
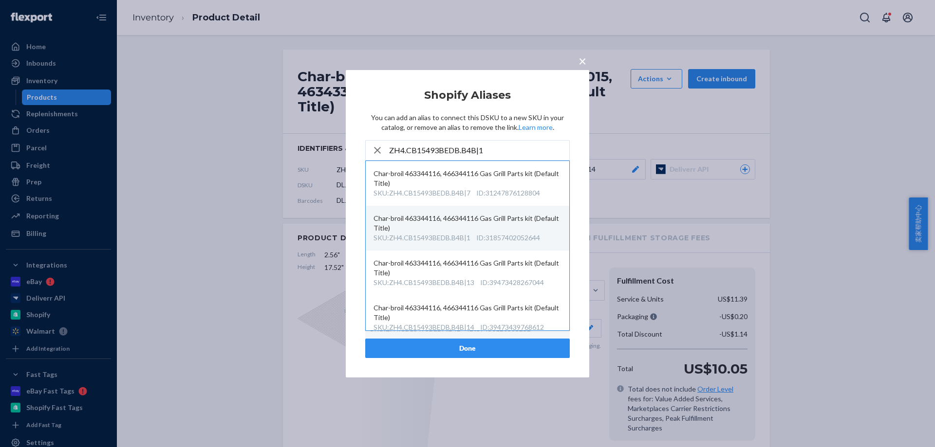
click at [495, 235] on div "ID : 31857402052644" at bounding box center [508, 238] width 64 height 10
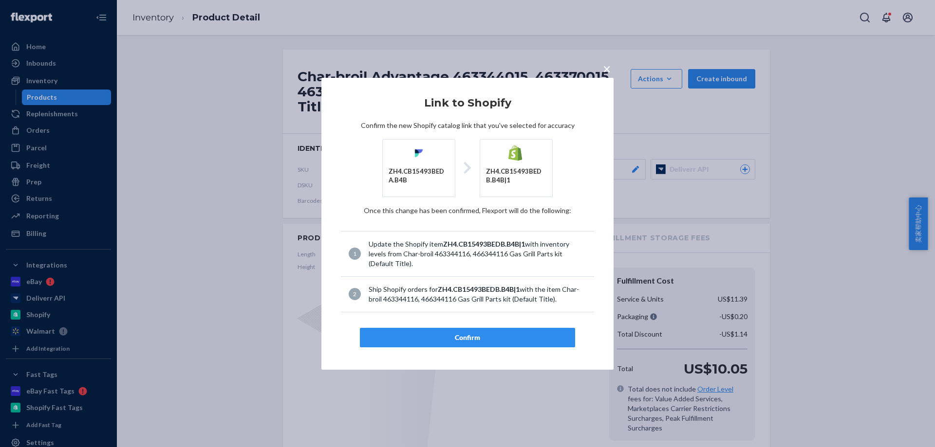
click at [474, 340] on div "Confirm" at bounding box center [467, 338] width 199 height 10
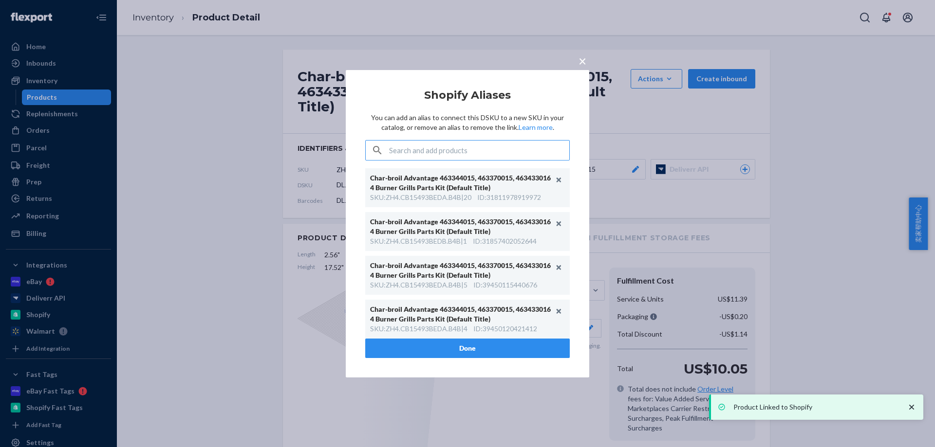
click at [301, 94] on div "× Shopify Aliases You can add an alias to connect this DSKU to a new SKU in you…" at bounding box center [467, 223] width 935 height 447
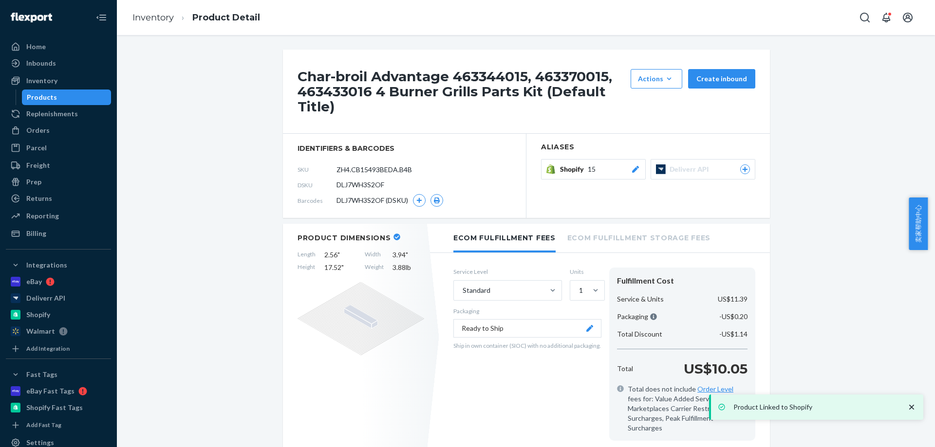
click at [158, 23] on li "Inventory" at bounding box center [152, 18] width 41 height 13
click at [158, 21] on link "Inventory" at bounding box center [152, 17] width 41 height 11
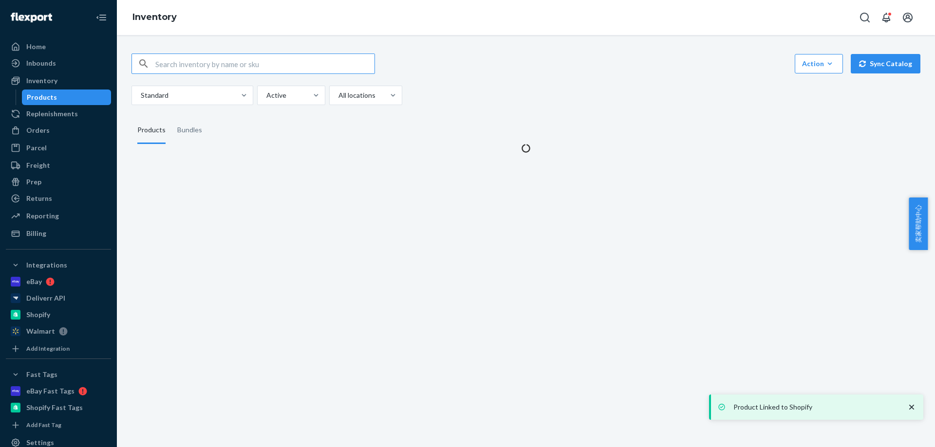
click at [180, 51] on div "Action Create product Create bundle Bulk create products Bulk update products B…" at bounding box center [525, 97] width 803 height 111
click at [182, 71] on input "text" at bounding box center [264, 63] width 219 height 19
paste input "ZH4.CB15493BEDB.B4B|1"
drag, startPoint x: 242, startPoint y: 67, endPoint x: 263, endPoint y: 67, distance: 21.4
click at [263, 67] on input "ZH4.CB15493BEDB.B4B" at bounding box center [264, 63] width 219 height 19
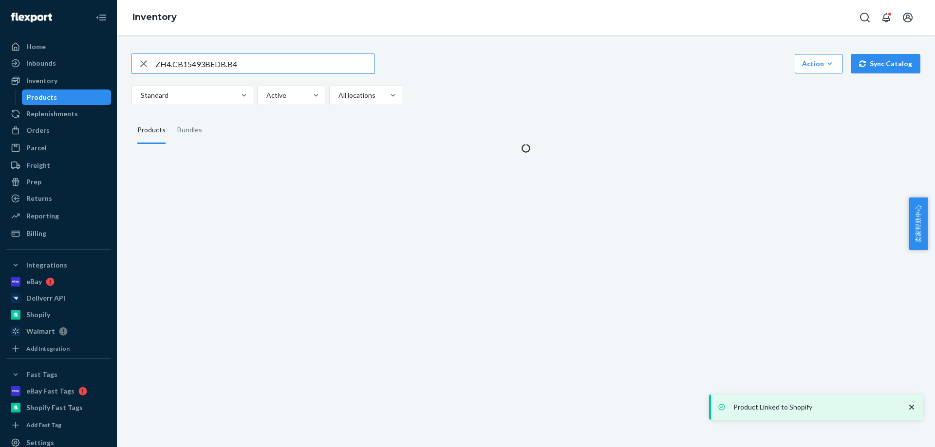
type input "ZH4.CB15493BEDB.B4"
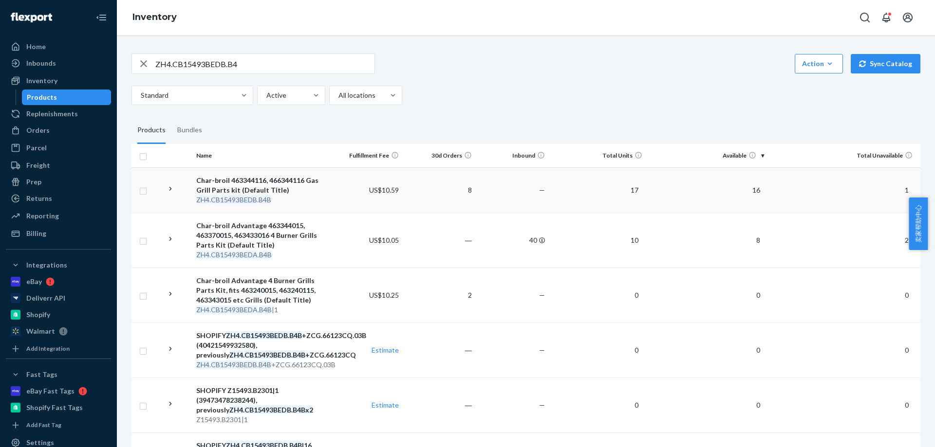
click at [300, 202] on div "ZH4 . CB15493BEDB . B4B" at bounding box center [260, 200] width 129 height 10
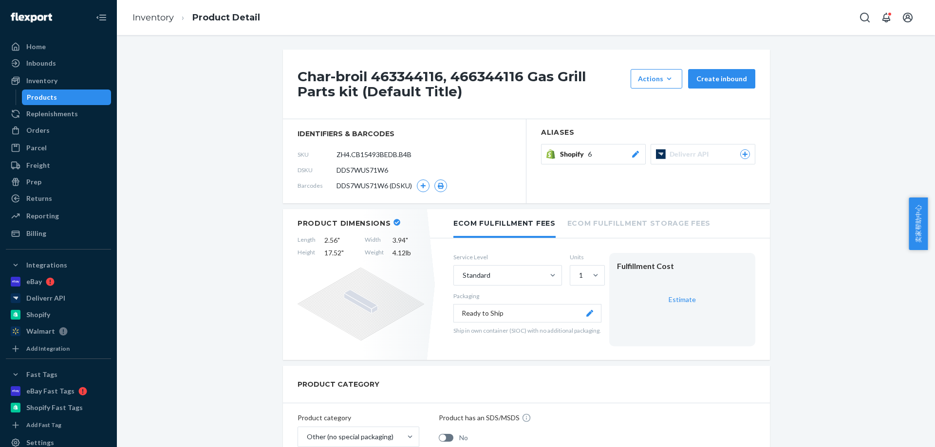
click at [574, 158] on span "Shopify" at bounding box center [574, 154] width 28 height 10
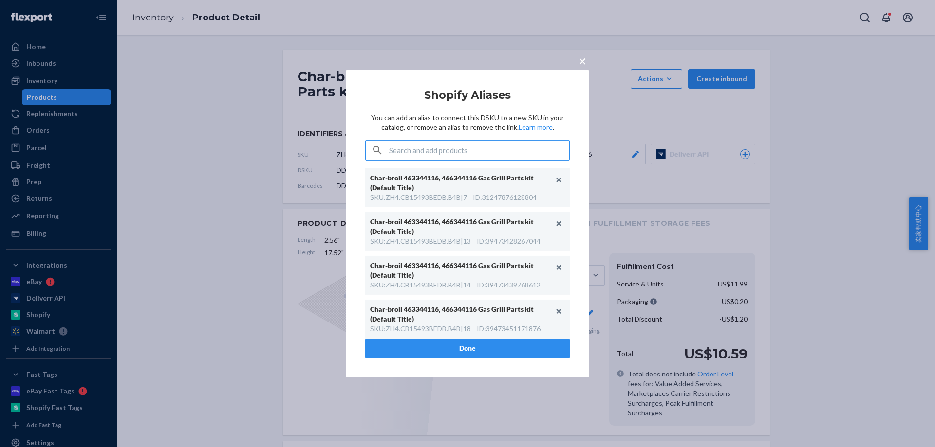
click at [531, 157] on input "text" at bounding box center [479, 150] width 180 height 19
paste input "ZH4.CB15493BEDB.B4B|1"
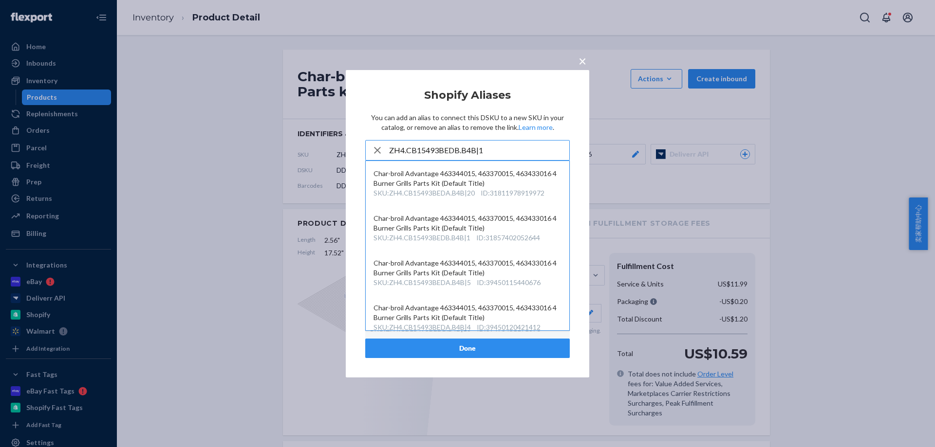
click at [524, 153] on input "ZH4.CB15493BEDB.B4B|1" at bounding box center [479, 150] width 180 height 19
type input "ZH4.CB15493BEDB.B4B|1"
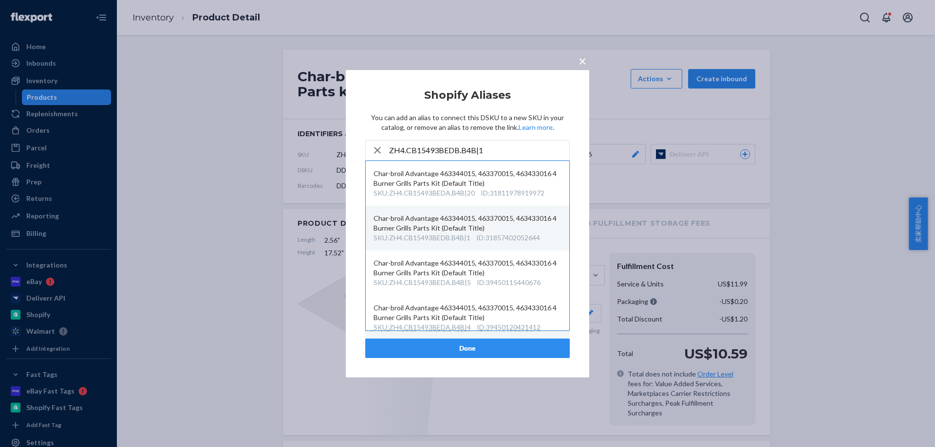
click at [498, 234] on div "ID : 31857402052644" at bounding box center [508, 238] width 64 height 10
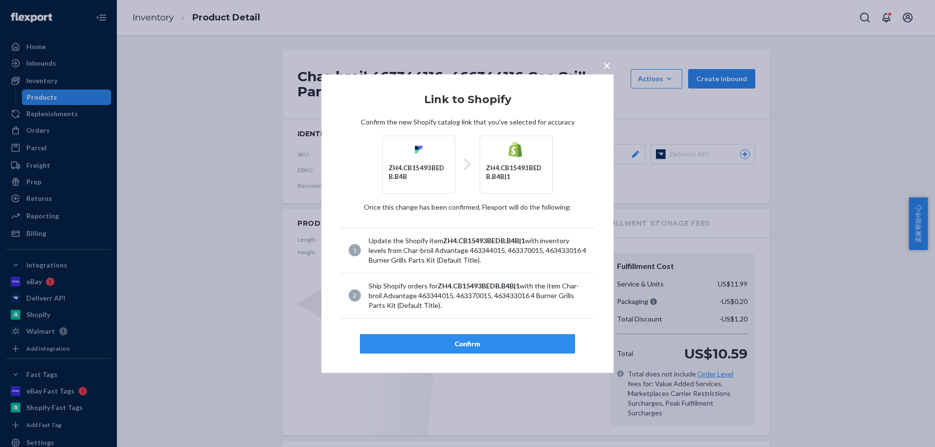
click at [498, 338] on button "Confirm" at bounding box center [467, 343] width 215 height 19
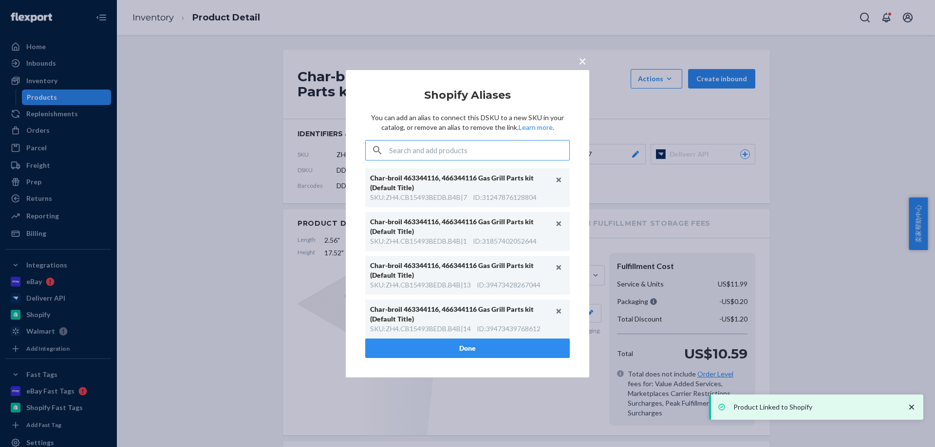
click at [397, 11] on div "× Shopify Aliases You can add an alias to connect this DSKU to a new SKU in you…" at bounding box center [467, 223] width 935 height 447
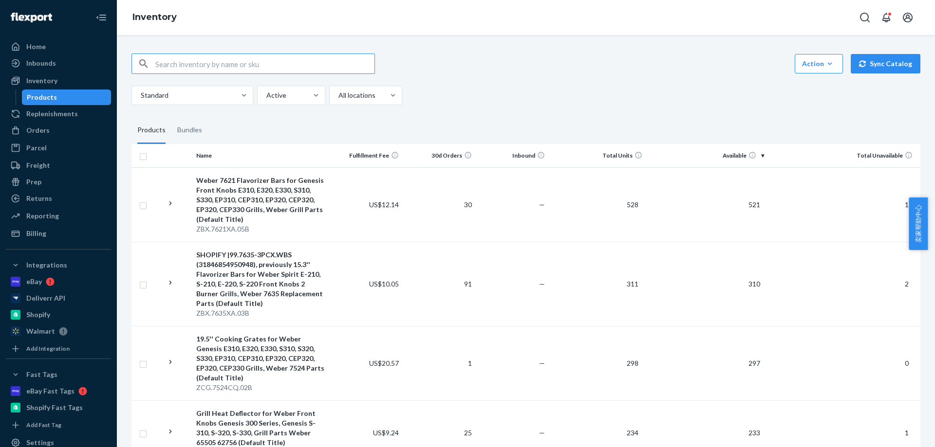
click at [527, 66] on div "Action Create product Create bundle Bulk create products Bulk update products B…" at bounding box center [525, 64] width 789 height 20
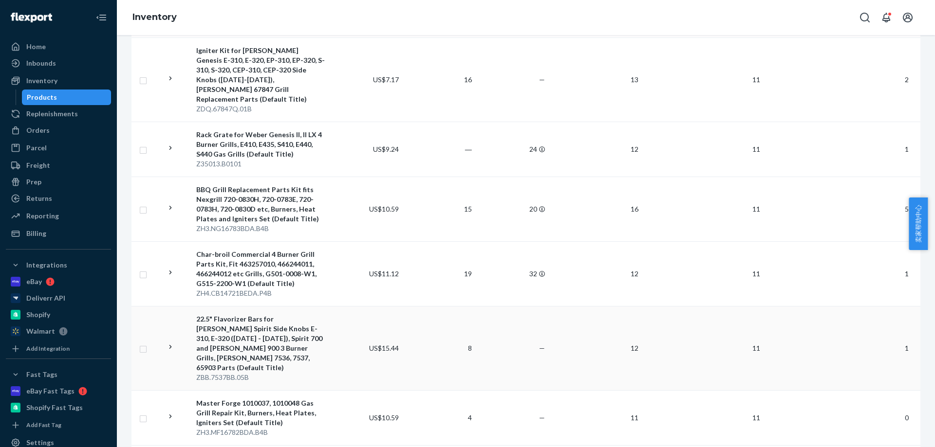
click at [481, 306] on td "—" at bounding box center [512, 348] width 73 height 84
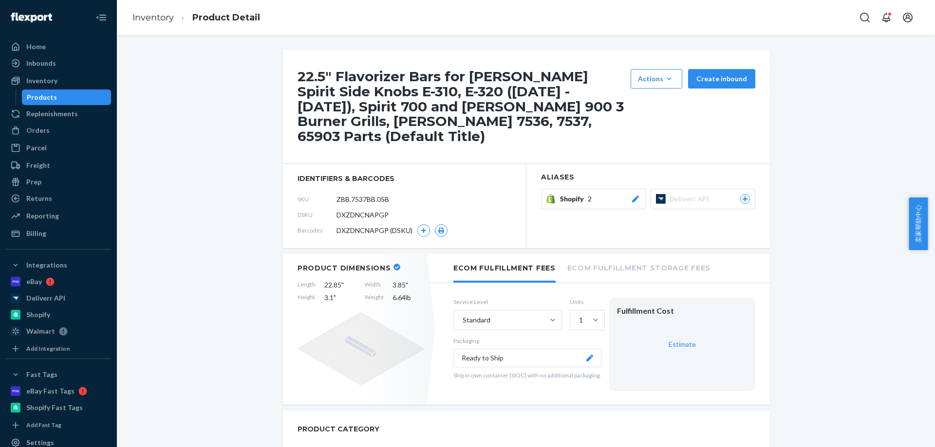
click at [552, 189] on button "Shopify 2" at bounding box center [593, 199] width 105 height 20
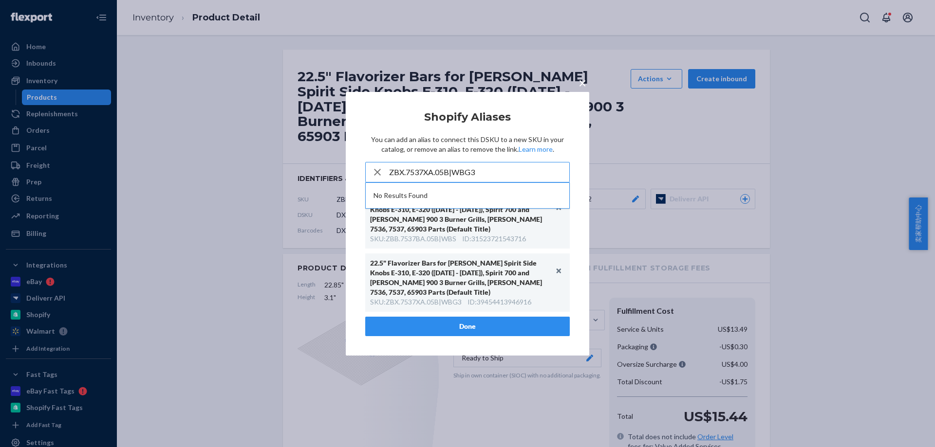
click at [498, 182] on input "ZBX.7537XA.05B|WBG3" at bounding box center [479, 172] width 180 height 19
click at [414, 182] on input "ZBX.7537XA.05B|WBG3" at bounding box center [479, 172] width 180 height 19
paste input "S"
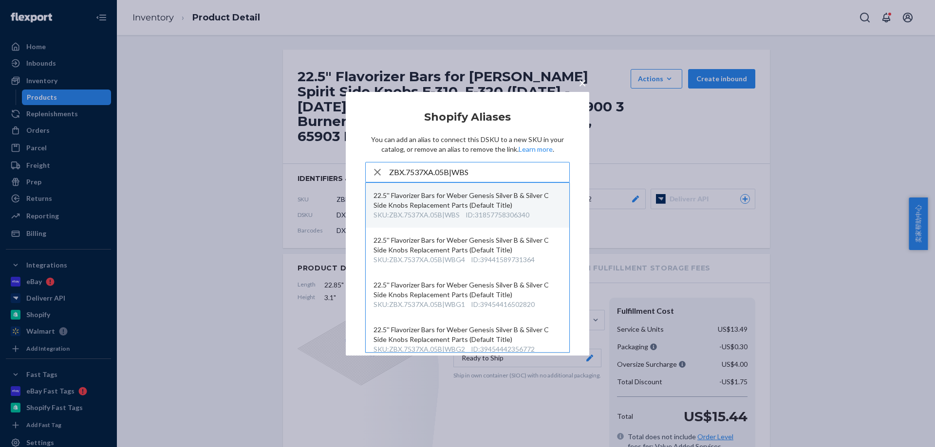
type input "ZBX.7537XA.05B|WBS"
click at [446, 210] on div "22.5'' Flavorizer Bars for Weber Genesis Silver B & Silver C Side Knobs Replace…" at bounding box center [467, 200] width 188 height 19
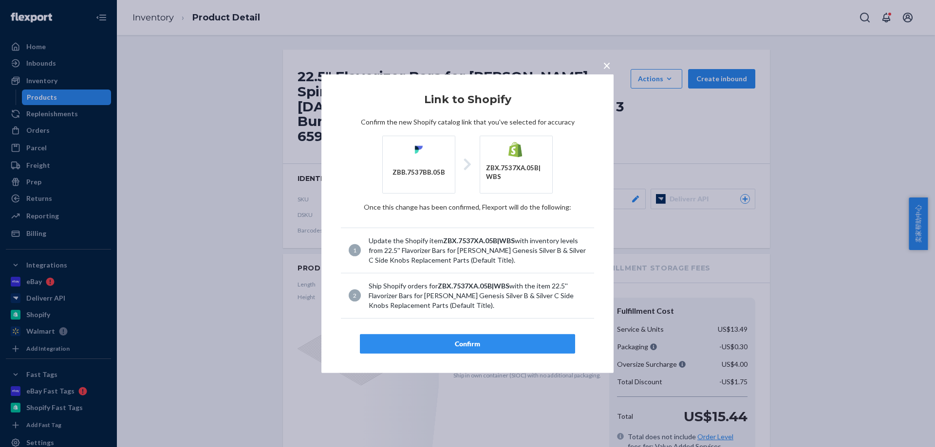
click at [450, 347] on div "Confirm" at bounding box center [467, 344] width 199 height 10
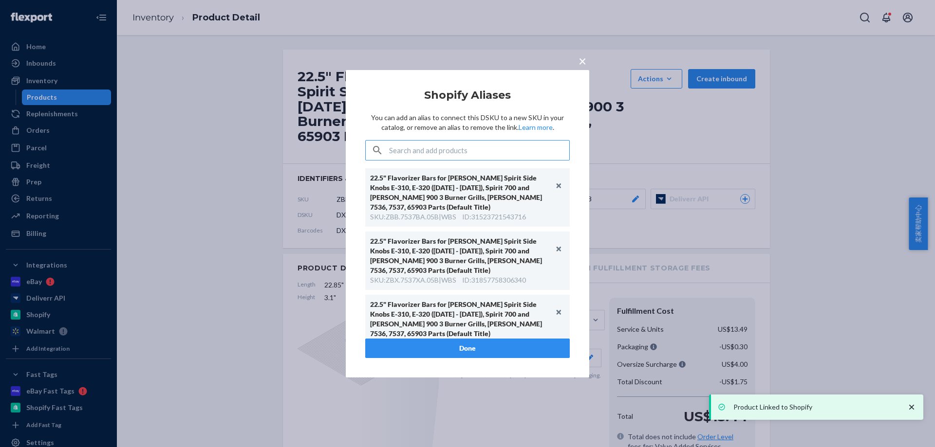
drag, startPoint x: 236, startPoint y: 55, endPoint x: 149, endPoint y: 25, distance: 92.2
click at [235, 55] on div "× Shopify Aliases You can add an alias to connect this DSKU to a new SKU in you…" at bounding box center [467, 223] width 935 height 447
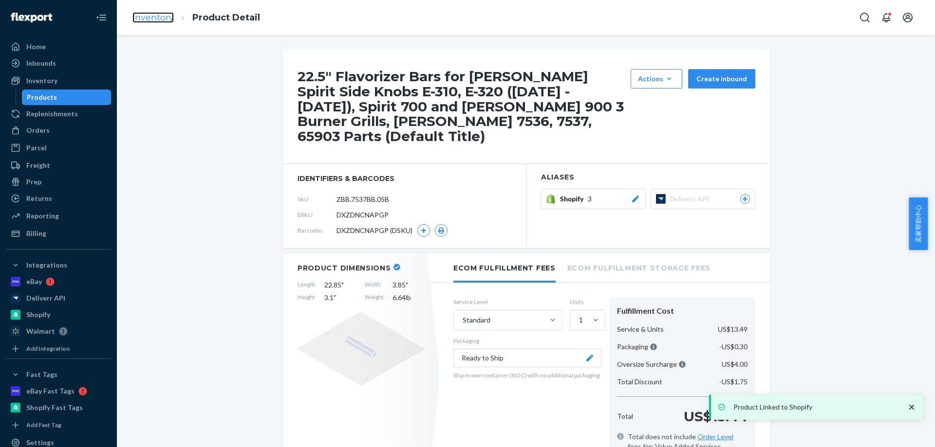
click at [148, 15] on link "Inventory" at bounding box center [152, 17] width 41 height 11
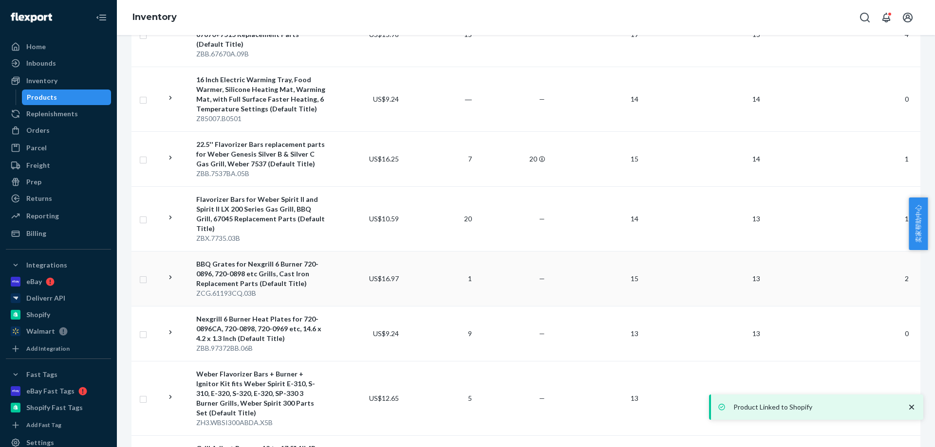
scroll to position [3668, 0]
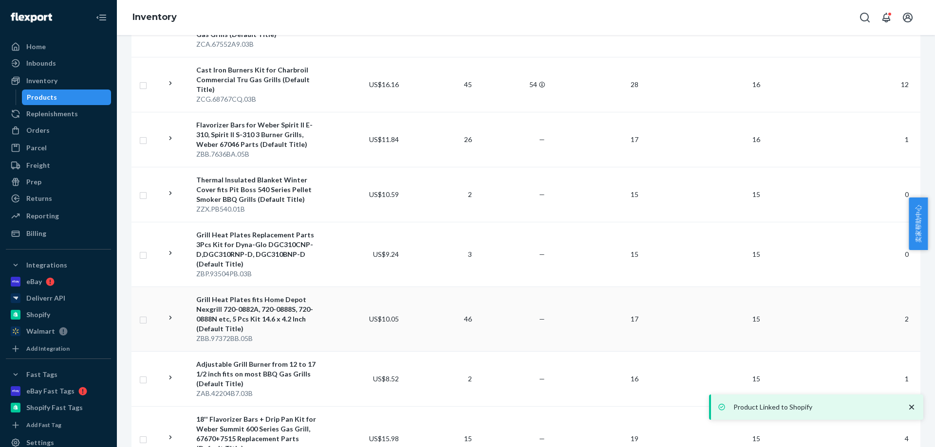
click at [281, 334] on div "ZBB.97372BB.05B" at bounding box center [260, 339] width 129 height 10
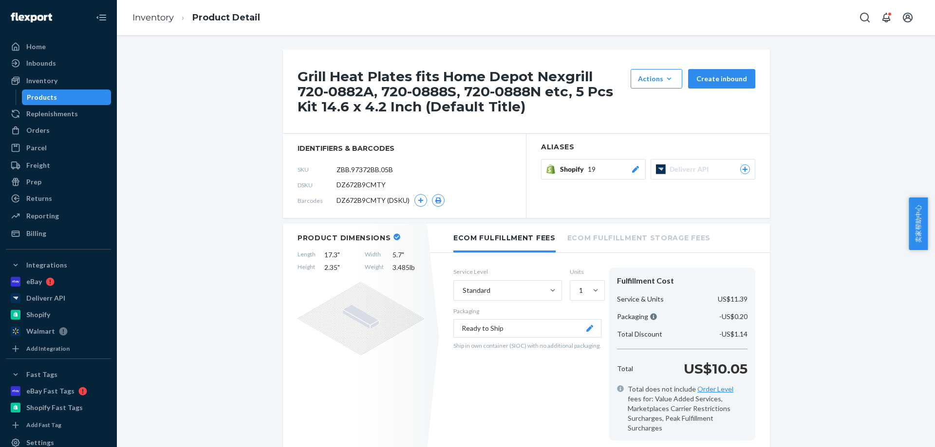
click at [579, 166] on span "Shopify" at bounding box center [574, 170] width 28 height 10
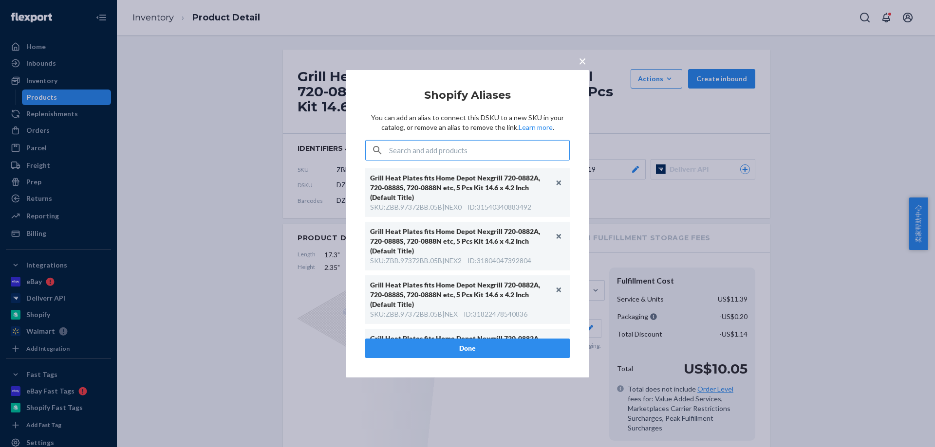
click at [537, 153] on input "text" at bounding box center [479, 150] width 180 height 19
paste input "ZBP.97372PB.05B|NEX6"
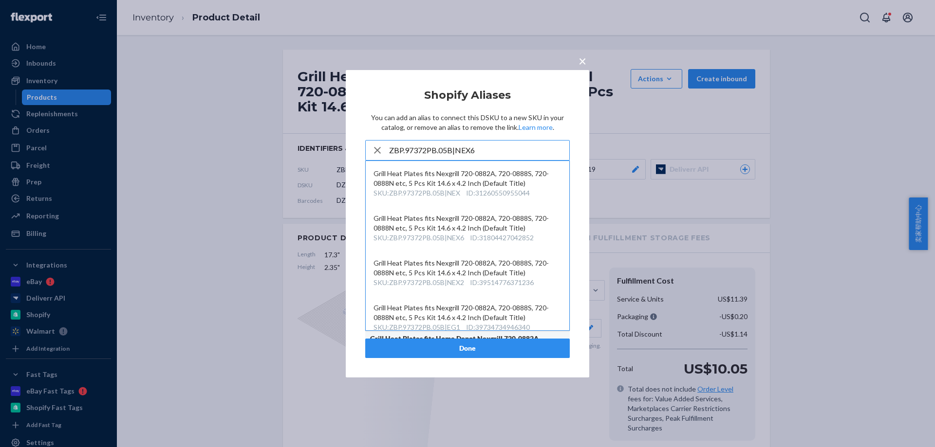
click at [537, 152] on input "ZBP.97372PB.05B|NEX6" at bounding box center [479, 150] width 180 height 19
type input "ZBP.97372PB.05B|NEX6"
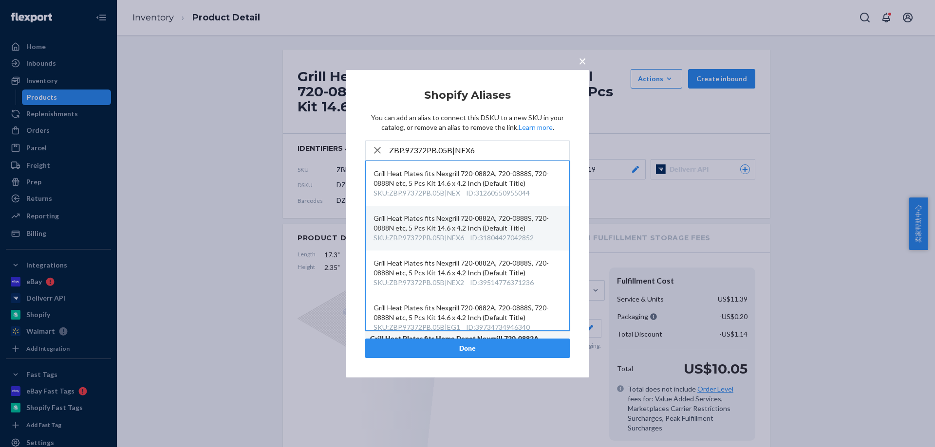
click at [491, 247] on button "Grill Heat Plates fits Nexgrill 720-0882A, 720-0888S, 720-0888N etc, 5 Pcs Kit …" at bounding box center [467, 228] width 203 height 45
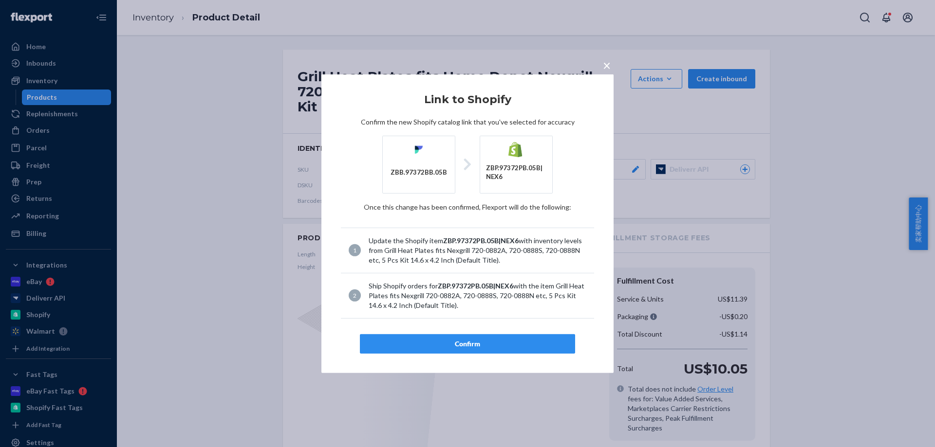
click at [476, 347] on div "Confirm" at bounding box center [467, 344] width 199 height 10
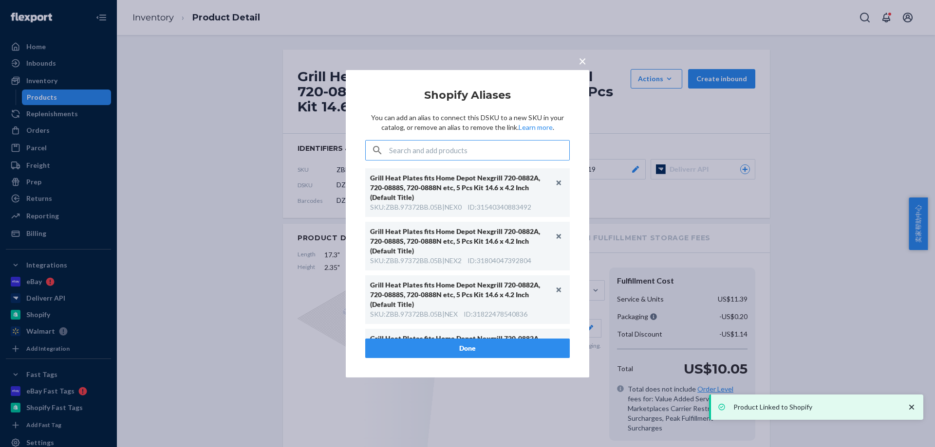
click at [344, 139] on div "× Shopify Aliases You can add an alias to connect this DSKU to a new SKU in you…" at bounding box center [467, 224] width 292 height 308
click at [424, 164] on article "Shopify Aliases You can add an alias to connect this DSKU to a new SKU in your …" at bounding box center [467, 223] width 204 height 269
click at [428, 144] on input "text" at bounding box center [479, 150] width 180 height 19
paste input "ZBP.97372PB.05B|NEX1"
click at [460, 146] on input "ZBP.97372PB.05B|NEX1" at bounding box center [479, 150] width 180 height 19
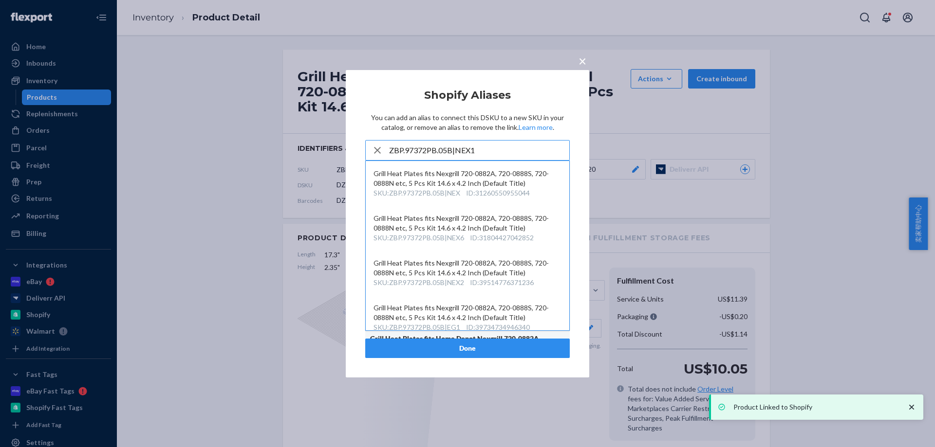
type input "ZBP.97372PB.05B|NEX1"
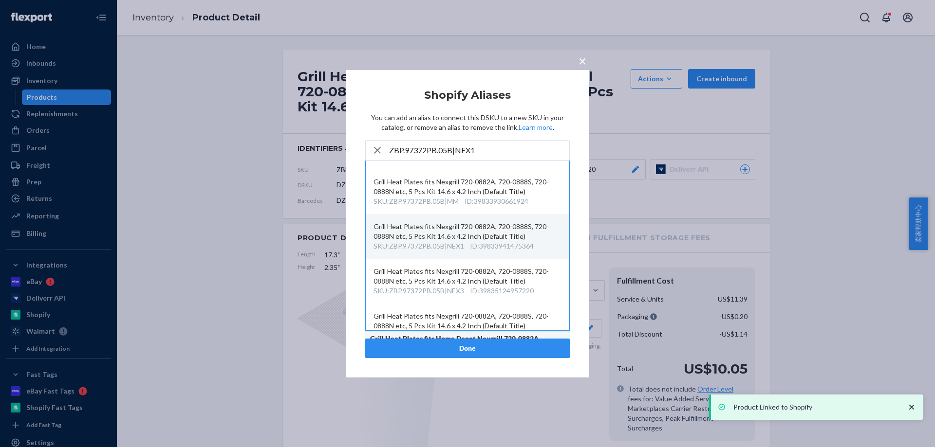
click at [453, 240] on div "Grill Heat Plates fits Nexgrill 720-0882A, 720-0888S, 720-0888N etc, 5 Pcs Kit …" at bounding box center [467, 231] width 188 height 19
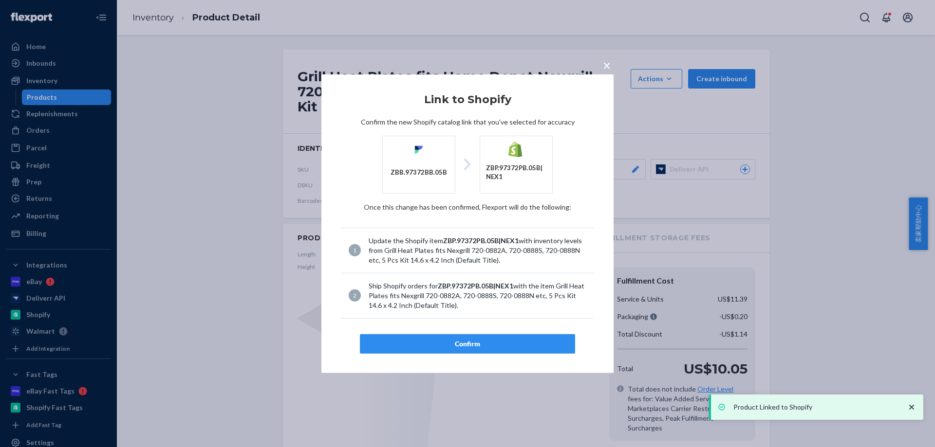
click at [462, 342] on div "Confirm" at bounding box center [467, 344] width 199 height 10
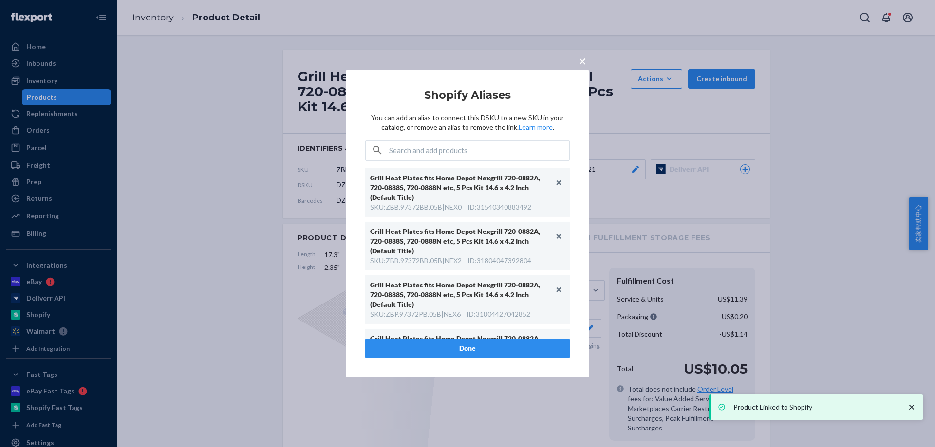
click at [434, 142] on input "text" at bounding box center [479, 150] width 180 height 19
paste input "ZBP.97372PB.05B|NEX6"
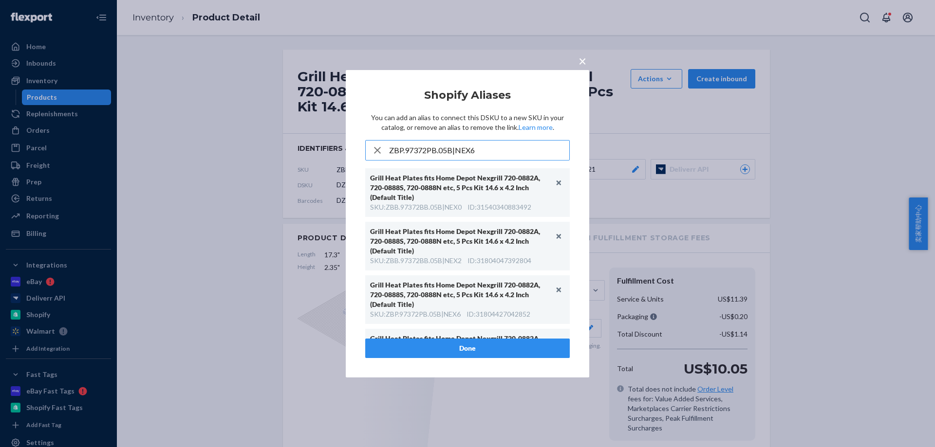
click at [435, 146] on input "ZBP.97372PB.05B|NEX6" at bounding box center [479, 150] width 180 height 19
type input "ZBP.97372PB.05B|NEX6"
click at [441, 129] on p "You can add an alias to connect this DSKU to a new SKU in your catalog, or remo…" at bounding box center [467, 122] width 204 height 19
click at [166, 35] on div "× Shopify Aliases You can add an alias to connect this DSKU to a new SKU in you…" at bounding box center [467, 223] width 935 height 447
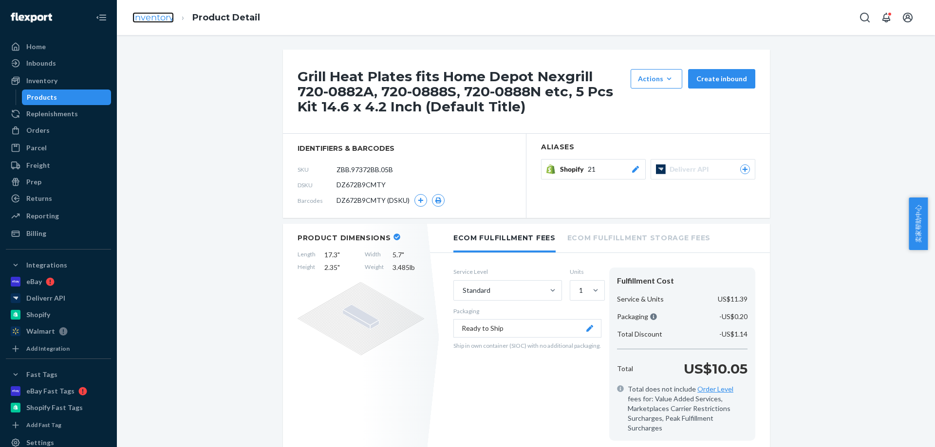
click at [162, 18] on link "Inventory" at bounding box center [152, 17] width 41 height 11
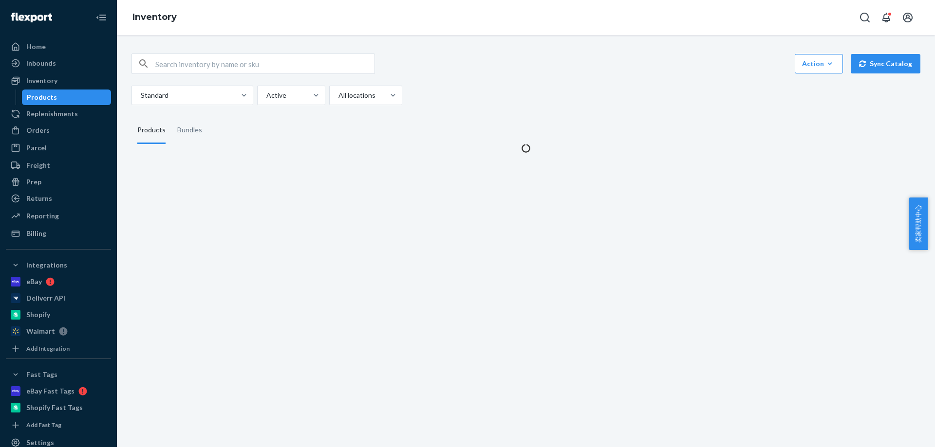
click at [188, 61] on input "text" at bounding box center [264, 63] width 219 height 19
paste input "ZBP.97372PB.05B"
type input "ZBP.97372PB.05B"
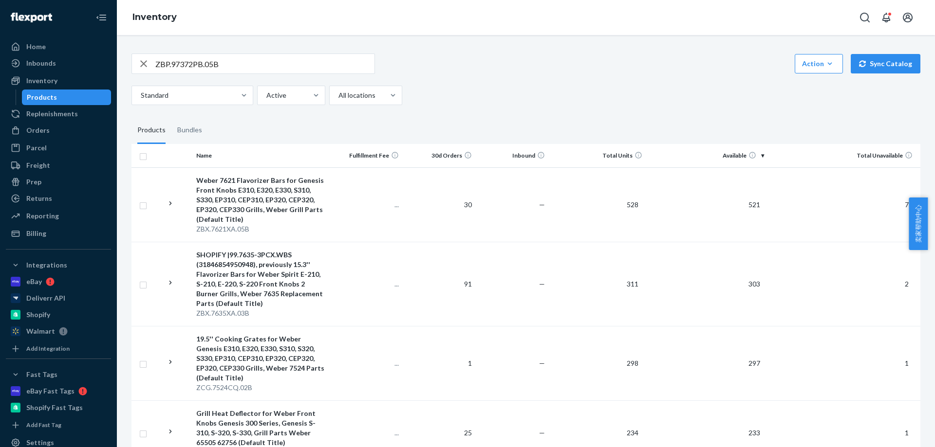
click at [236, 63] on input "ZBP.97372PB.05B" at bounding box center [264, 63] width 219 height 19
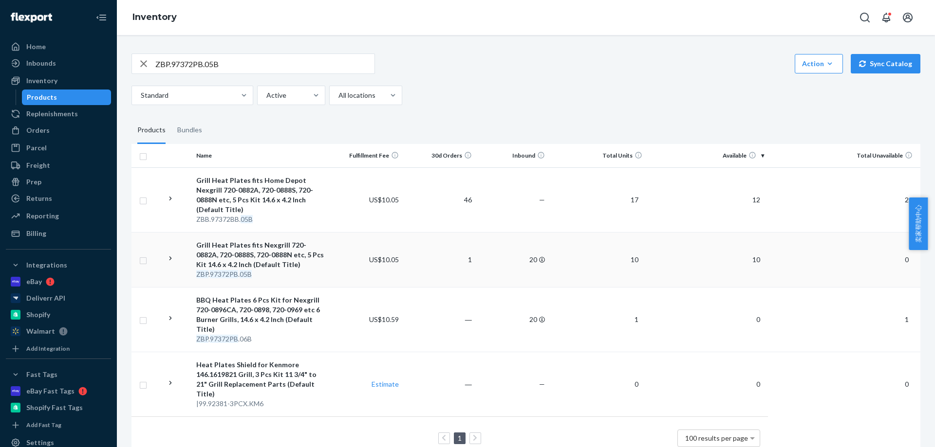
click at [266, 259] on div "Grill Heat Plates fits Nexgrill 720-0882A, 720-0888S, 720-0888N etc, 5 Pcs Kit …" at bounding box center [260, 254] width 129 height 29
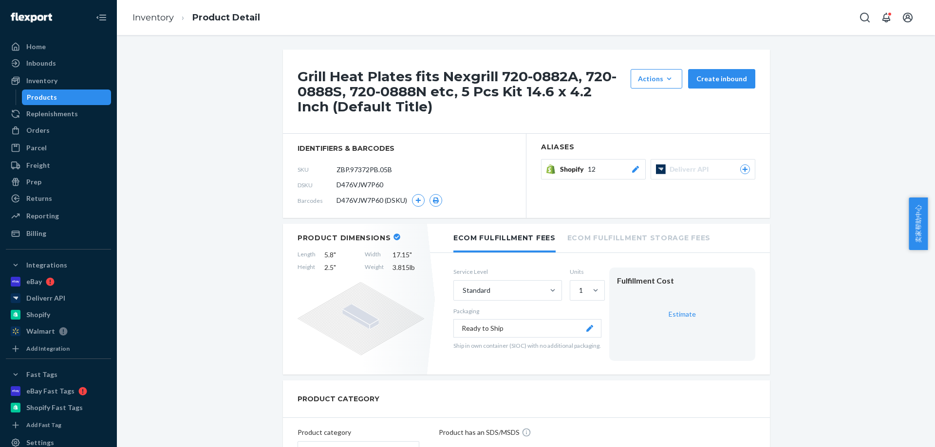
click at [595, 164] on button "Shopify 12" at bounding box center [593, 169] width 105 height 20
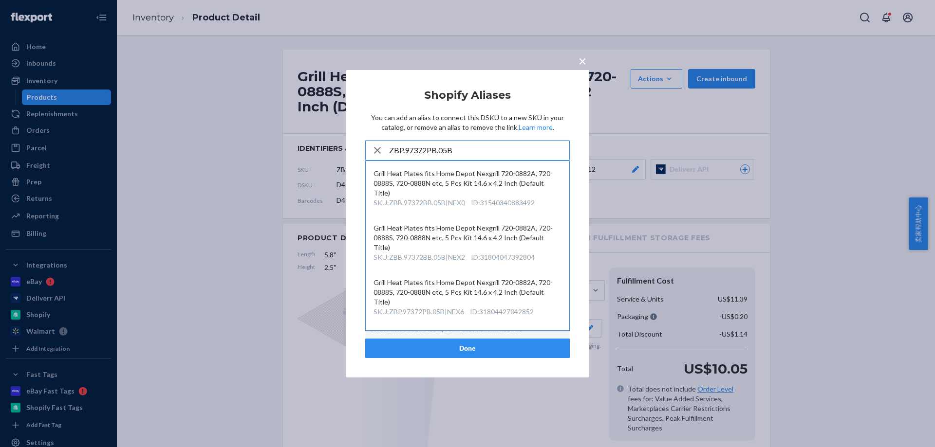
click at [490, 154] on input "ZBP.97372PB.05B" at bounding box center [479, 150] width 180 height 19
type input "ZBP.97372PB.05B"
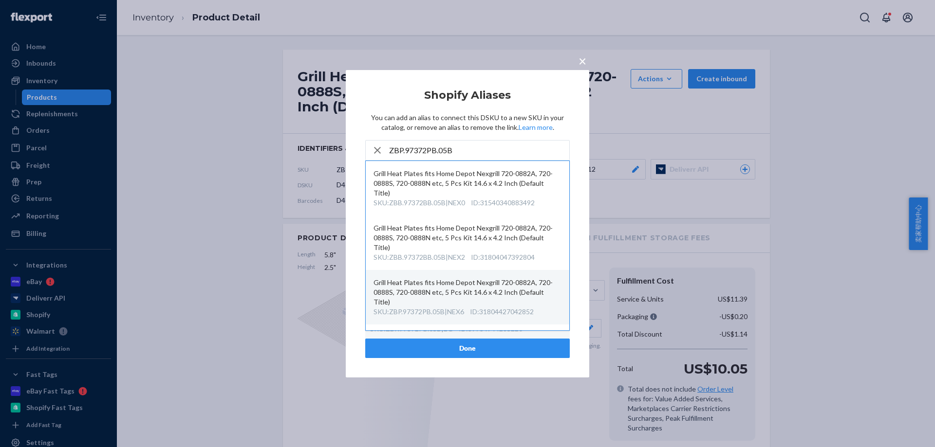
click at [452, 302] on div "Grill Heat Plates fits Home Depot Nexgrill 720-0882A, 720-0888S, 720-0888N etc,…" at bounding box center [467, 292] width 188 height 29
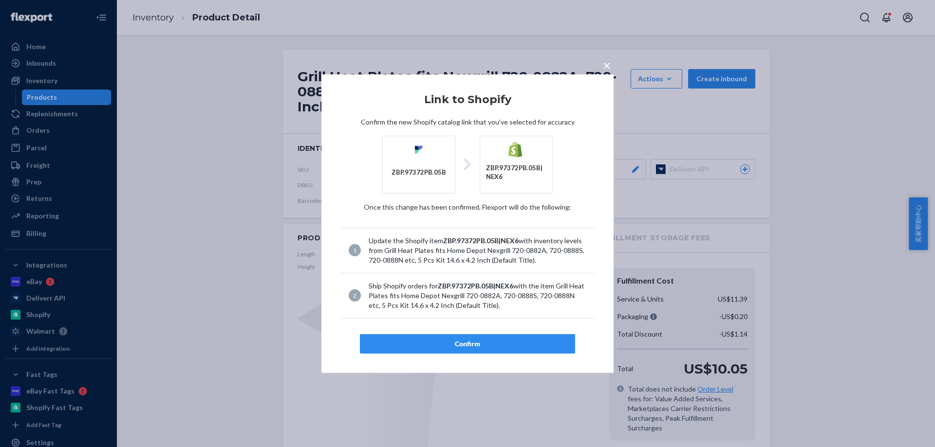
click at [455, 349] on div "Confirm" at bounding box center [467, 344] width 199 height 10
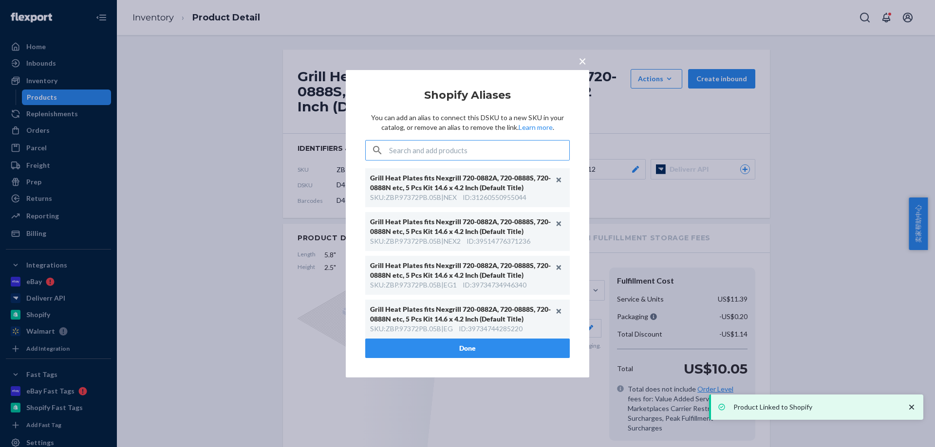
click at [469, 147] on input "text" at bounding box center [479, 150] width 180 height 19
paste input "ZBP.97372PB.05B"
type input "ZBP.97372PB.05B"
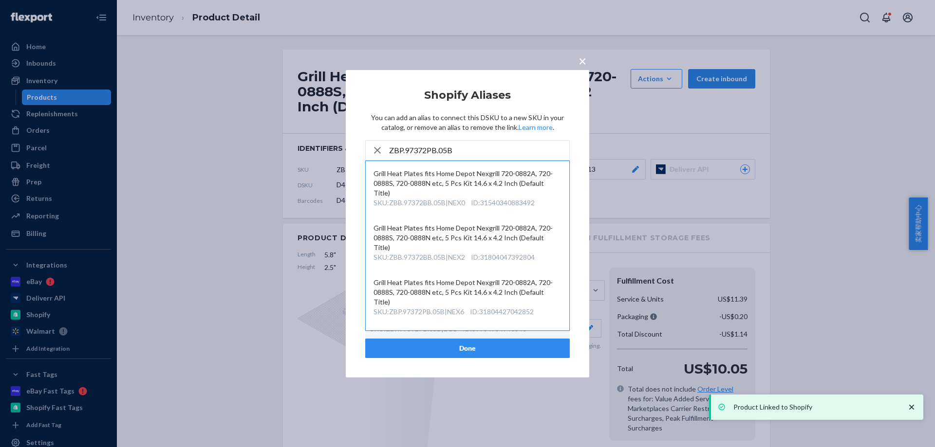
scroll to position [611, 0]
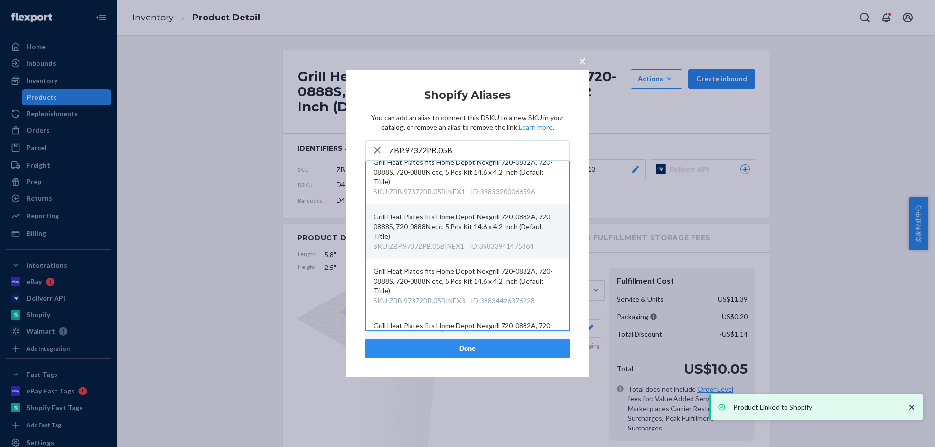
click at [454, 236] on div "Grill Heat Plates fits Home Depot Nexgrill 720-0882A, 720-0888S, 720-0888N etc,…" at bounding box center [467, 226] width 188 height 29
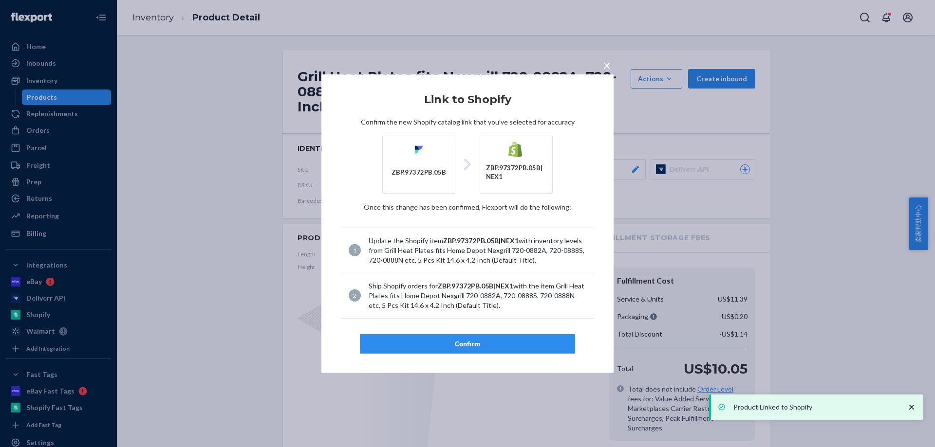
click at [454, 337] on button "Confirm" at bounding box center [467, 343] width 215 height 19
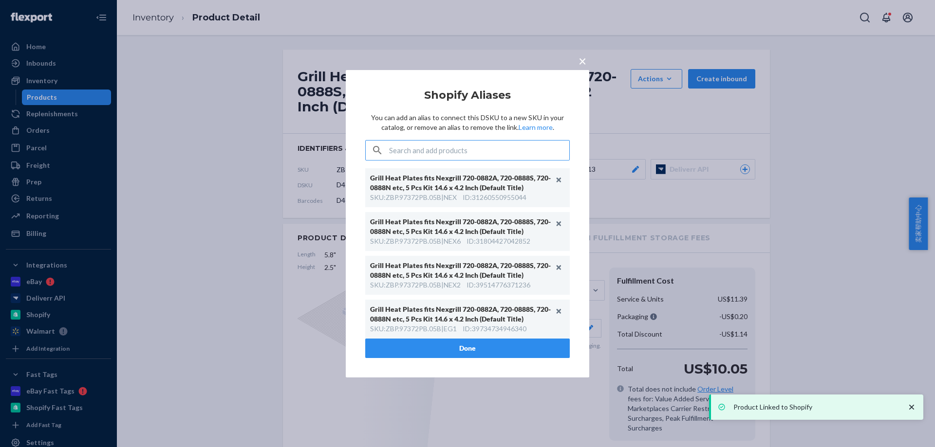
click at [449, 156] on input "text" at bounding box center [479, 150] width 180 height 19
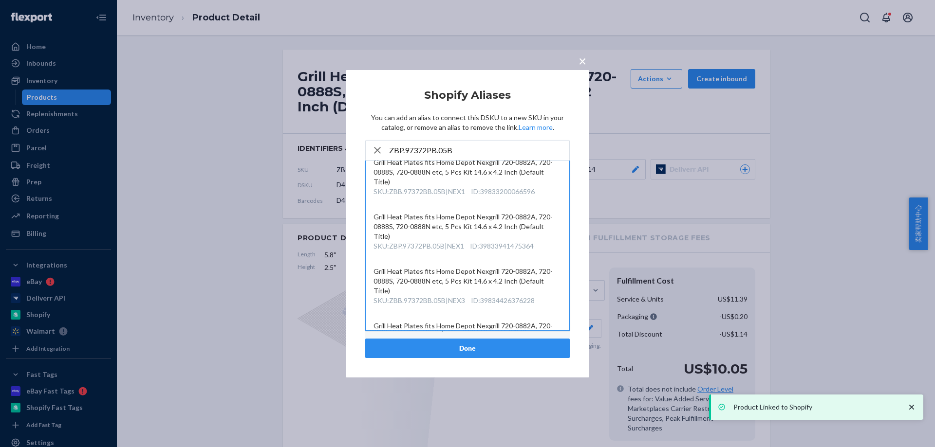
scroll to position [2284, 0]
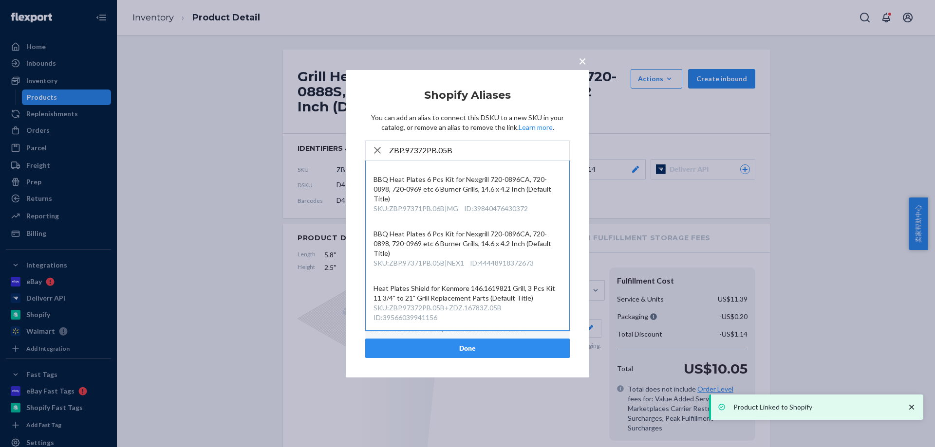
click at [480, 153] on input "ZBP.97372PB.05B" at bounding box center [479, 150] width 180 height 19
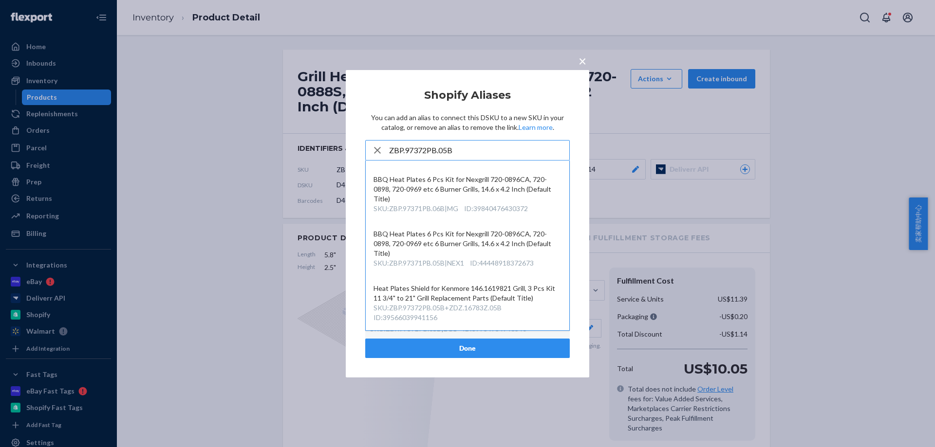
click at [444, 148] on input "ZBP.97372PB.05B" at bounding box center [479, 150] width 180 height 19
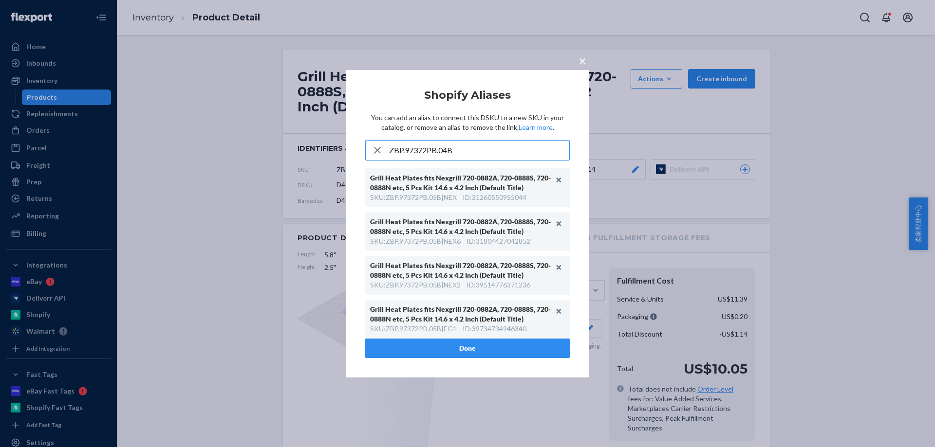
scroll to position [0, 0]
click at [459, 149] on input "ZBP.97372PB.04B" at bounding box center [479, 150] width 180 height 19
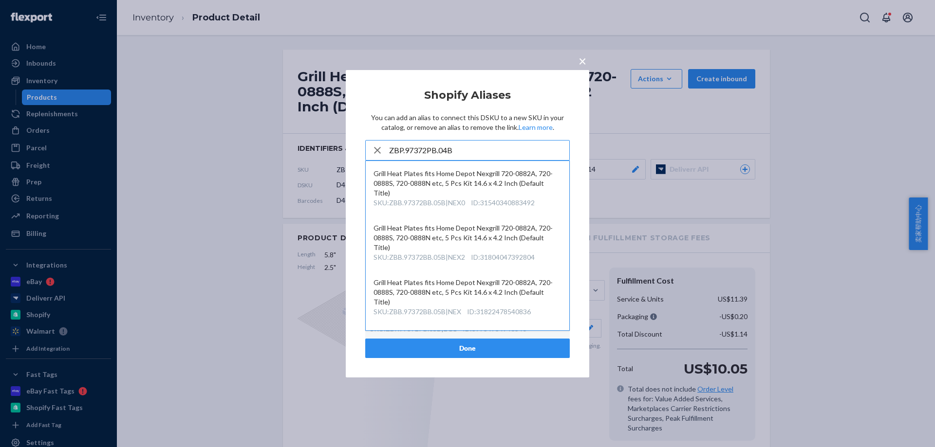
type input "ZBP.97372PB.04B"
click at [676, 146] on div "× Shopify Aliases You can add an alias to connect this DSKU to a new SKU in you…" at bounding box center [467, 223] width 935 height 447
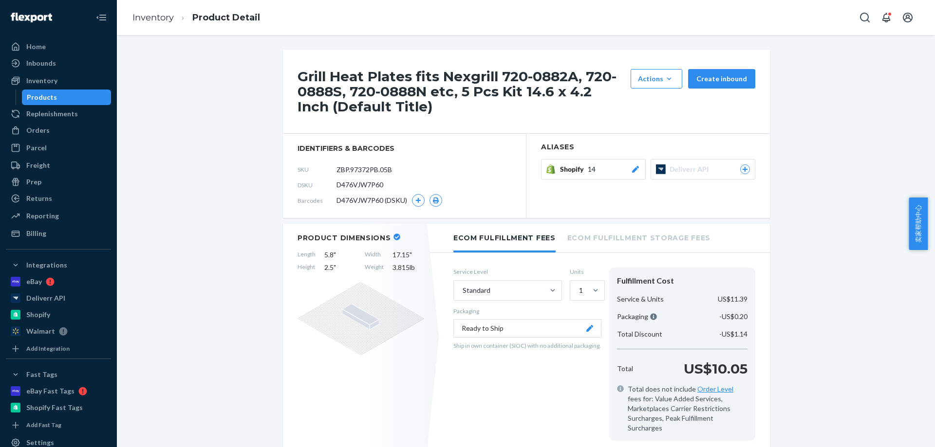
click at [602, 170] on div "Shopify 14" at bounding box center [600, 170] width 80 height 10
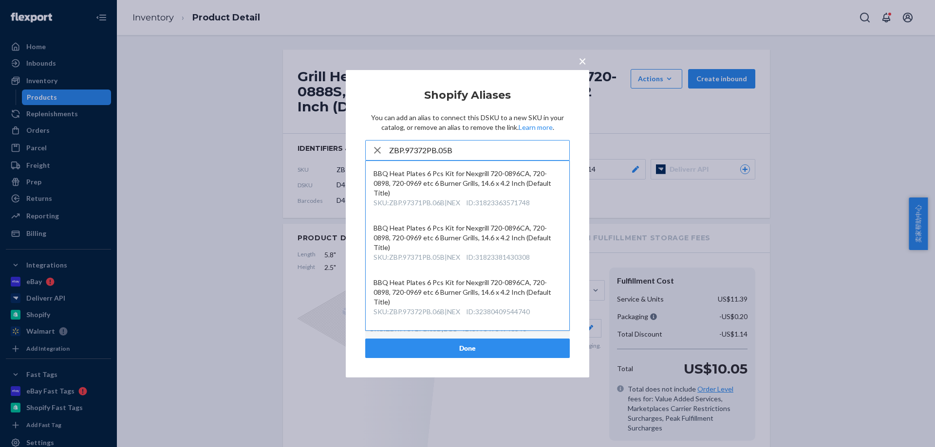
type input "ZBP.97372PB.05B"
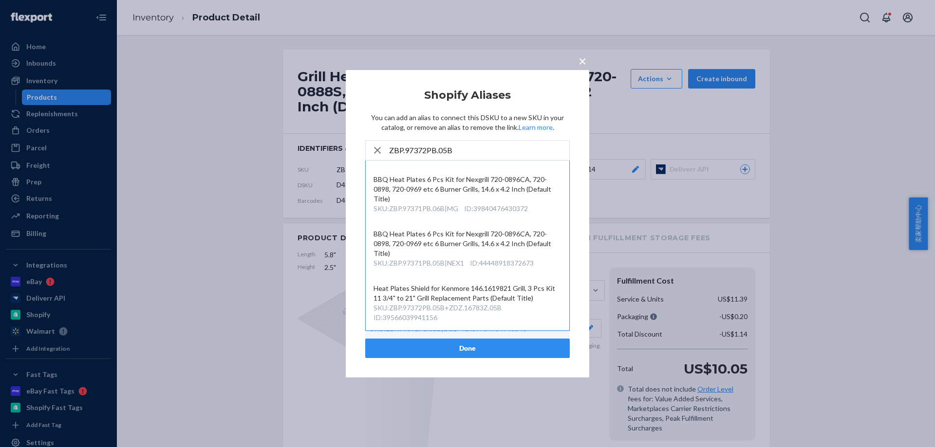
scroll to position [119, 0]
click at [297, 100] on div "× Shopify Aliases You can add an alias to connect this DSKU to a new SKU in you…" at bounding box center [467, 223] width 935 height 447
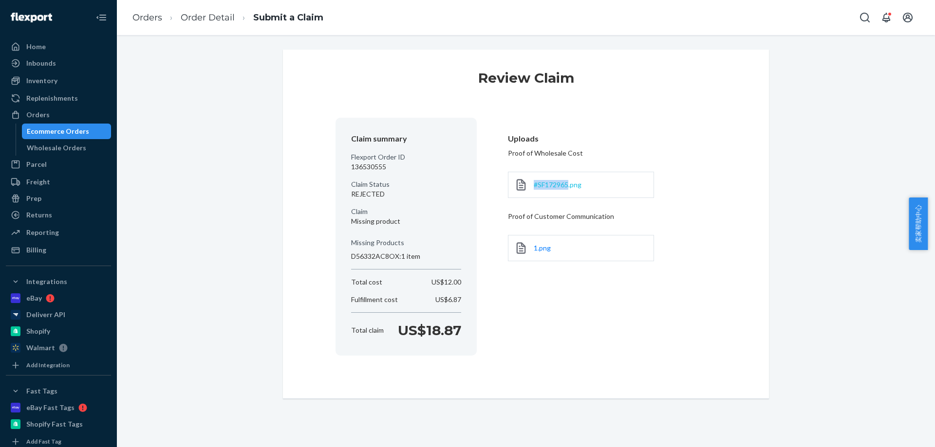
drag, startPoint x: 536, startPoint y: 187, endPoint x: 566, endPoint y: 187, distance: 29.2
click at [566, 187] on div "#SF172965.png" at bounding box center [581, 185] width 146 height 26
copy span "#SF172965"
click at [191, 18] on link "Order Detail" at bounding box center [208, 17] width 54 height 11
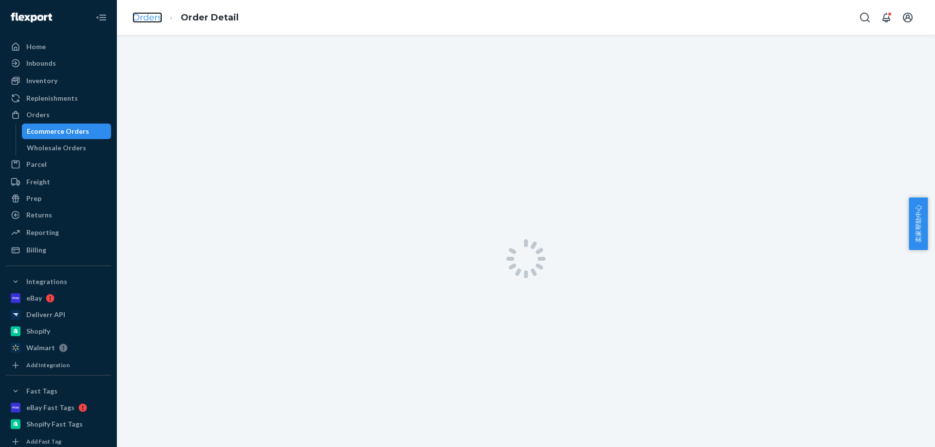
click at [153, 18] on link "Orders" at bounding box center [147, 17] width 30 height 11
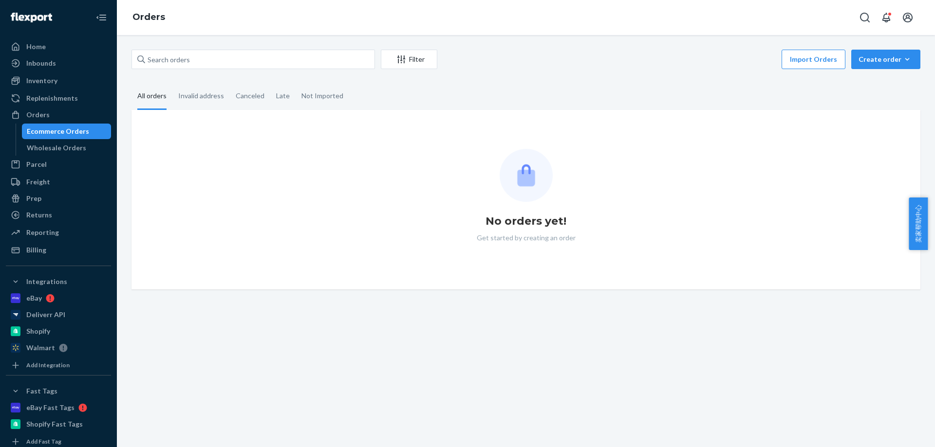
click at [279, 74] on div "Filter Import Orders Create order Ecommerce order Removal order All orders Inva…" at bounding box center [525, 170] width 803 height 240
click at [278, 58] on input "text" at bounding box center [252, 59] width 243 height 19
paste input "[PERSON_NAME]"
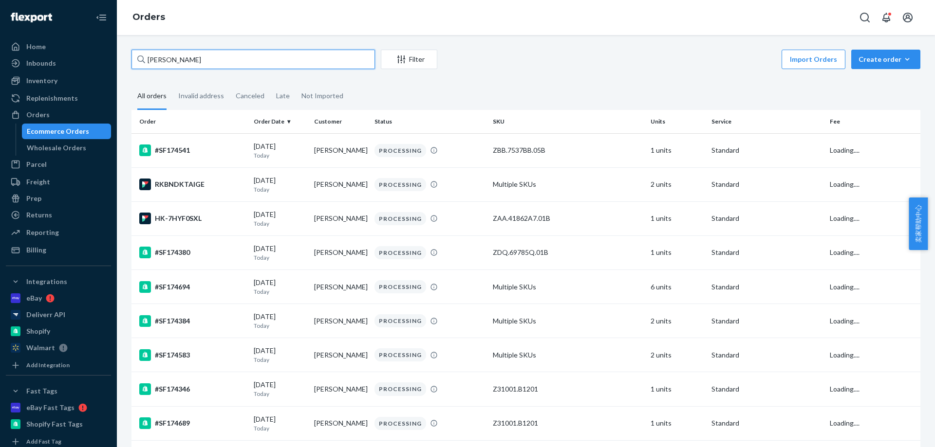
click at [278, 58] on input "[PERSON_NAME]" at bounding box center [252, 59] width 243 height 19
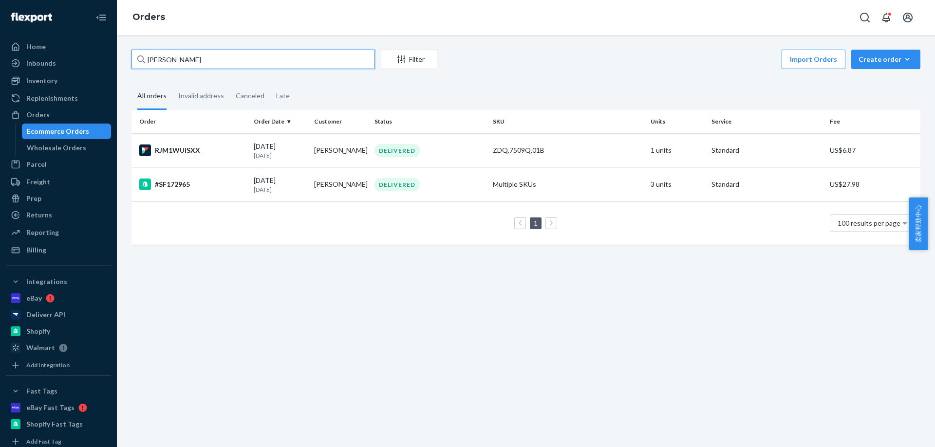
type input "[PERSON_NAME]"
click at [279, 180] on div "[DATE] [DATE]" at bounding box center [280, 185] width 53 height 18
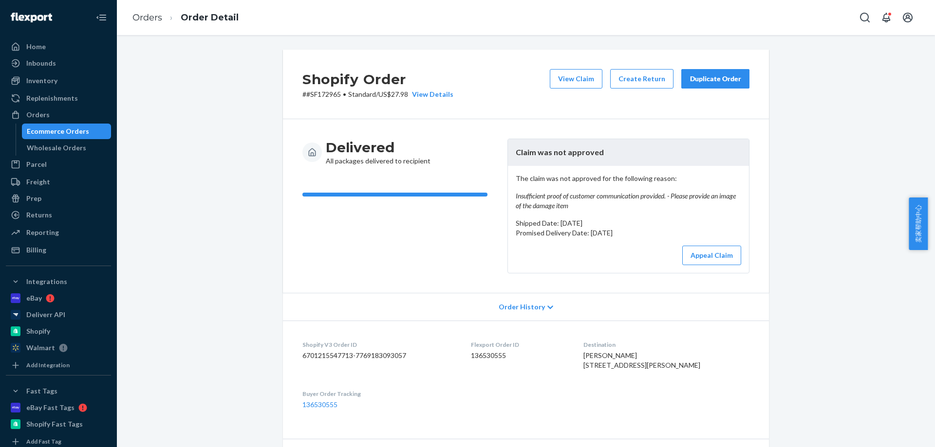
click at [598, 139] on article "Claim was not approved The claim was not approved for the following reason: Ins…" at bounding box center [628, 206] width 242 height 135
click at [702, 256] on button "Appeal Claim" at bounding box center [711, 255] width 59 height 19
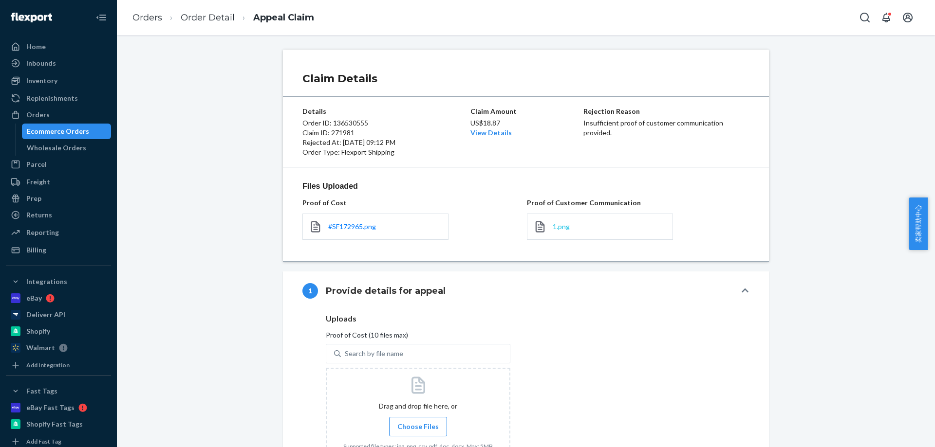
click at [553, 227] on span "1.png" at bounding box center [561, 226] width 17 height 8
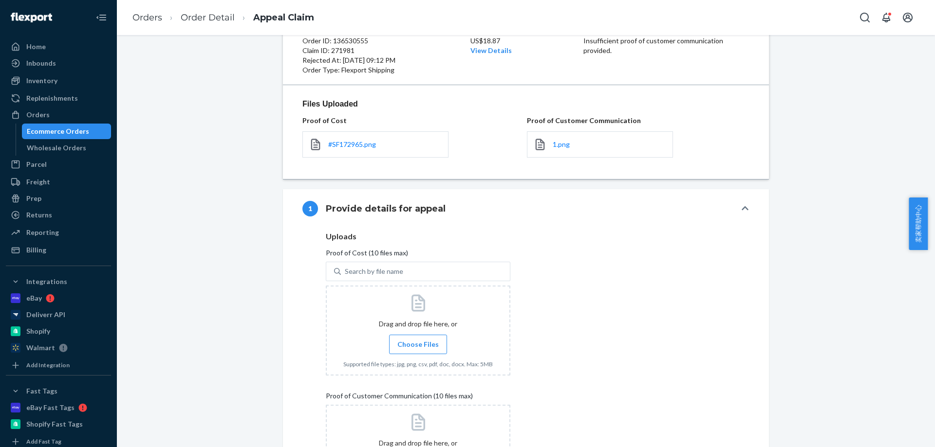
scroll to position [65, 0]
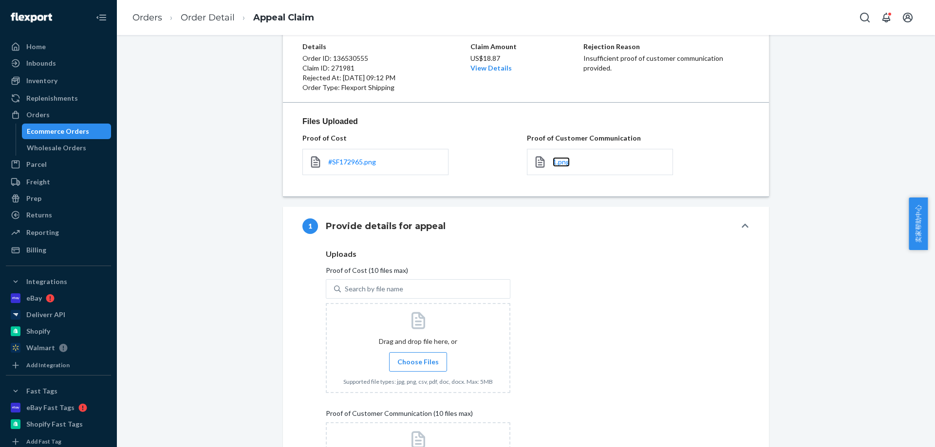
click at [563, 166] on link "1.png" at bounding box center [561, 162] width 17 height 10
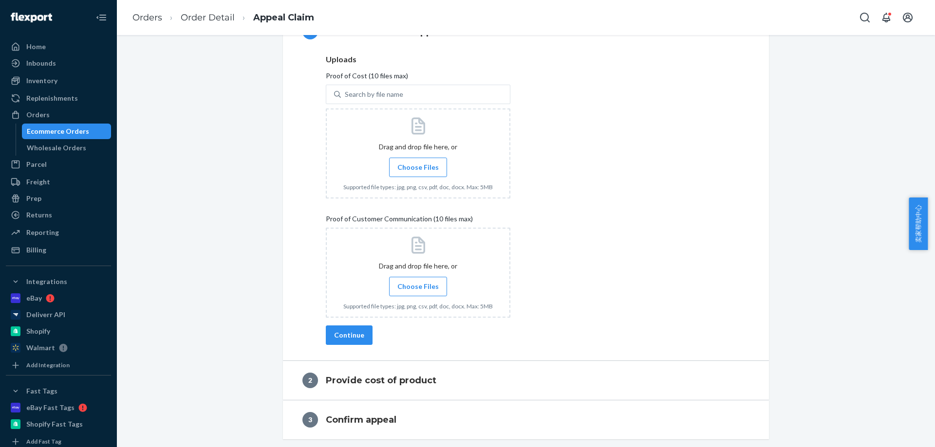
scroll to position [162, 0]
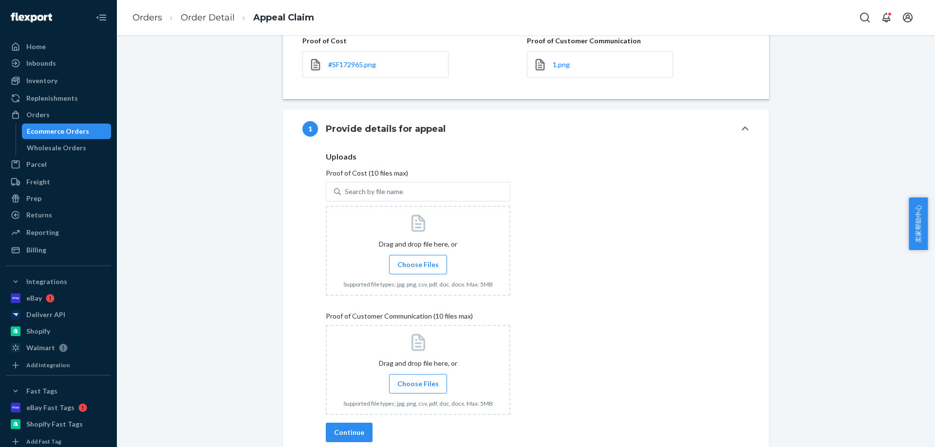
click at [423, 393] on label "Choose Files" at bounding box center [418, 383] width 58 height 19
click at [418, 389] on input "Choose Files" at bounding box center [418, 384] width 0 height 11
click at [342, 64] on span "#SF172965.png" at bounding box center [352, 64] width 48 height 8
click at [426, 273] on label "Choose Files" at bounding box center [418, 264] width 58 height 19
click at [418, 270] on input "Choose Files" at bounding box center [418, 264] width 0 height 11
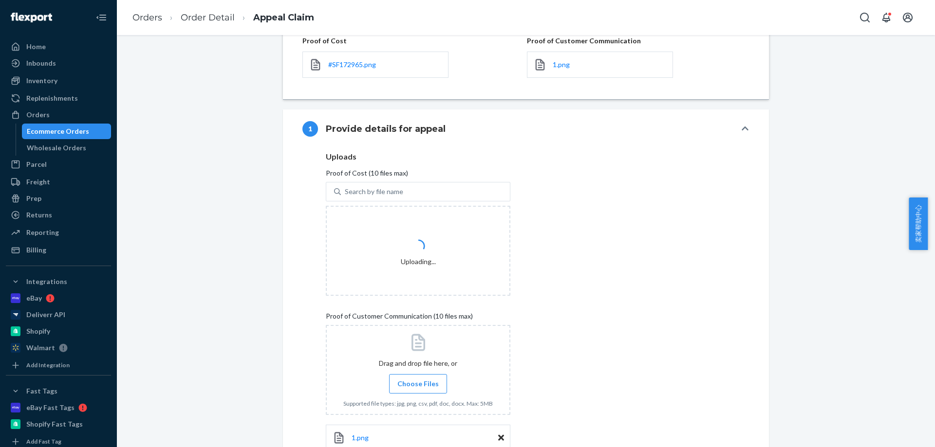
click at [406, 381] on span "Choose Files" at bounding box center [417, 384] width 41 height 10
click at [418, 381] on input "Choose Files" at bounding box center [418, 384] width 0 height 11
click at [185, 44] on div "Claim Details Details Order ID: 136530555 Claim ID: 271981 Rejected At: [DATE] …" at bounding box center [525, 235] width 803 height 695
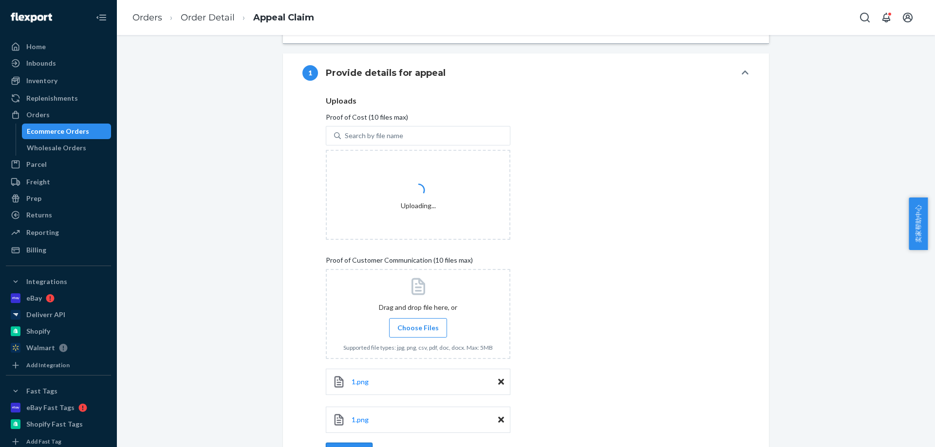
scroll to position [335, 0]
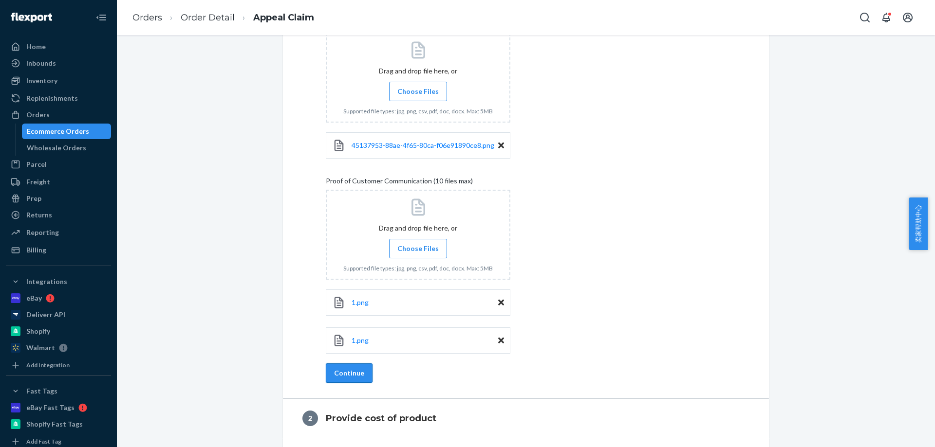
click at [351, 376] on button "Continue" at bounding box center [349, 373] width 47 height 19
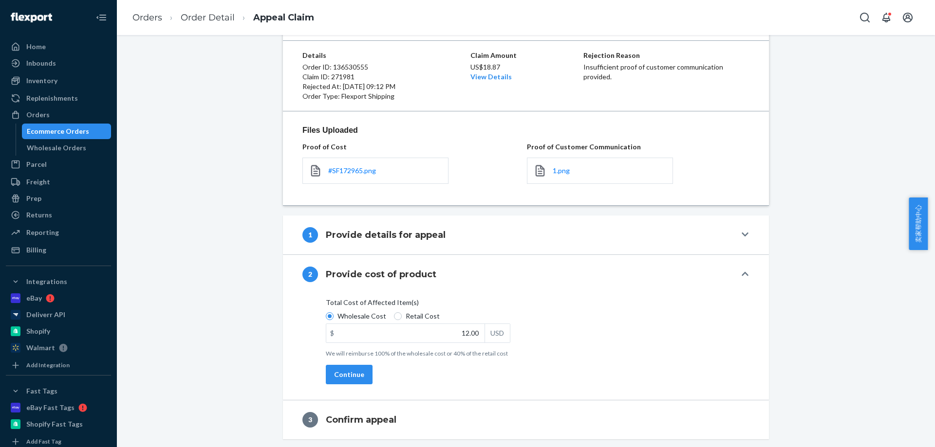
scroll to position [56, 0]
click at [357, 377] on button "Continue" at bounding box center [349, 374] width 47 height 19
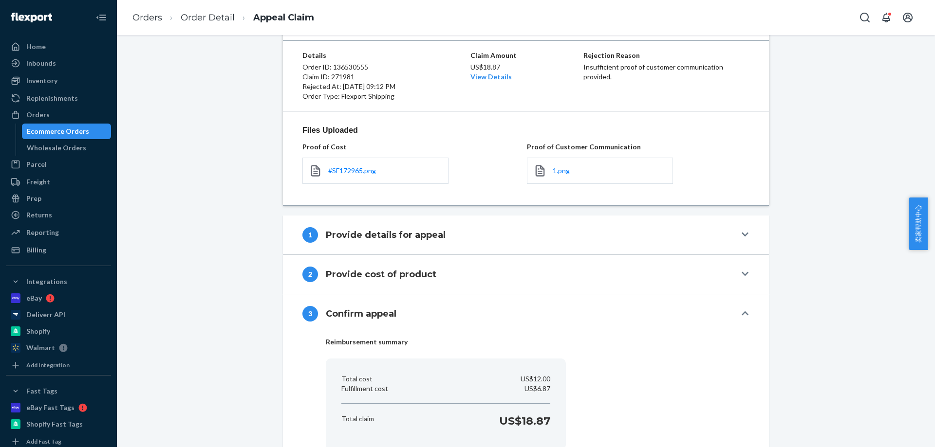
scroll to position [127, 0]
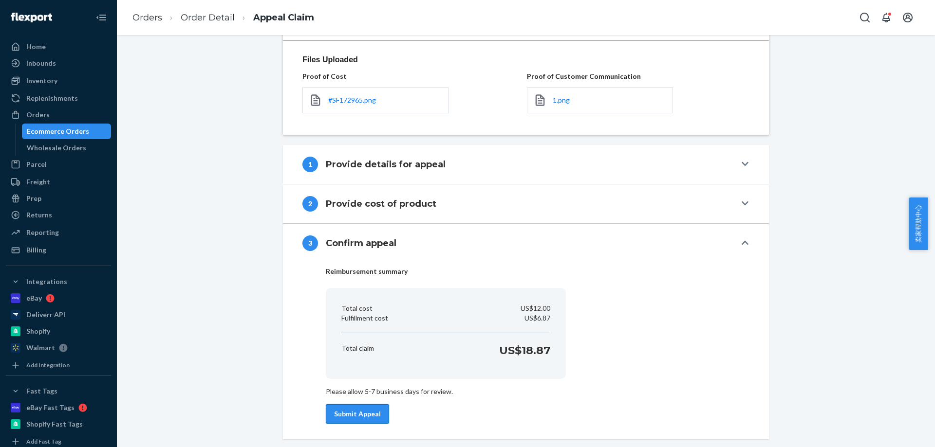
click at [365, 414] on button "Submit Appeal" at bounding box center [357, 414] width 63 height 19
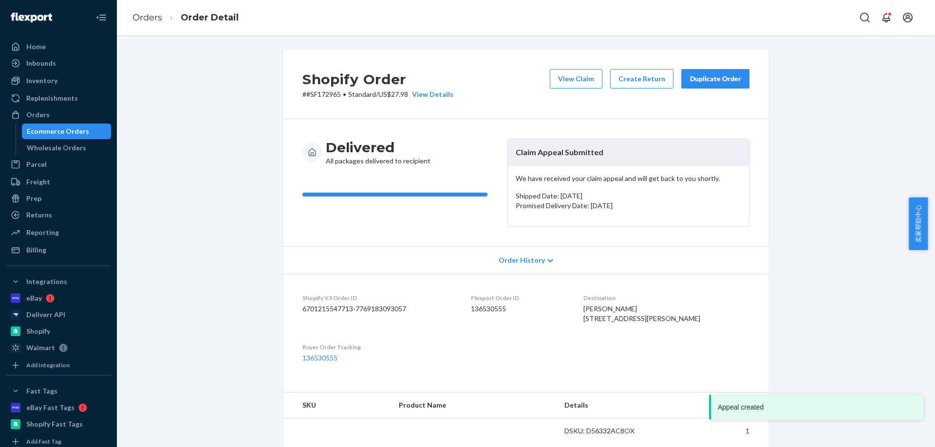
click at [757, 129] on div "Delivered All packages delivered to recipient Claim Appeal Submitted We have re…" at bounding box center [526, 182] width 486 height 127
click at [162, 128] on div "Shopify Order # #SF172965 • Standard / US$27.98 View Details View Claim Create …" at bounding box center [525, 407] width 803 height 715
click at [47, 48] on div "Home" at bounding box center [58, 47] width 103 height 14
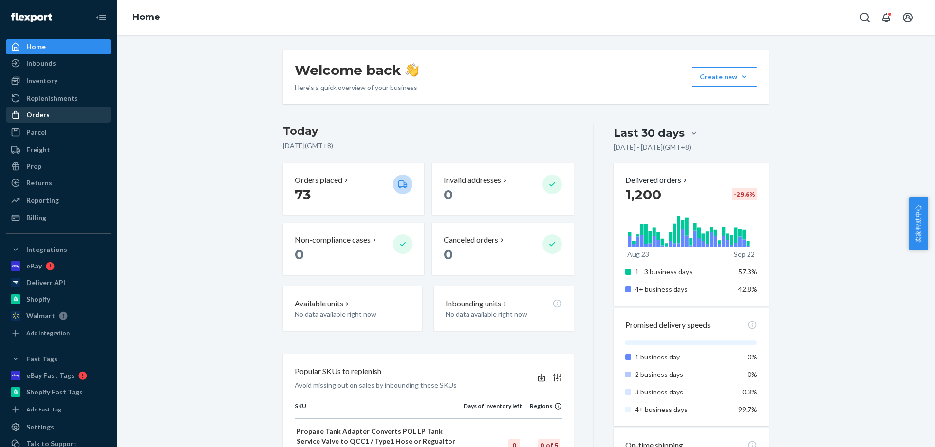
click at [60, 112] on div "Orders" at bounding box center [58, 115] width 103 height 14
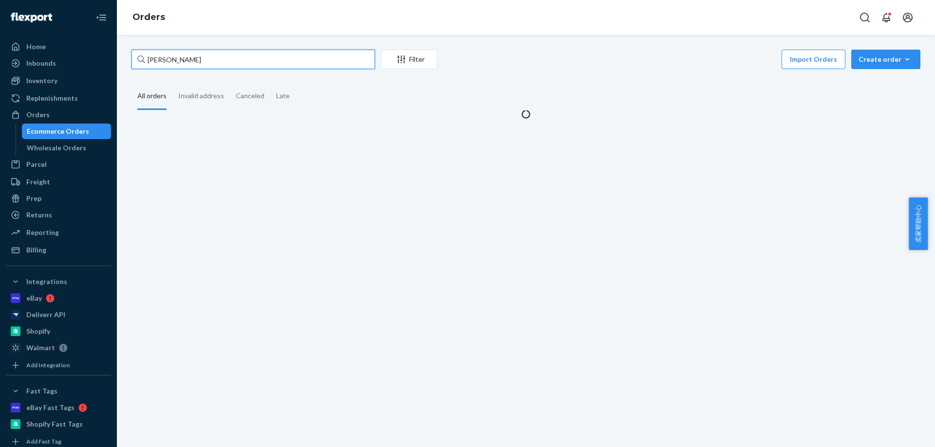
click at [300, 66] on input "[PERSON_NAME]" at bounding box center [252, 59] width 243 height 19
paste input "#SF170822"
paste input "text"
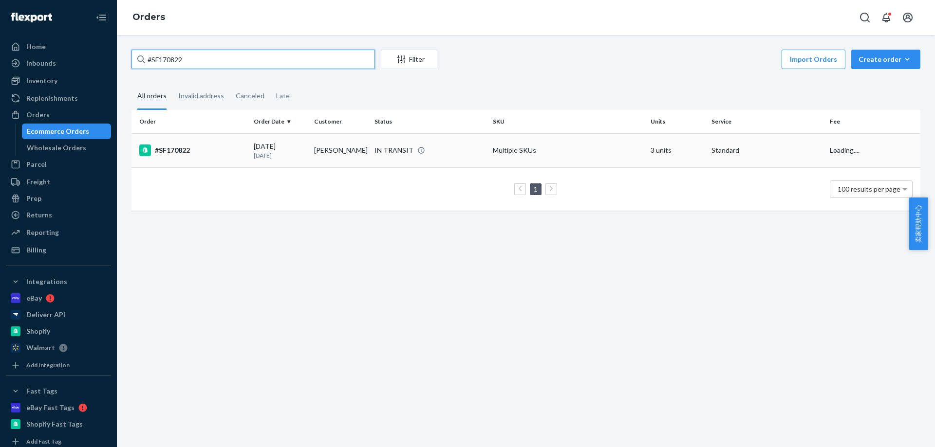
type input "#SF170822"
click at [313, 152] on td "[PERSON_NAME]" at bounding box center [340, 150] width 60 height 34
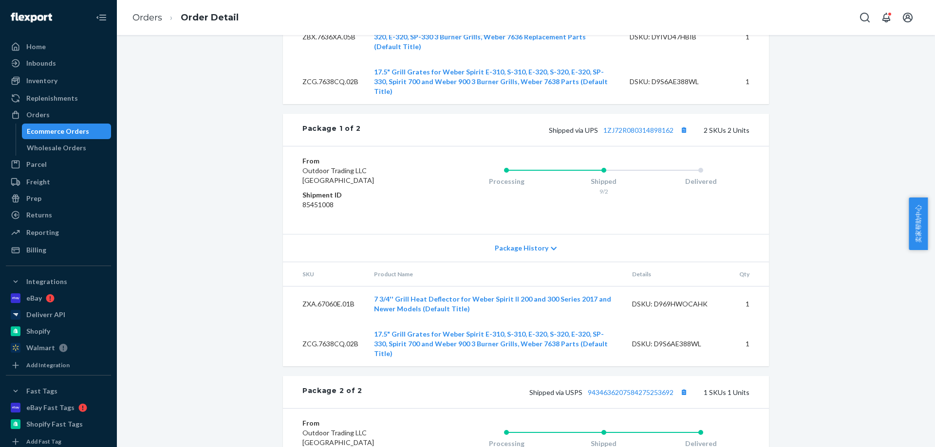
scroll to position [64, 0]
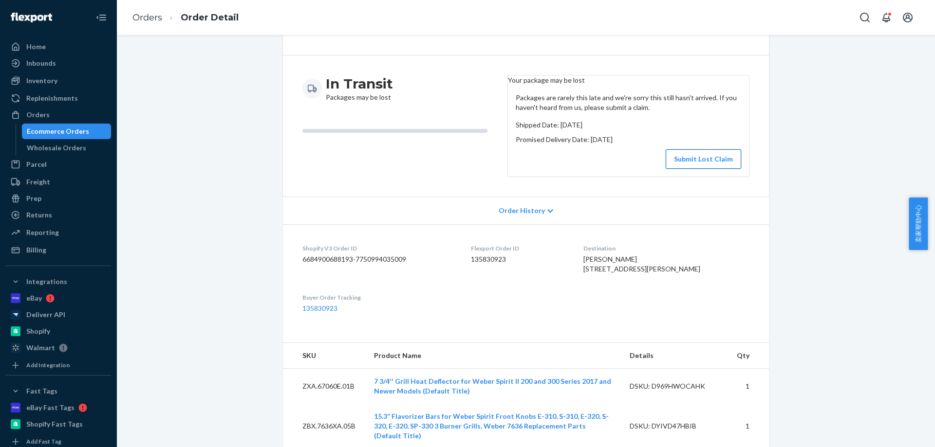
click at [690, 169] on button "Submit Lost Claim" at bounding box center [702, 158] width 75 height 19
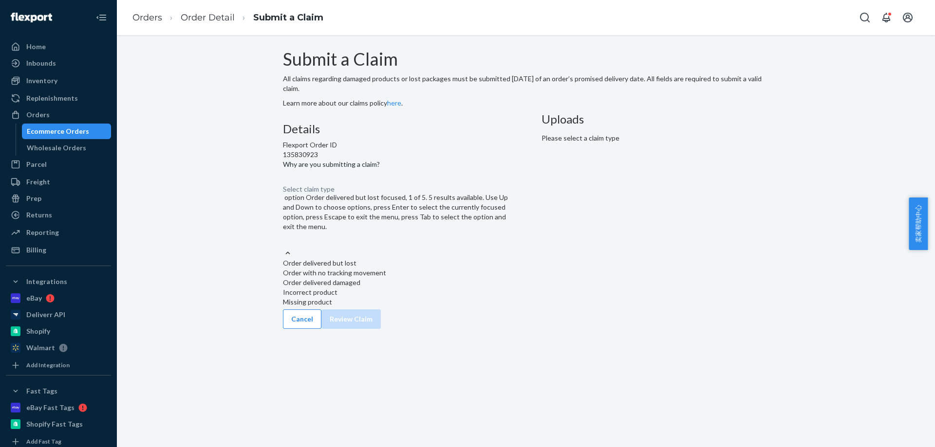
click at [462, 248] on div "Select claim type" at bounding box center [396, 243] width 227 height 12
click at [284, 247] on input "Why are you submitting a claim? option Order delivered but lost focused, 1 of 5…" at bounding box center [283, 243] width 1 height 10
click at [450, 278] on div "Order with no tracking movement" at bounding box center [396, 273] width 227 height 10
click at [284, 247] on input "Why are you submitting a claim? option Order with no tracking movement focused,…" at bounding box center [283, 243] width 1 height 10
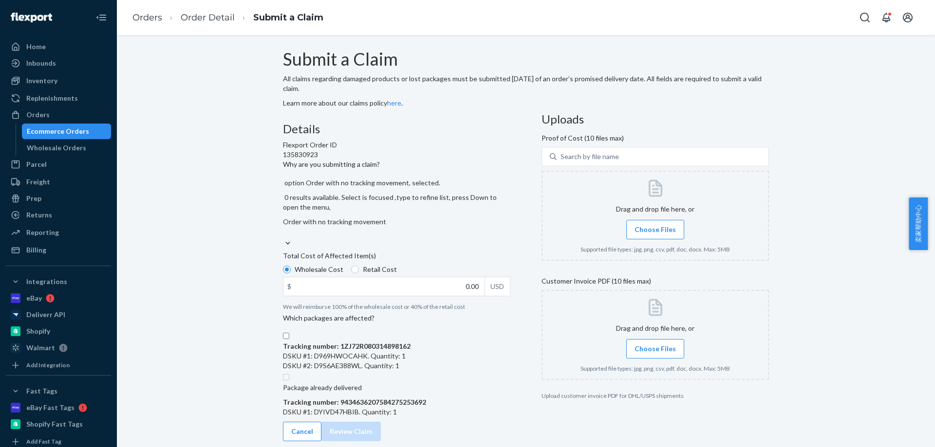
click at [653, 257] on div at bounding box center [654, 216] width 227 height 90
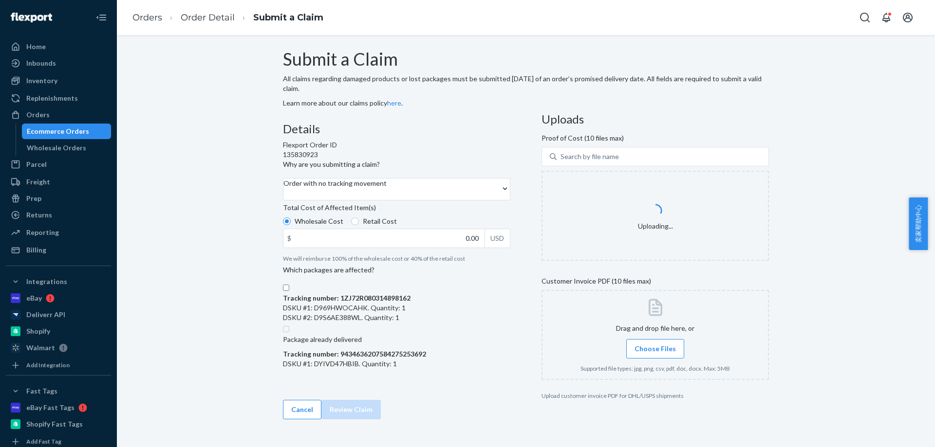
click at [638, 359] on label "Choose Files" at bounding box center [655, 348] width 58 height 19
click at [655, 354] on input "Choose Files" at bounding box center [655, 349] width 0 height 11
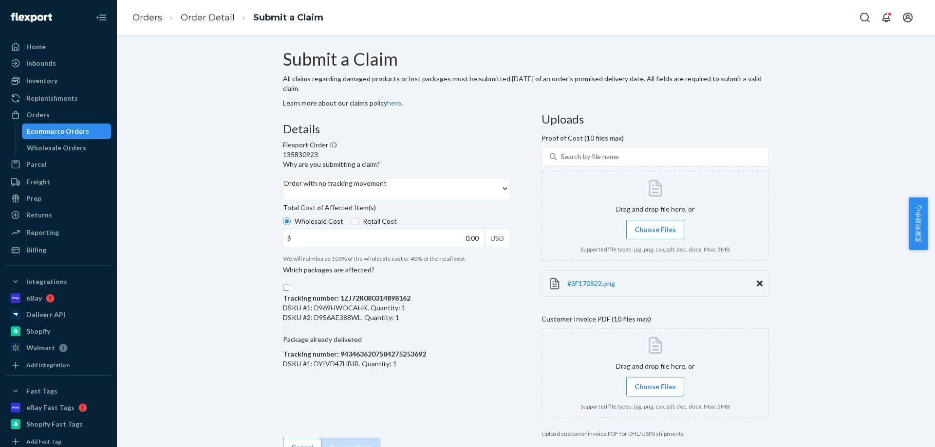
click at [123, 37] on div "Submit a Claim All claims regarding damaged products or lost packages must be s…" at bounding box center [526, 241] width 818 height 412
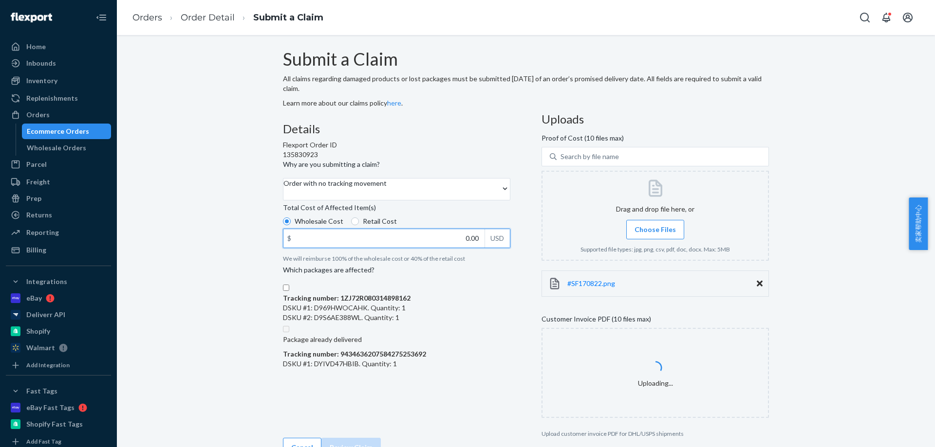
click at [444, 248] on input "0.00" at bounding box center [383, 238] width 201 height 18
type input "48.00"
click at [335, 323] on label "Tracking number: 1ZJ72R080314898162 DSKU #1: D969HWOCAHK. Quantity: 1 DSKU #2: …" at bounding box center [347, 303] width 128 height 39
click at [289, 291] on input "Tracking number: 1ZJ72R080314898162 DSKU #1: D969HWOCAHK. Quantity: 1 DSKU #2: …" at bounding box center [286, 288] width 6 height 6
checkbox input "true"
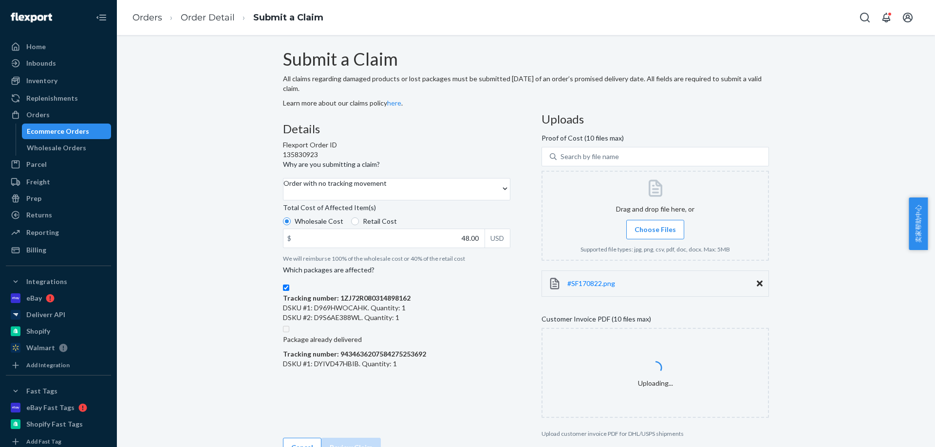
click at [262, 272] on div "Submit a Claim All claims regarding damaged products or lost packages must be s…" at bounding box center [525, 254] width 803 height 408
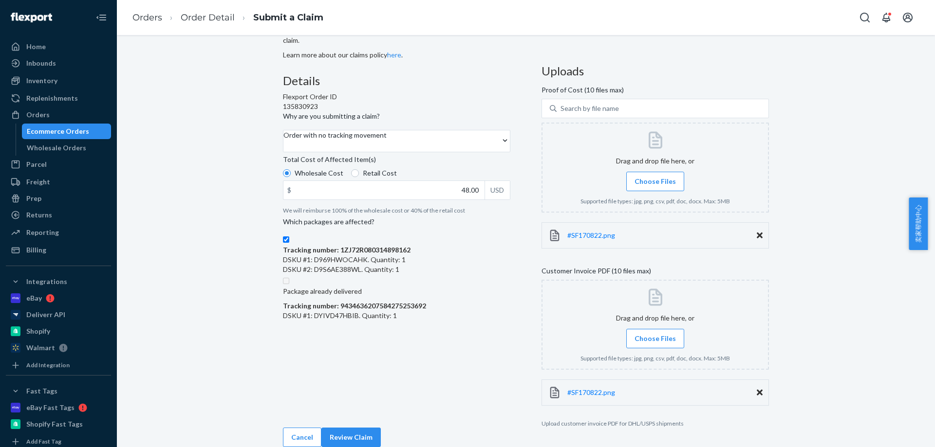
scroll to position [134, 0]
click at [381, 433] on button "Review Claim" at bounding box center [350, 437] width 59 height 19
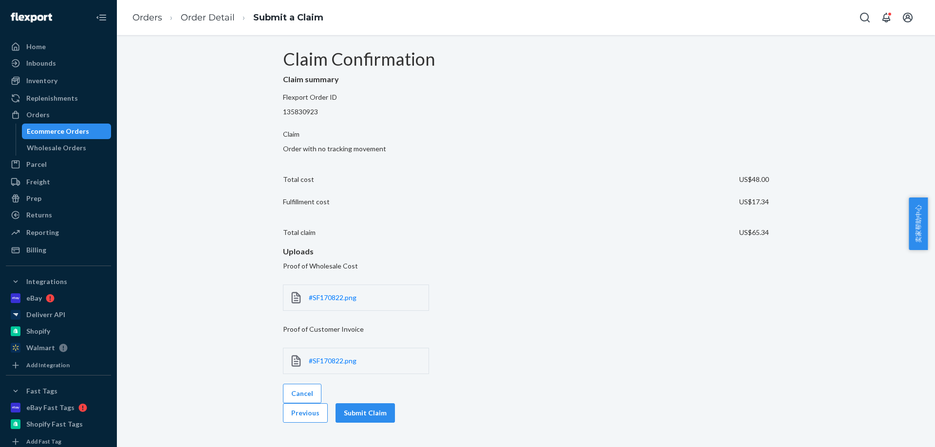
scroll to position [0, 0]
click at [395, 404] on button "Submit Claim" at bounding box center [364, 413] width 59 height 19
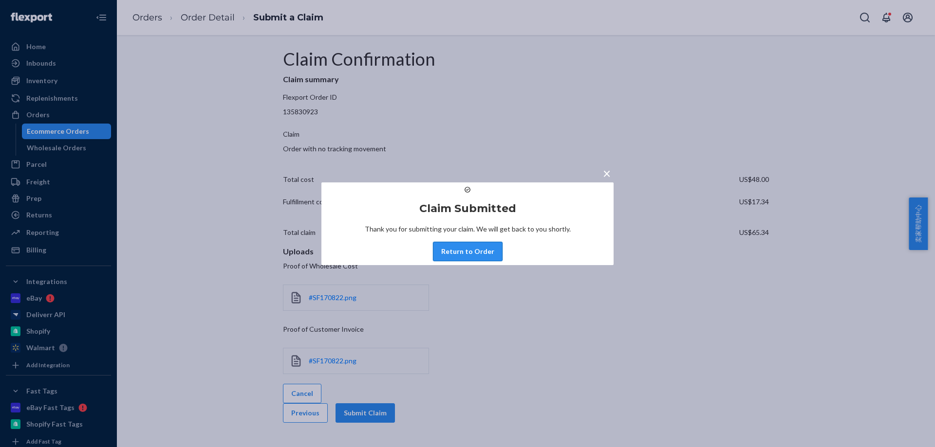
click at [451, 261] on button "Return to Order" at bounding box center [468, 251] width 70 height 19
